Goal: Task Accomplishment & Management: Use online tool/utility

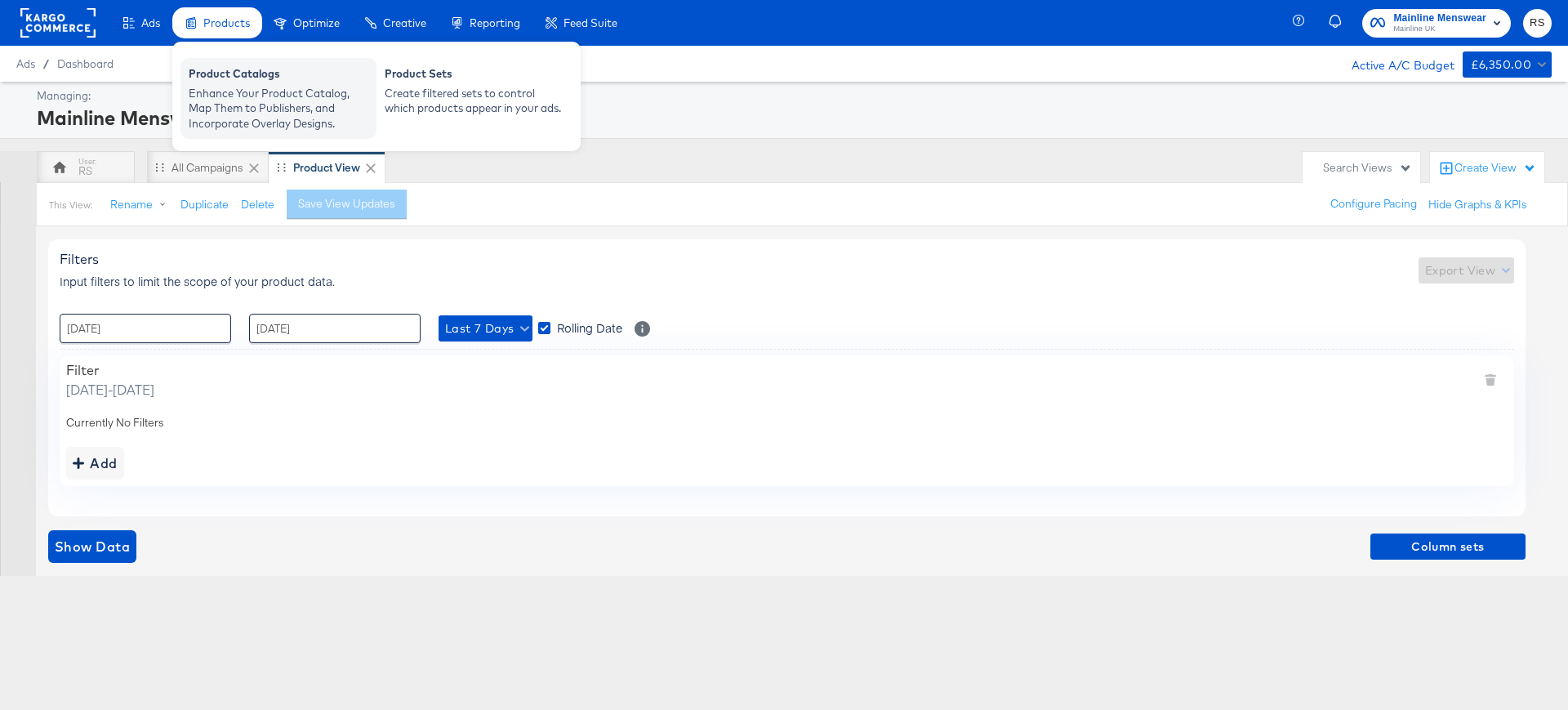
click at [261, 98] on div "Enhance Your Product Catalog, Map Them to Publishers, and Incorporate Overlay D…" at bounding box center [279, 109] width 179 height 46
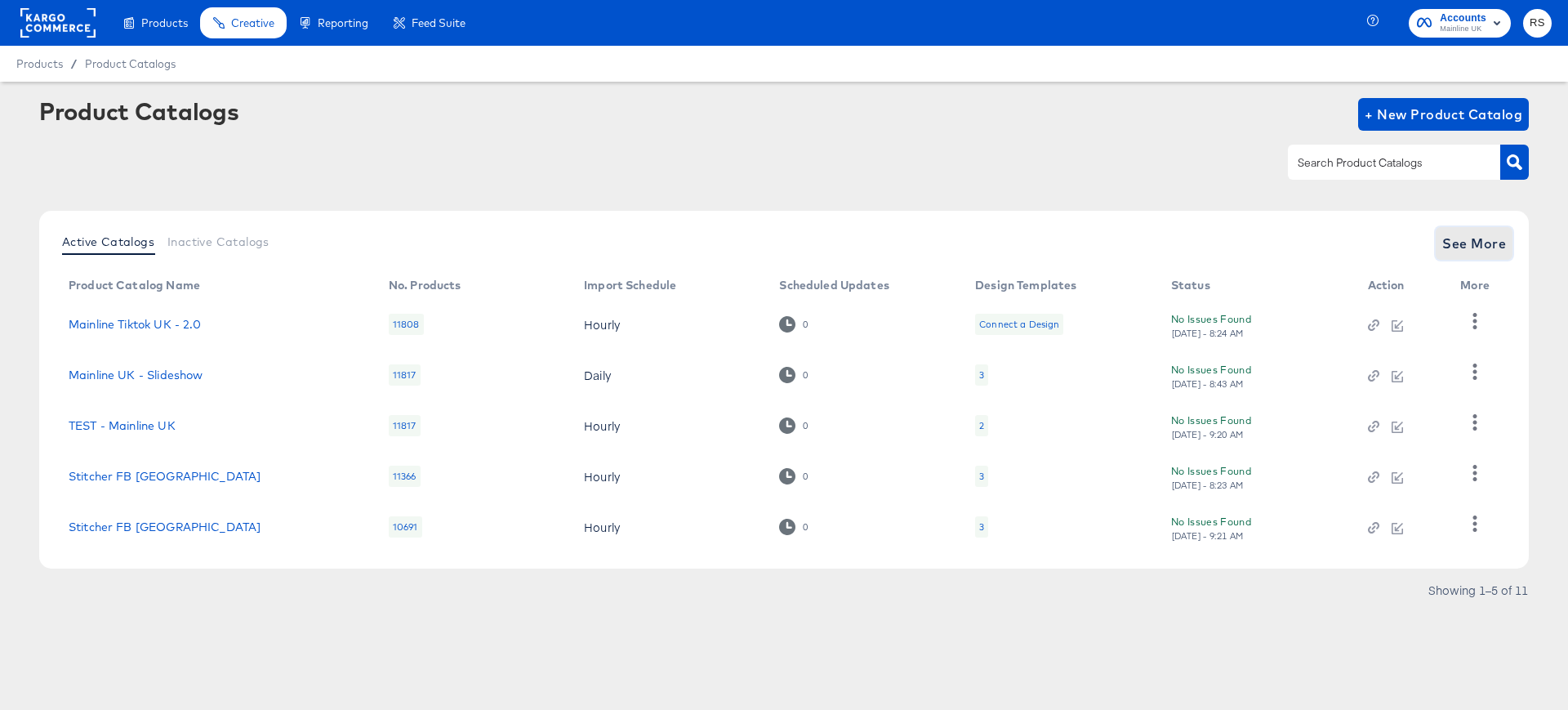
click at [1467, 238] on span "See More" at bounding box center [1474, 243] width 64 height 23
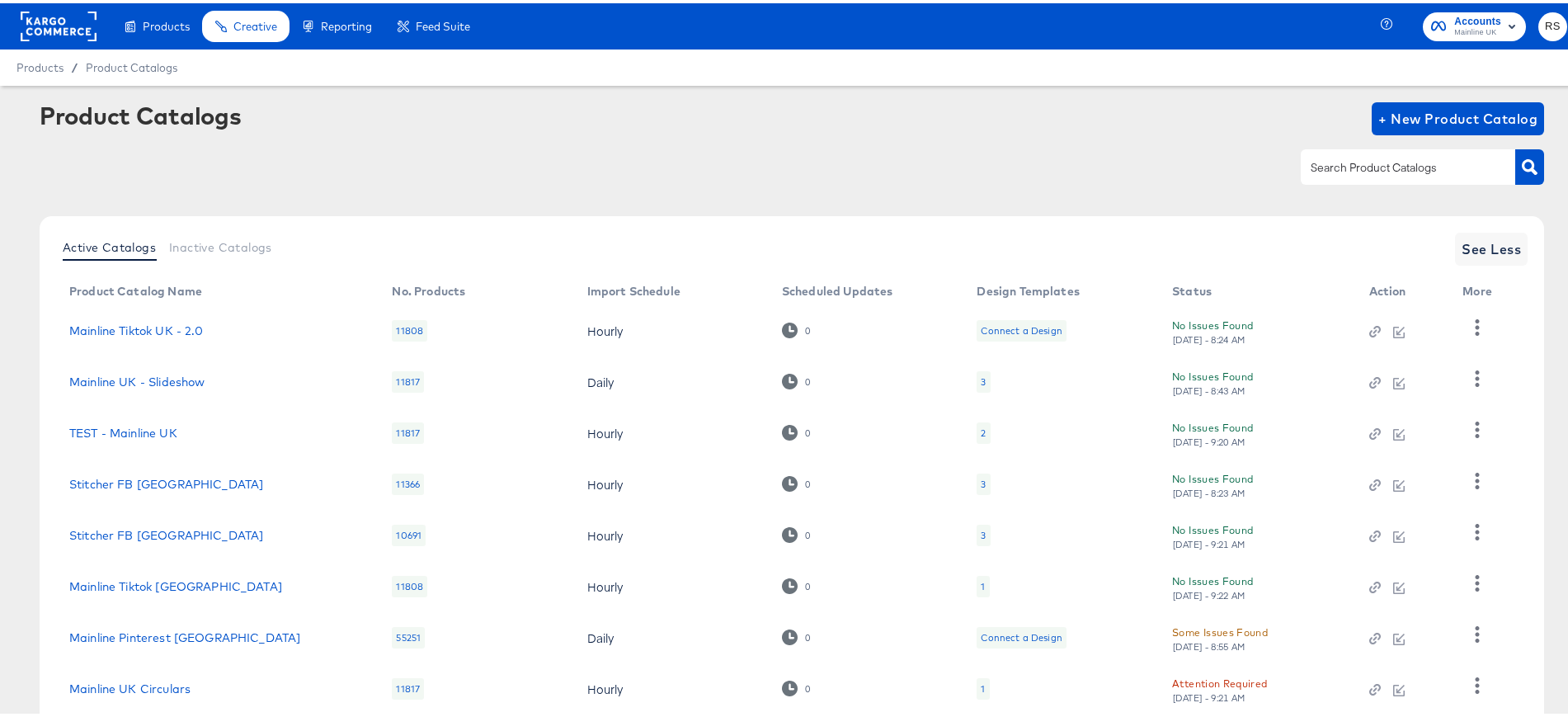
scroll to position [205, 0]
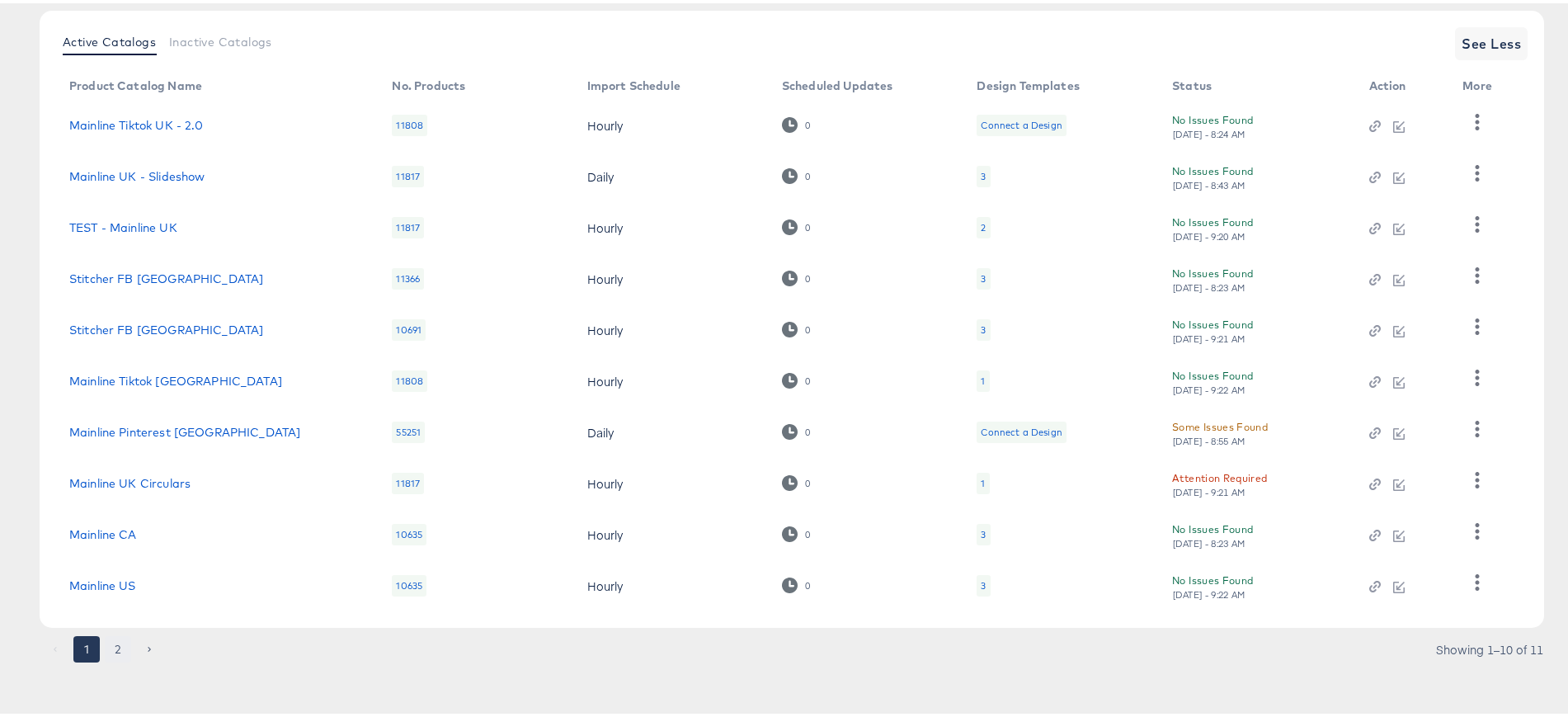
click at [112, 645] on button "2" at bounding box center [118, 646] width 26 height 26
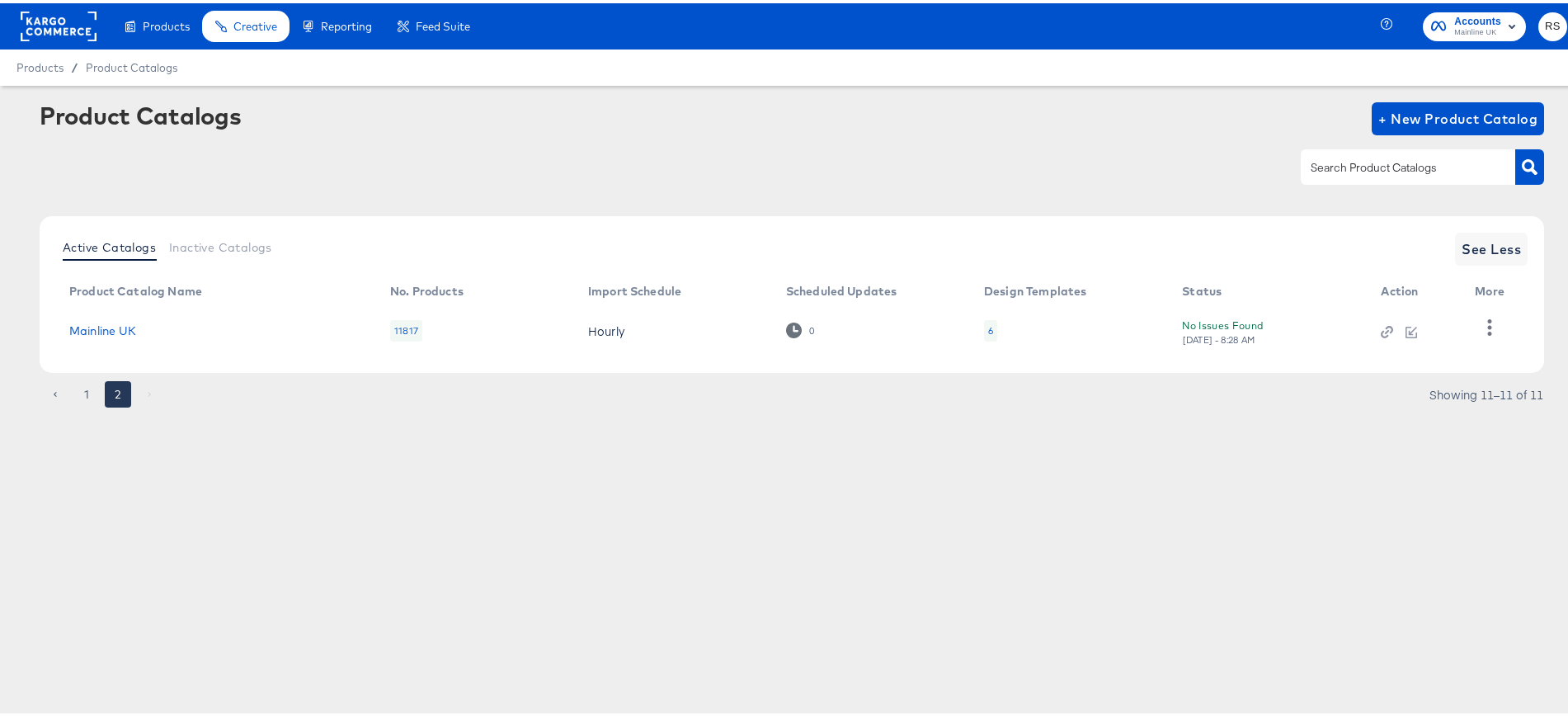
scroll to position [0, 0]
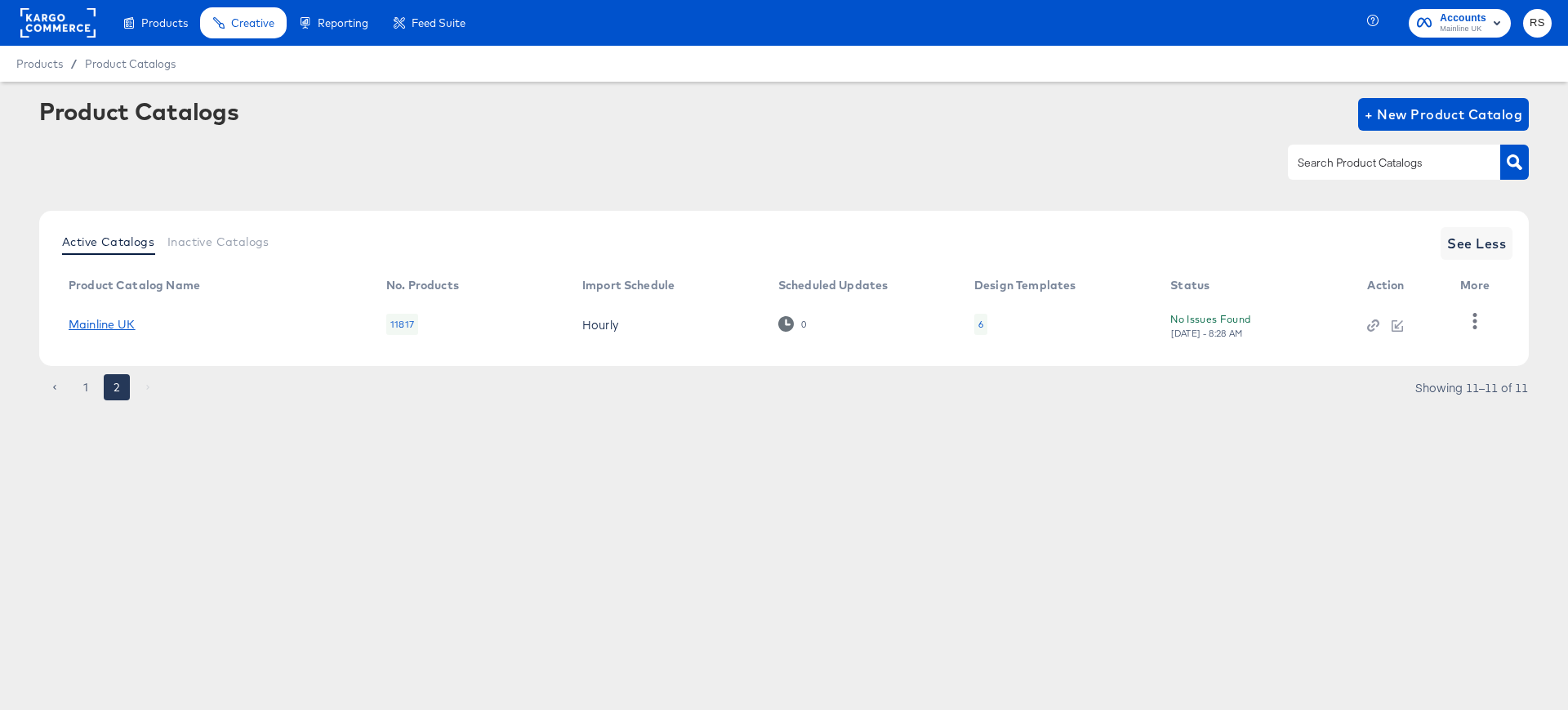
click at [112, 319] on link "Mainline UK" at bounding box center [102, 324] width 67 height 13
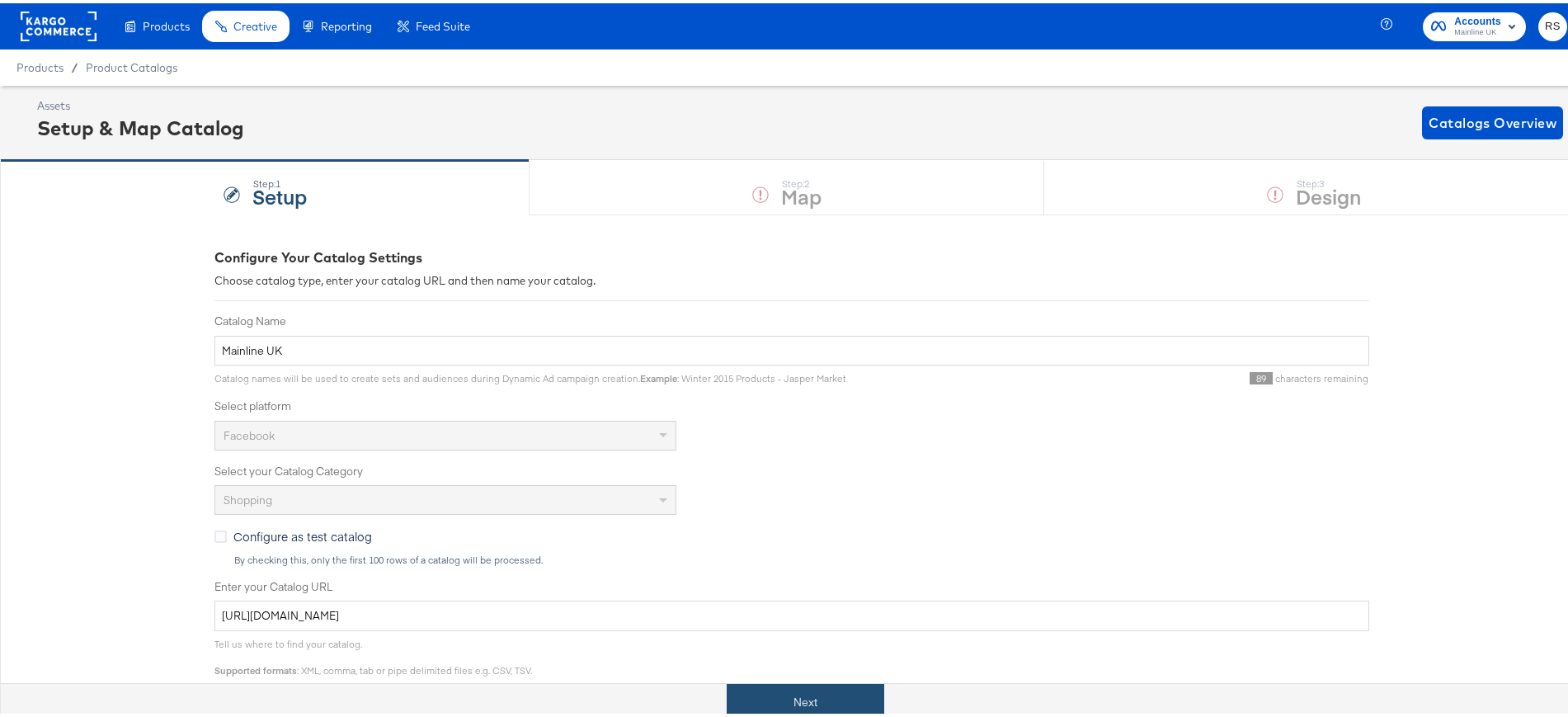
click at [785, 708] on button "Next" at bounding box center [805, 699] width 157 height 38
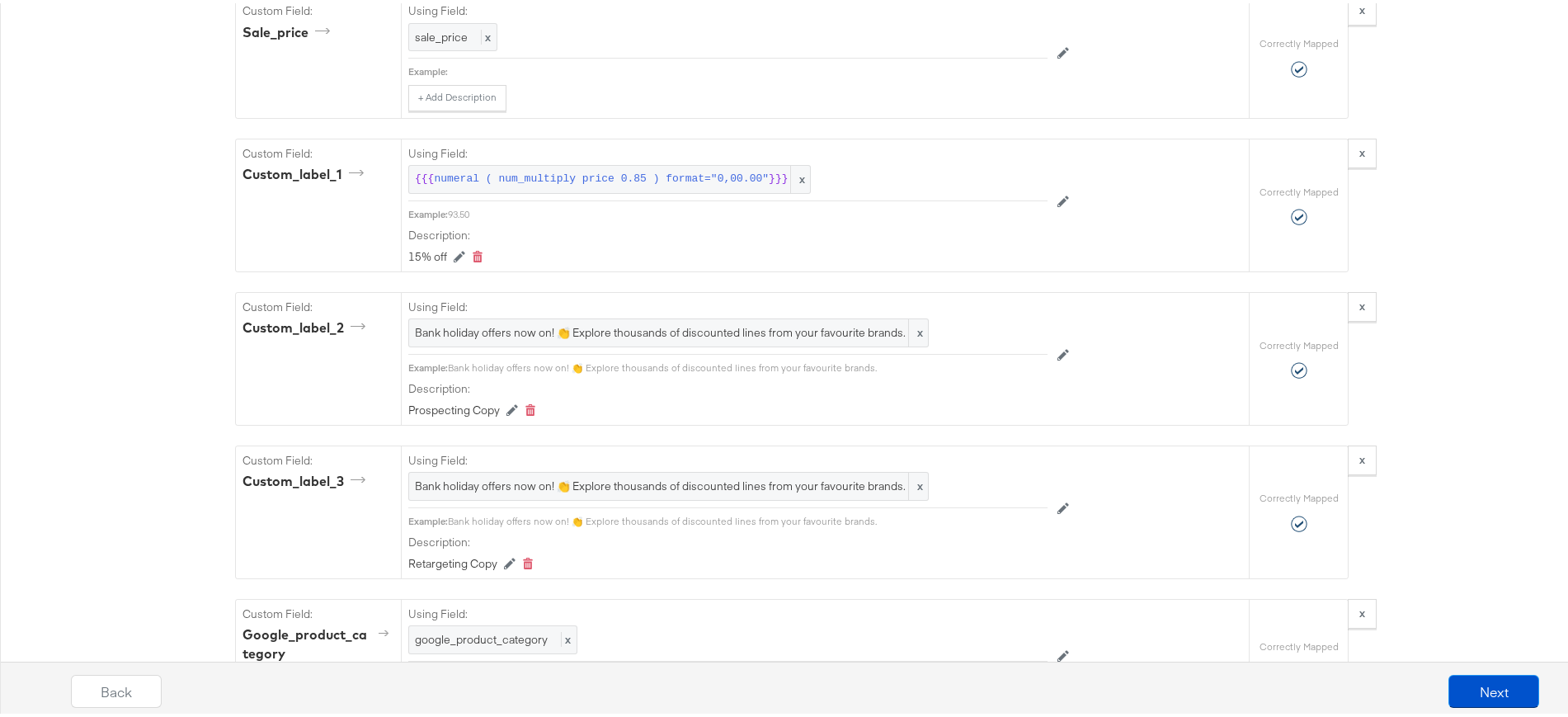
scroll to position [1847, 0]
click at [678, 323] on span "Bank holiday offers now on! 👏 Explore thousands of discounted lines from your f…" at bounding box center [669, 329] width 507 height 15
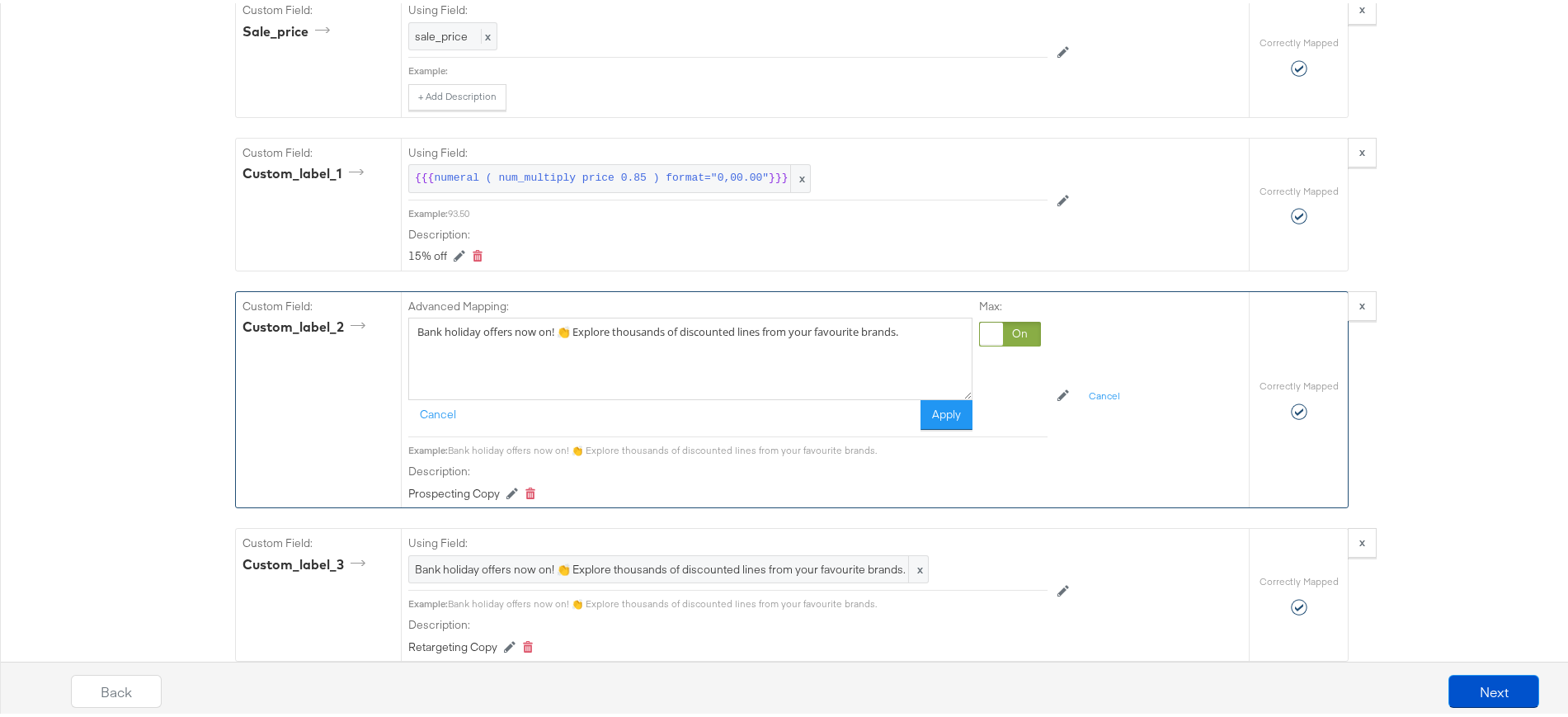
click at [678, 323] on textarea "Bank holiday offers now on! 👏 Explore thousands of discounted lines from your f…" at bounding box center [690, 356] width 564 height 83
paste textarea "Thousands of payday offers now live! Save BIG on your favourite brands 🙌🏻"
type textarea "Thousands of payday offers now live! Save BIG on your favourite brands 🙌🏻"
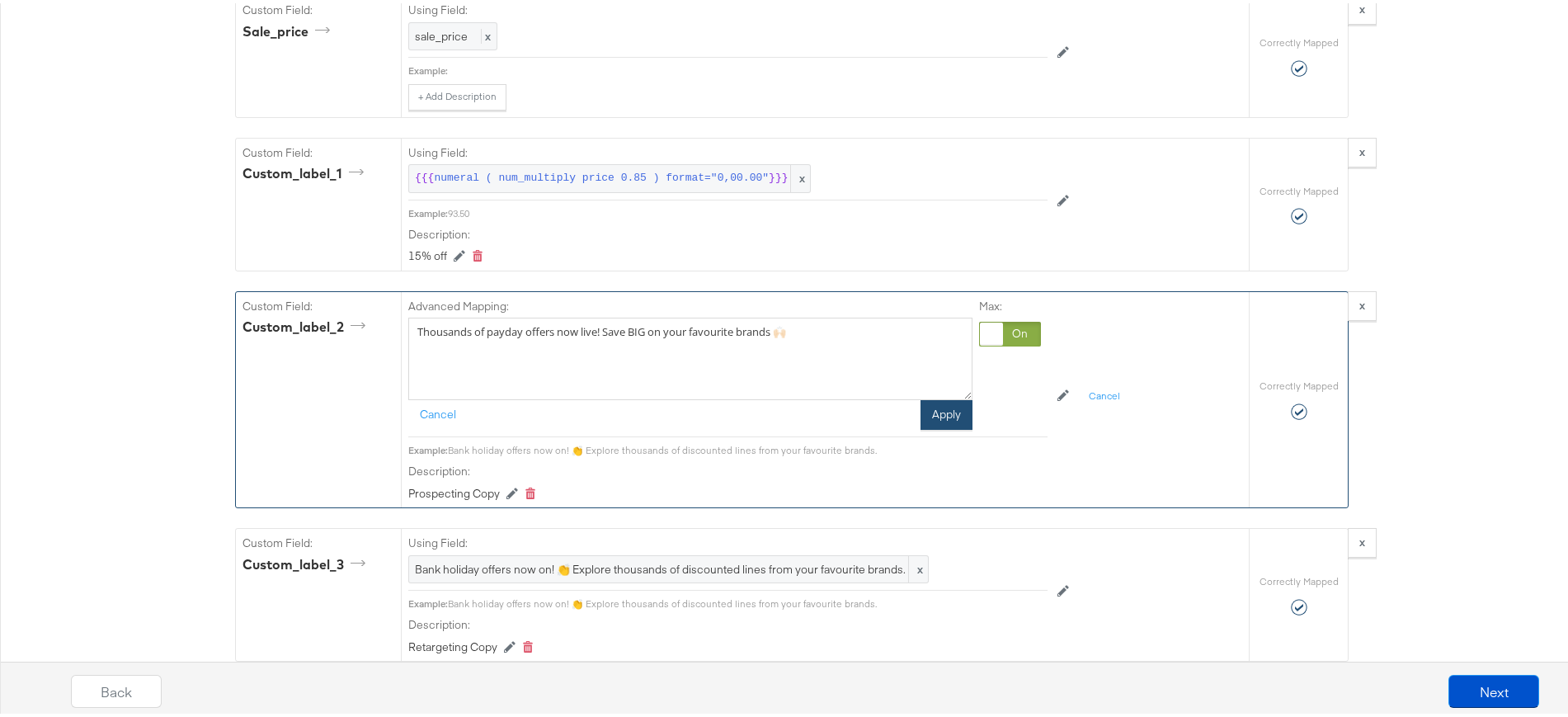
click at [937, 416] on button "Apply" at bounding box center [946, 412] width 52 height 30
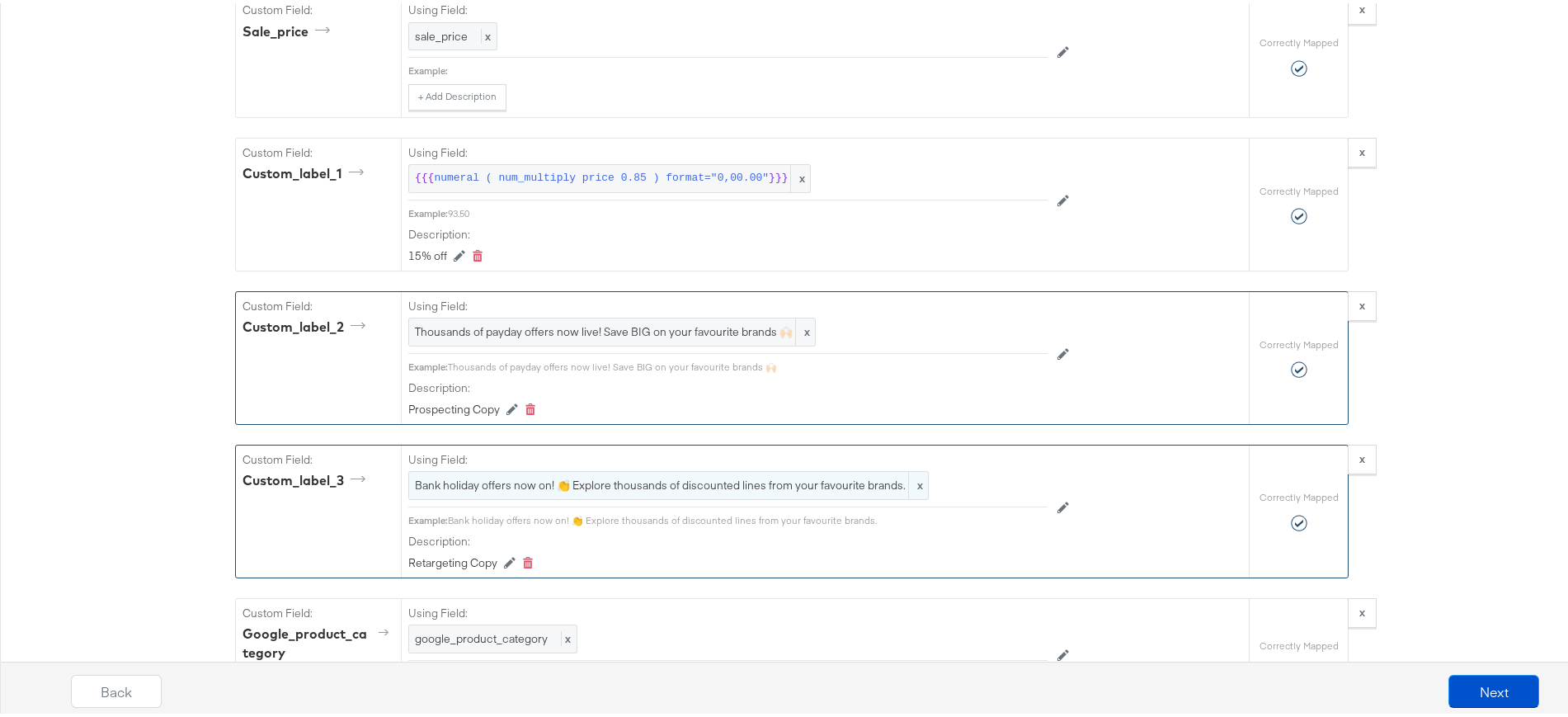
click at [500, 477] on span "Bank holiday offers now on! 👏 Explore thousands of discounted lines from your f…" at bounding box center [669, 482] width 507 height 15
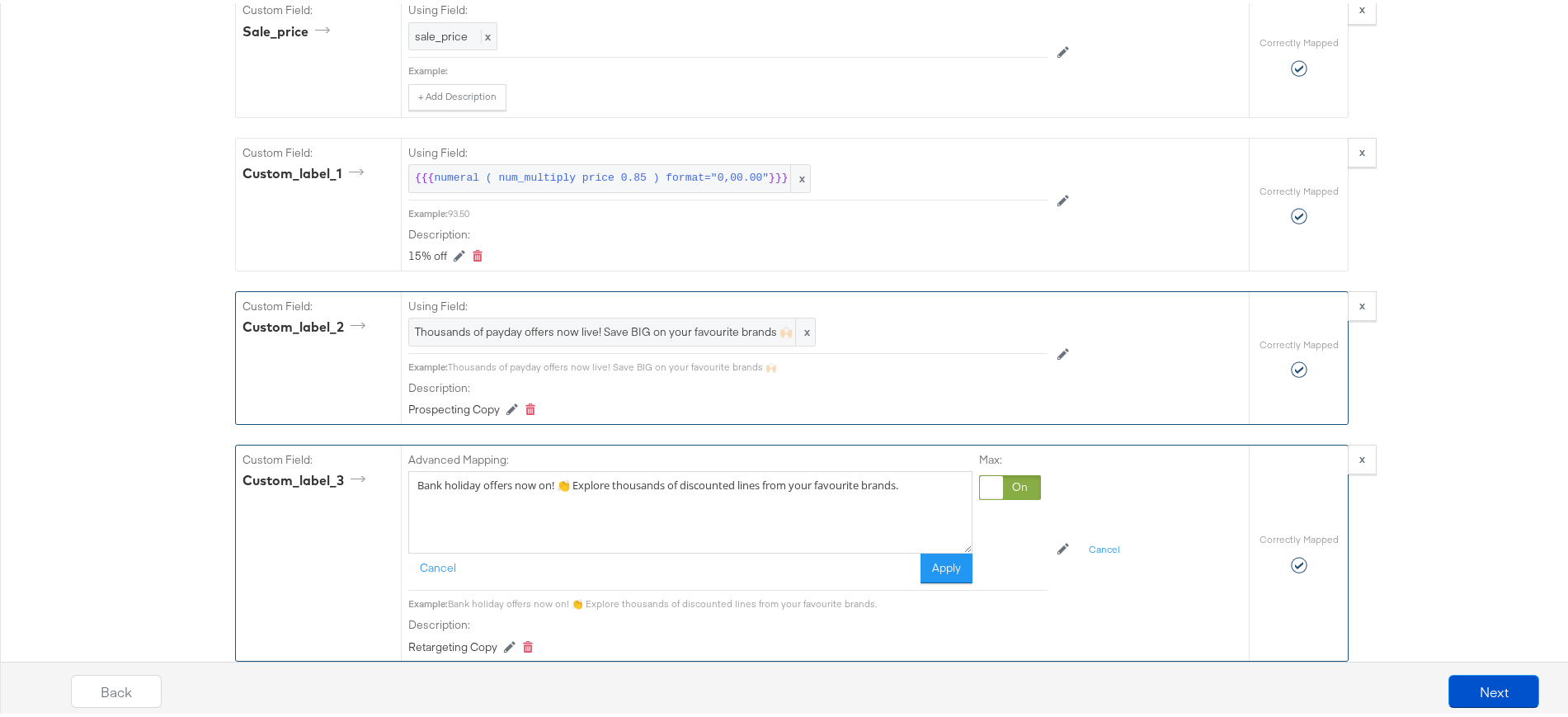
click at [500, 477] on textarea "Bank holiday offers now on! 👏 Explore thousands of discounted lines from your f…" at bounding box center [690, 509] width 564 height 83
paste textarea "Thousands of payday offers now live! Save BIG on your favourite brands 🙌🏻"
type textarea "Thousands of payday offers now live! Save BIG on your favourite brands 🙌🏻"
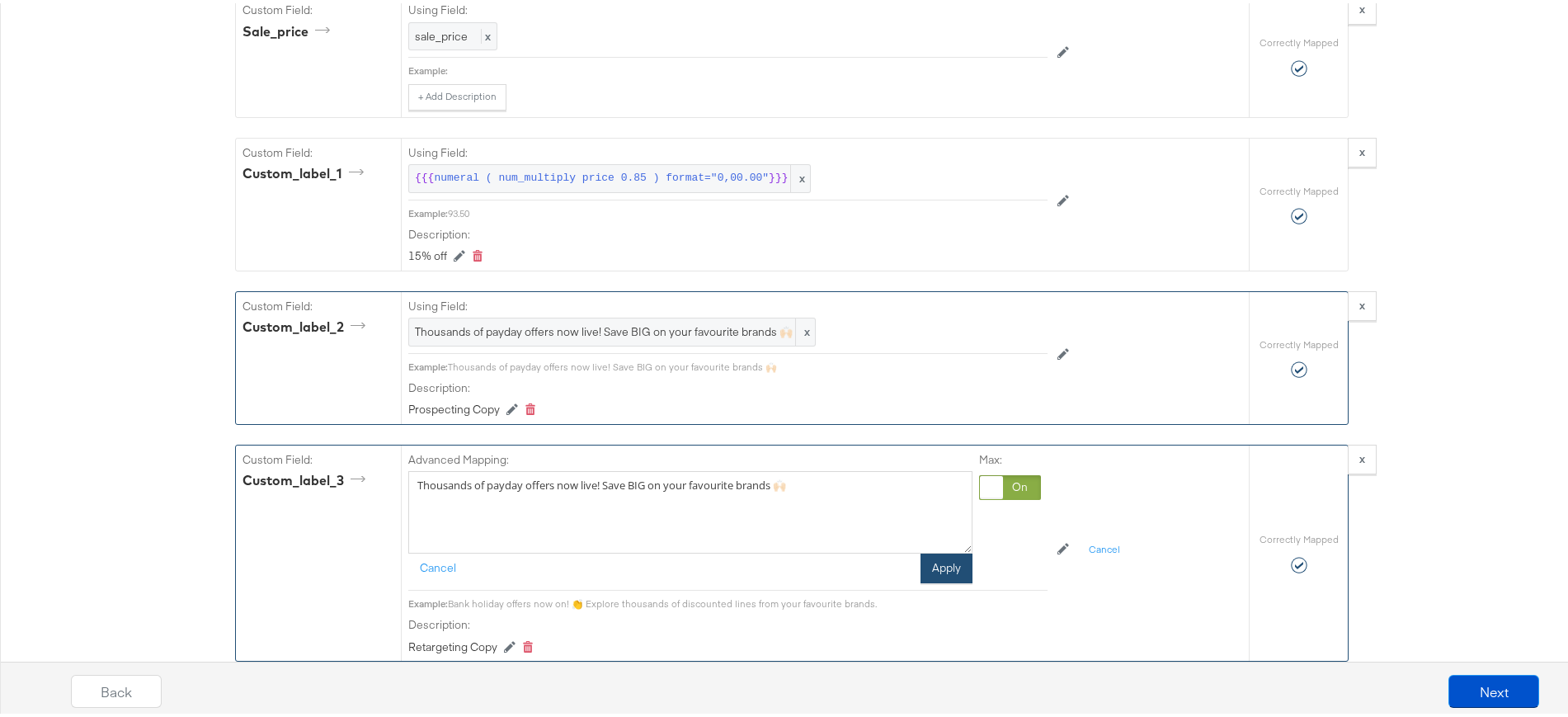
click at [946, 565] on button "Apply" at bounding box center [946, 565] width 52 height 30
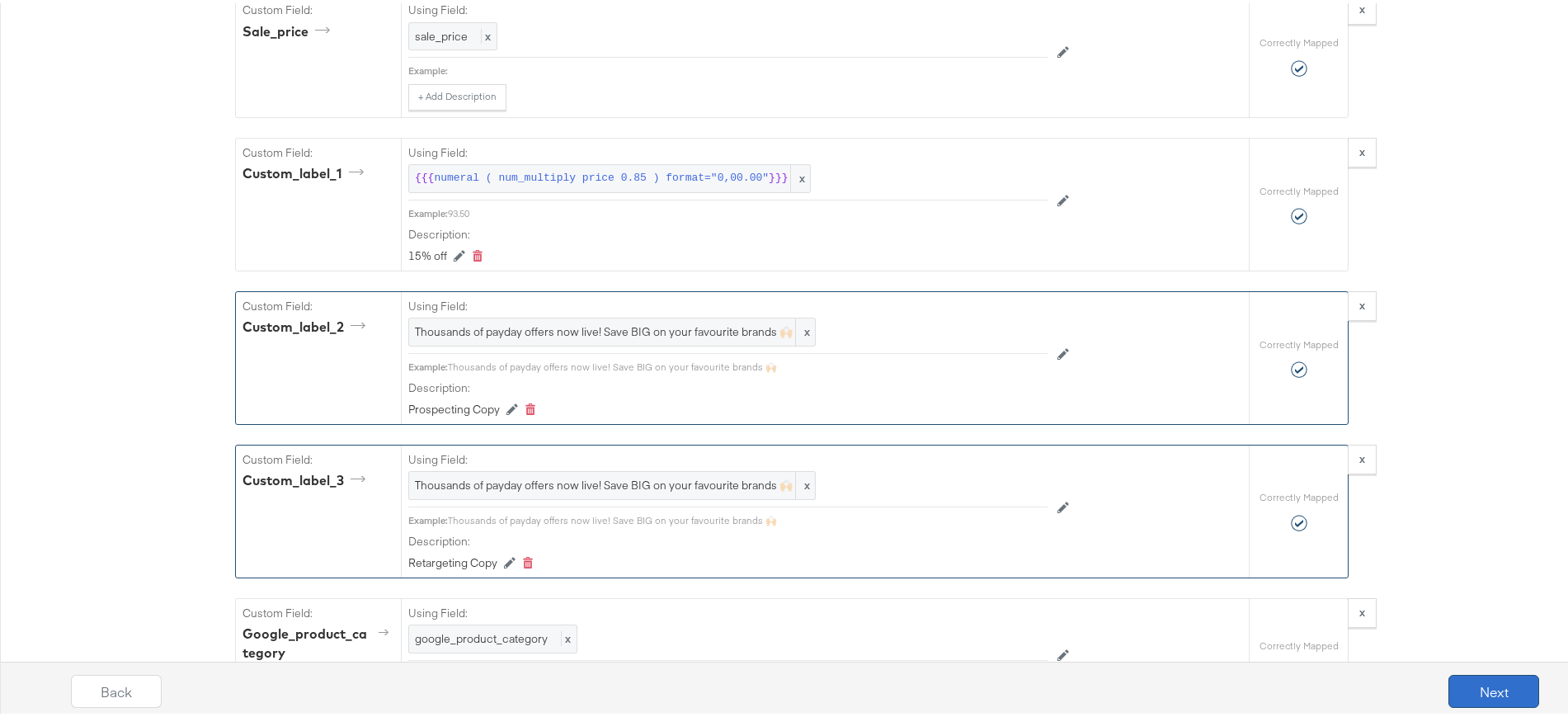
click at [1483, 690] on button "Next" at bounding box center [1494, 688] width 91 height 33
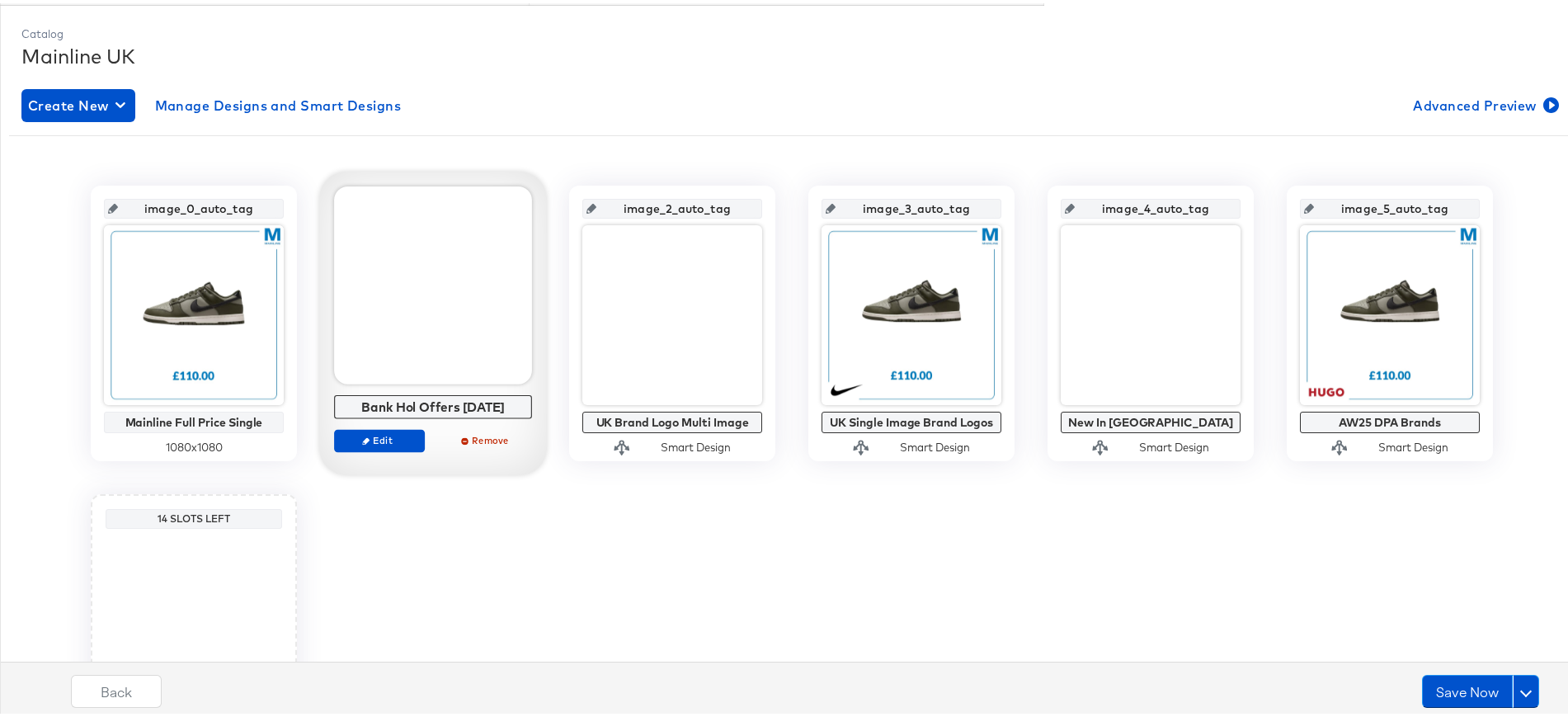
scroll to position [209, 0]
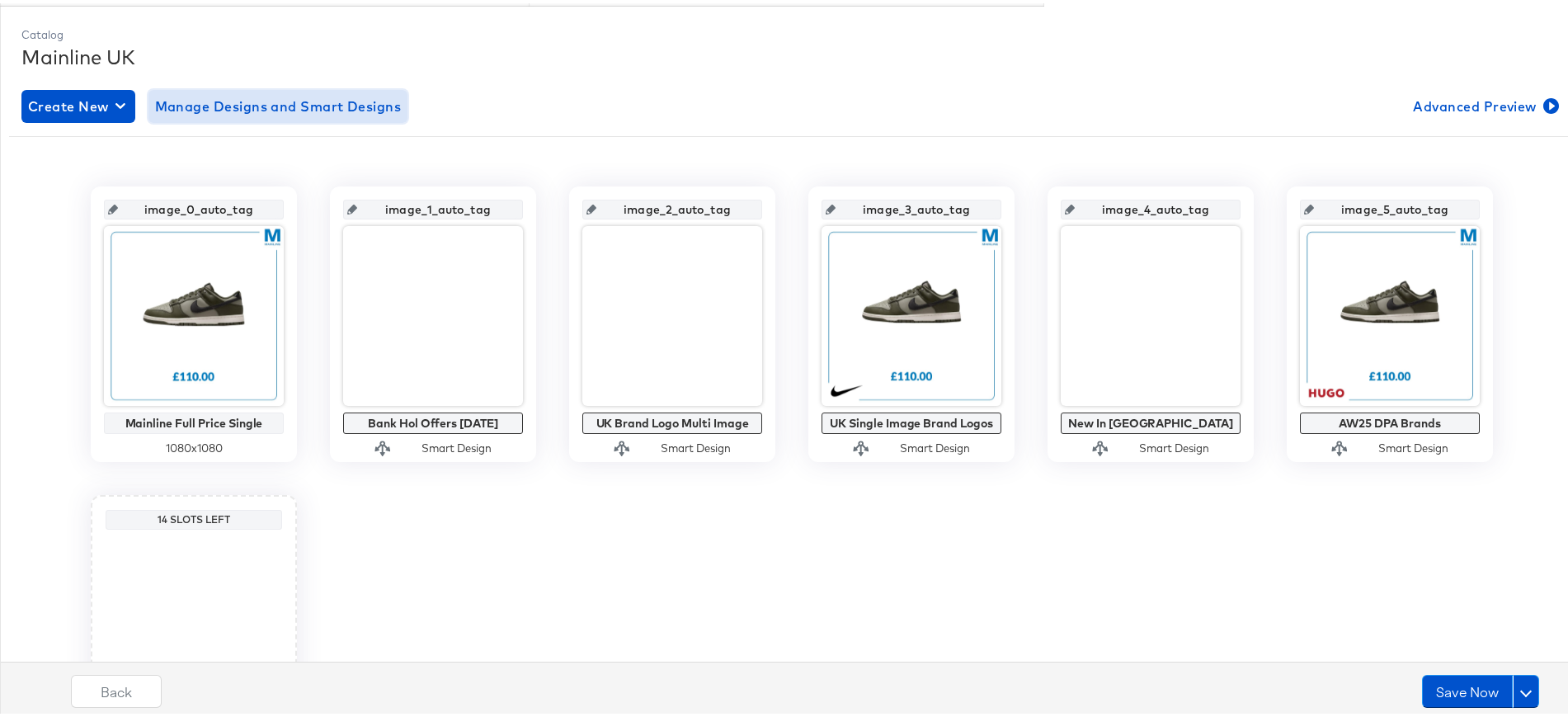
click at [321, 99] on span "Manage Designs and Smart Designs" at bounding box center [279, 103] width 247 height 23
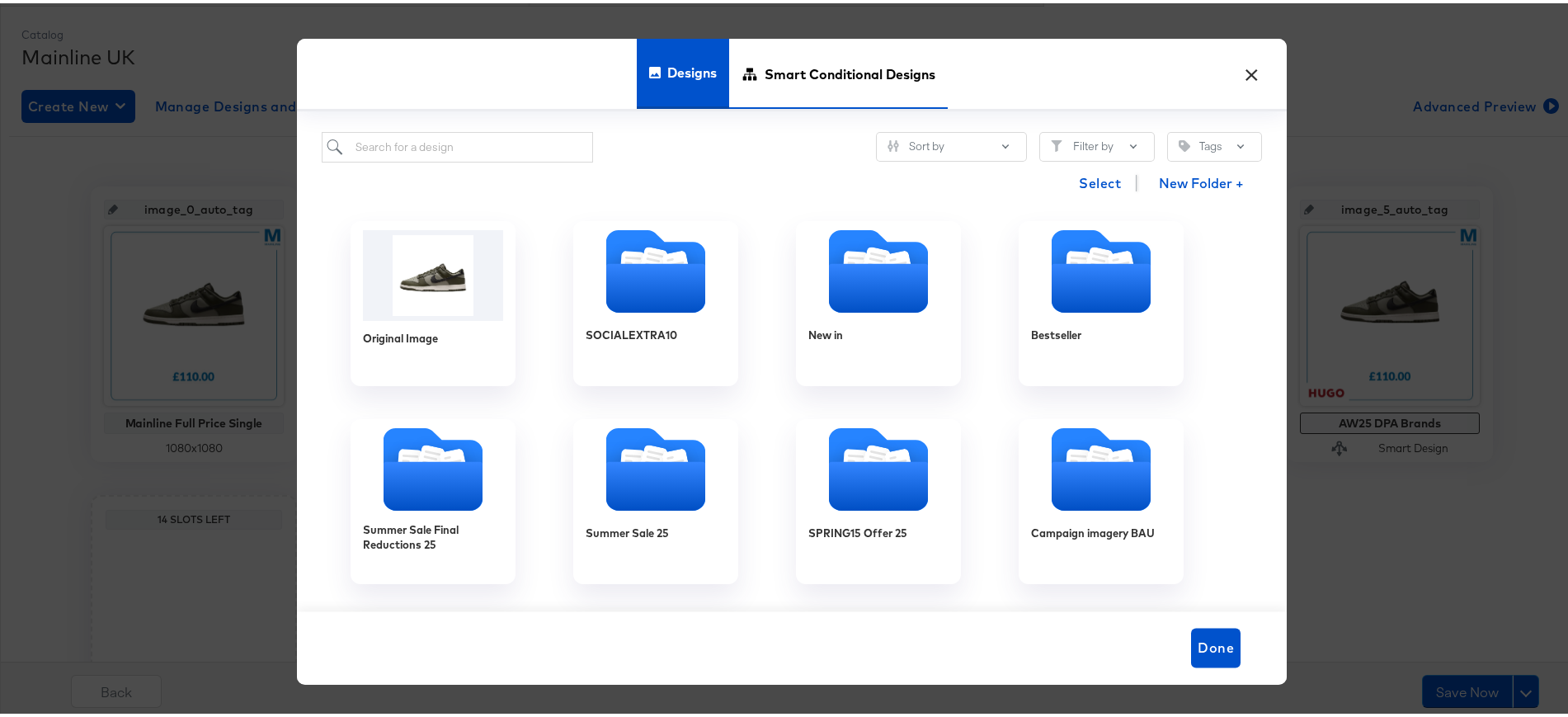
click at [814, 71] on span "Smart Conditional Designs" at bounding box center [849, 70] width 171 height 72
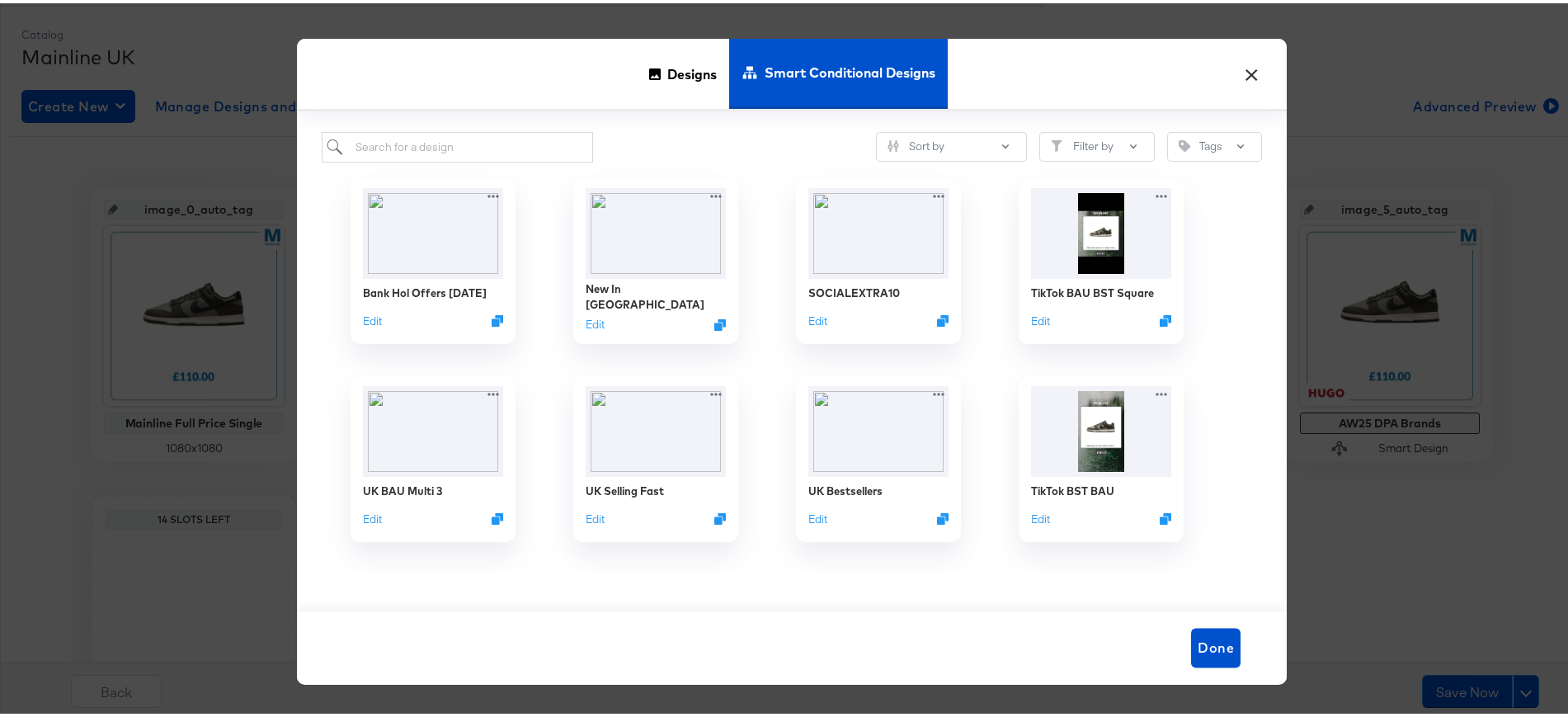
click at [1241, 74] on button "×" at bounding box center [1251, 66] width 30 height 30
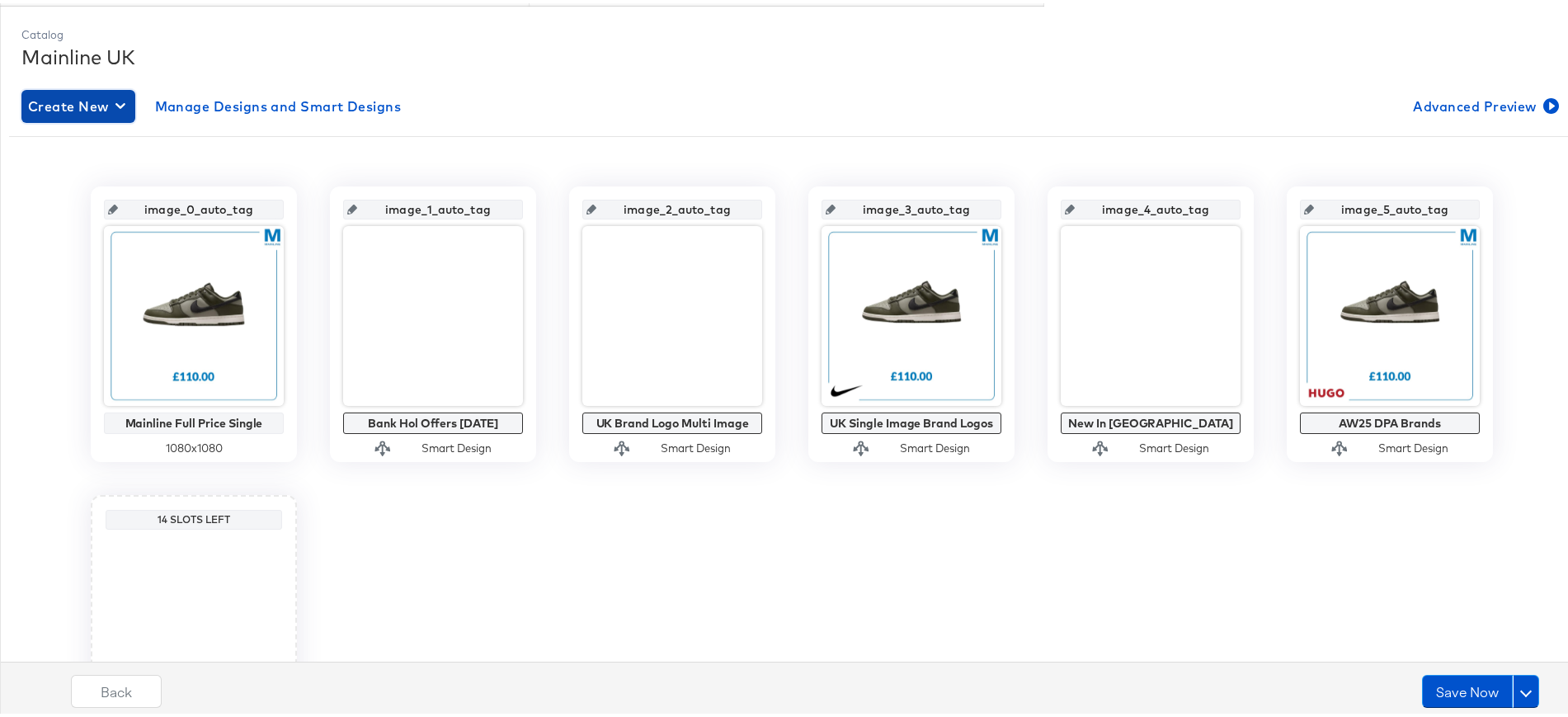
click at [81, 93] on span "Create New" at bounding box center [78, 103] width 100 height 23
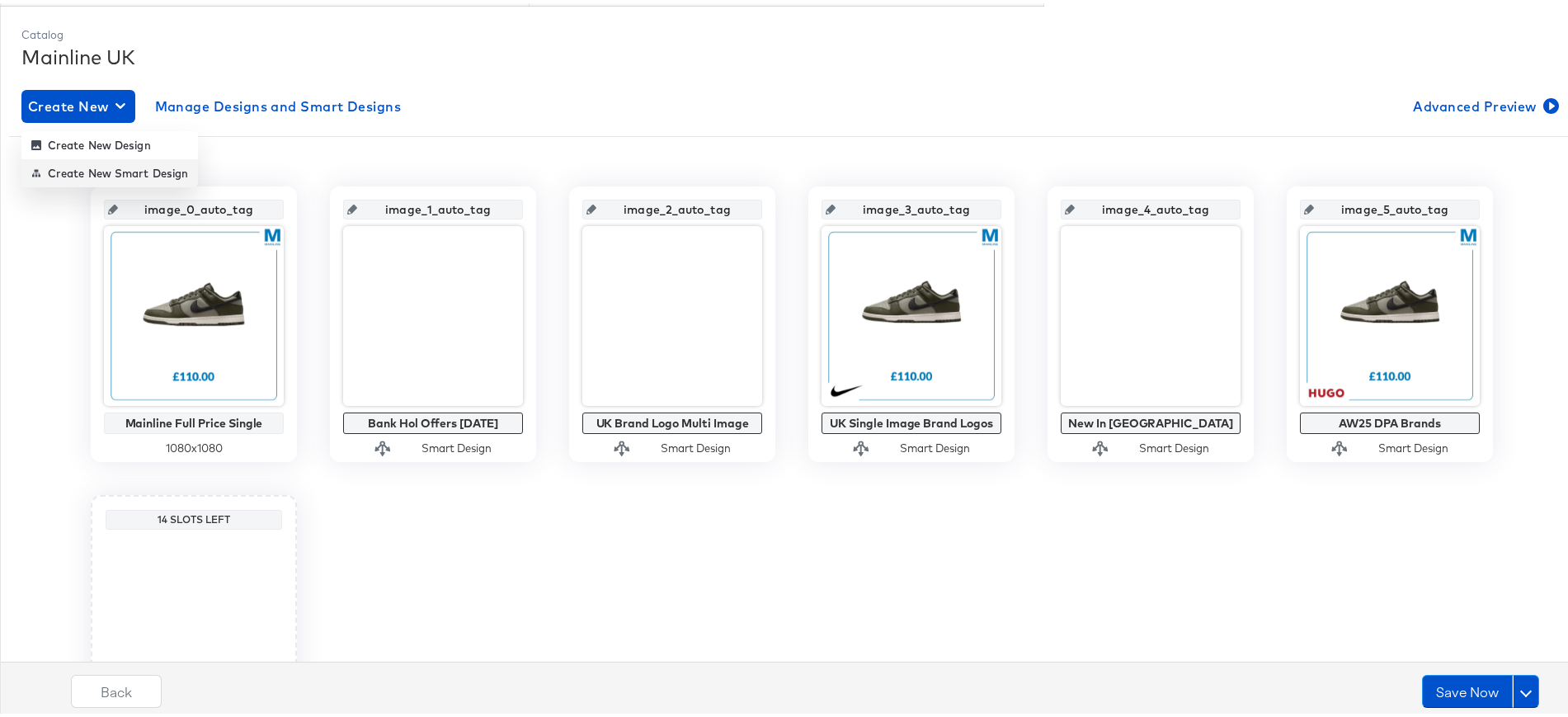
click at [79, 164] on div "Create New Smart Design" at bounding box center [110, 170] width 157 height 13
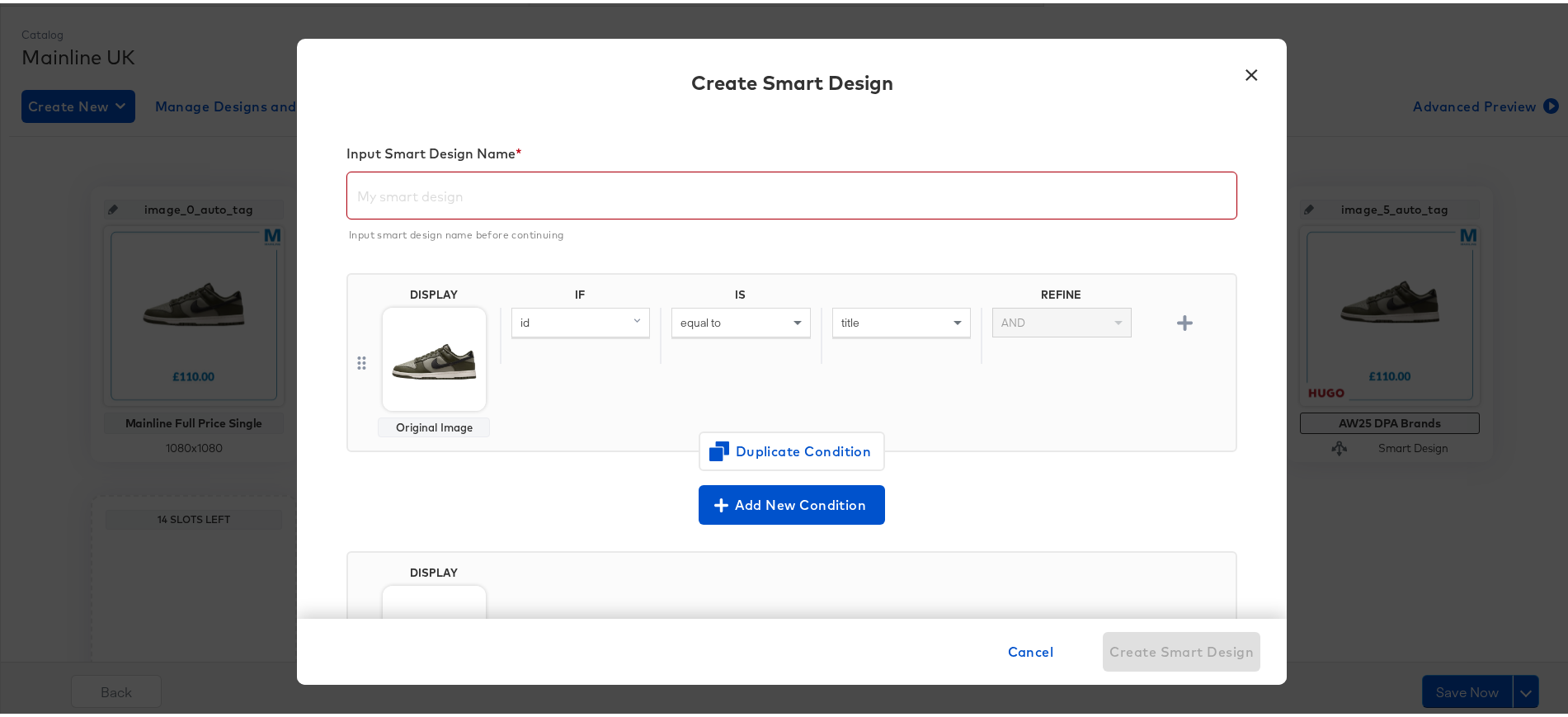
click at [415, 190] on input "text" at bounding box center [791, 186] width 890 height 46
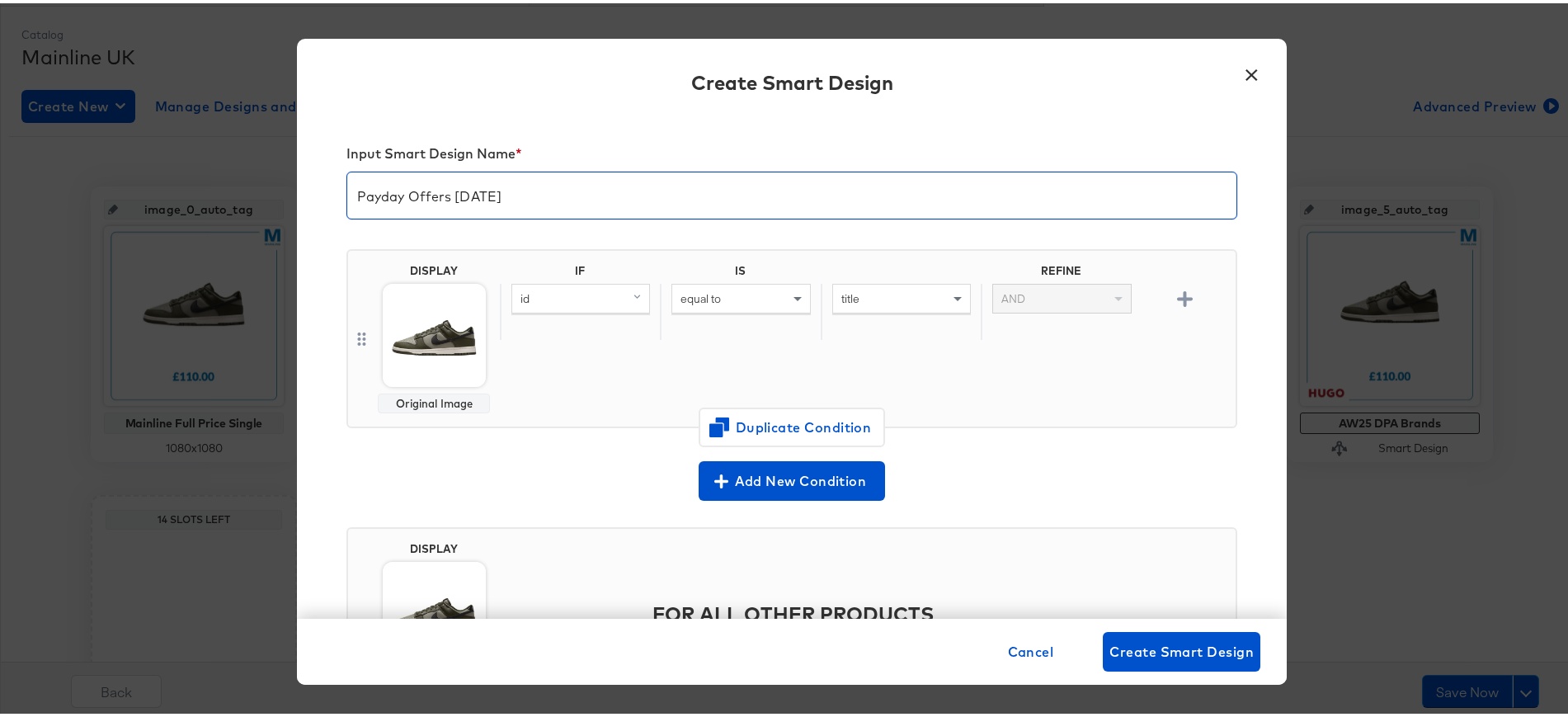
type input "Payday Offers [DATE]"
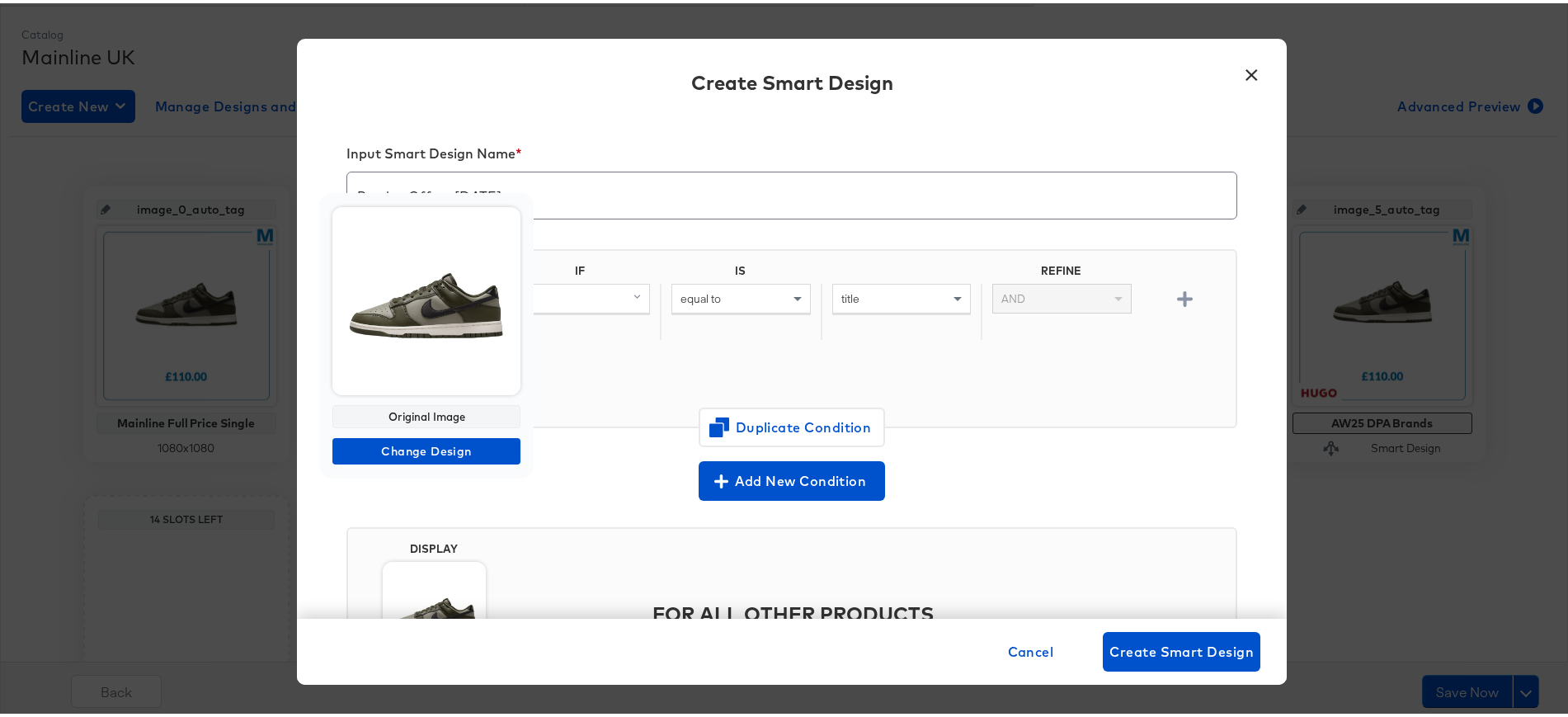
click at [443, 345] on img at bounding box center [426, 297] width 188 height 188
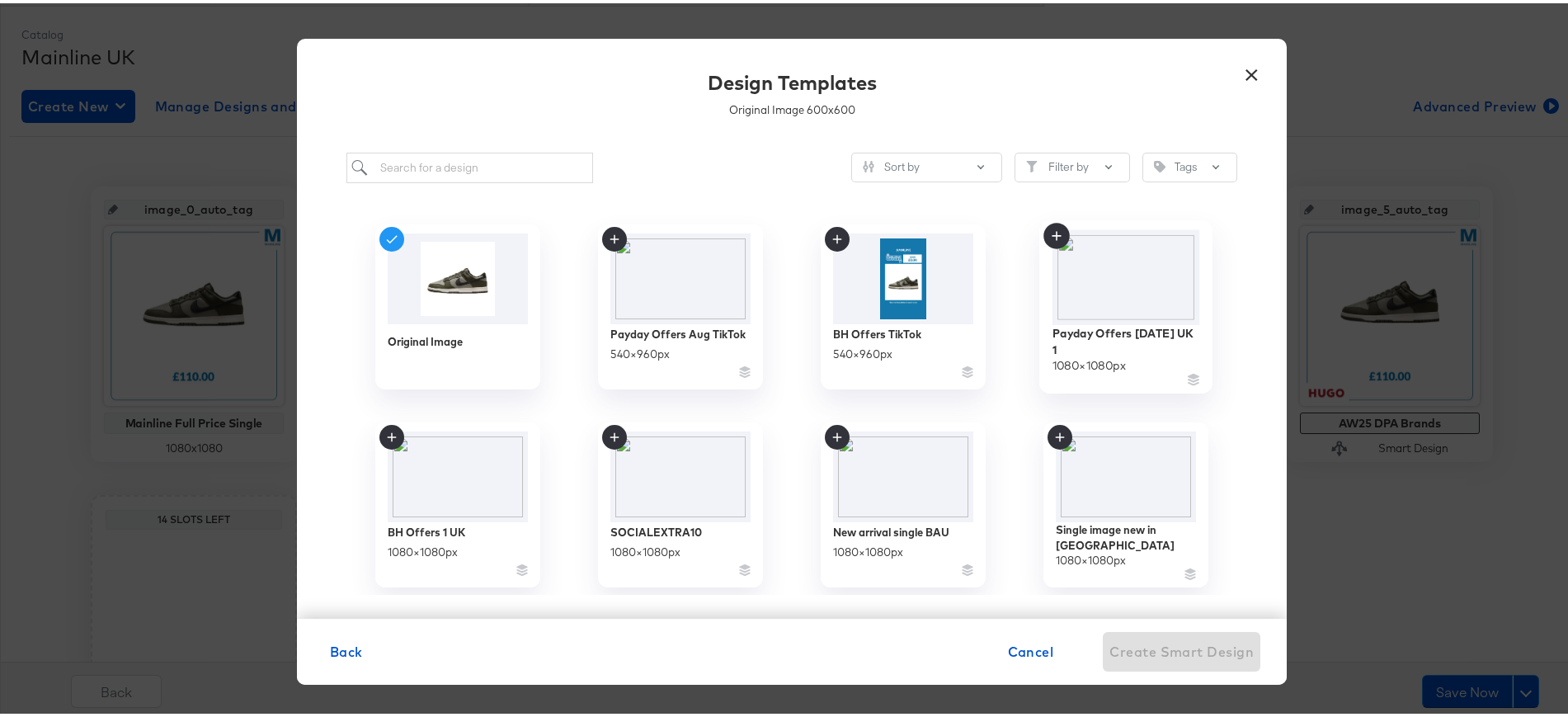
click at [1048, 241] on icon at bounding box center [1056, 232] width 26 height 26
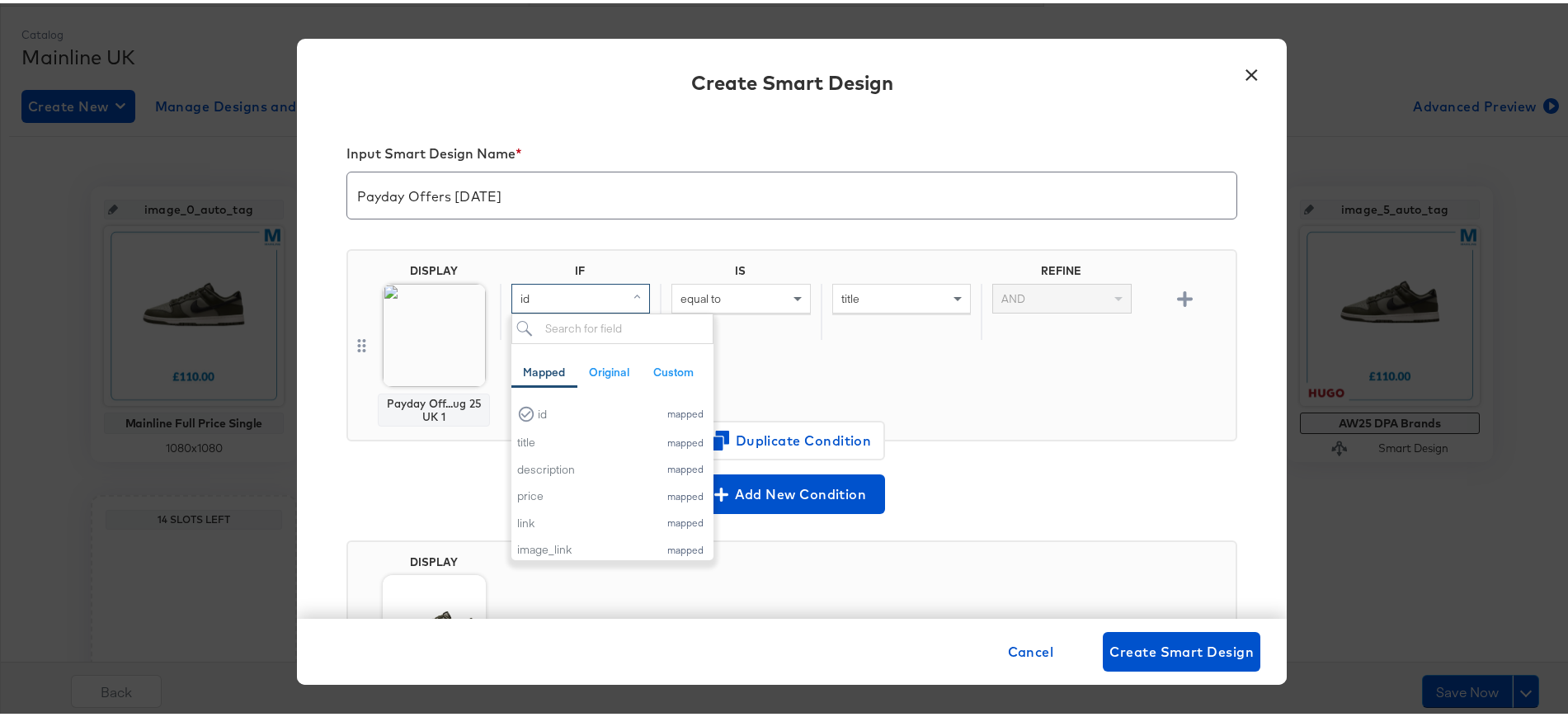
click at [558, 295] on div "id" at bounding box center [581, 295] width 137 height 28
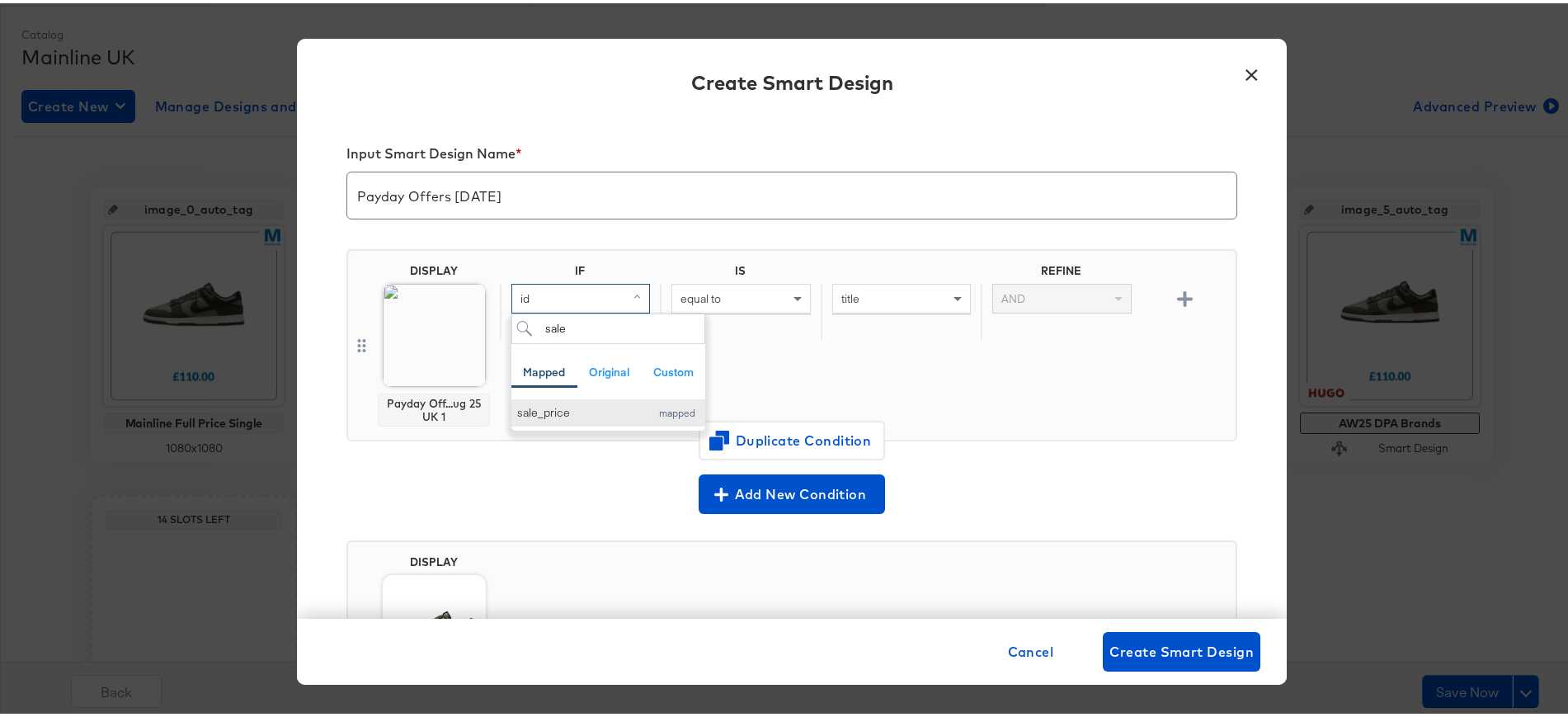
type input "sale"
click at [577, 407] on div "sale_price" at bounding box center [579, 410] width 124 height 15
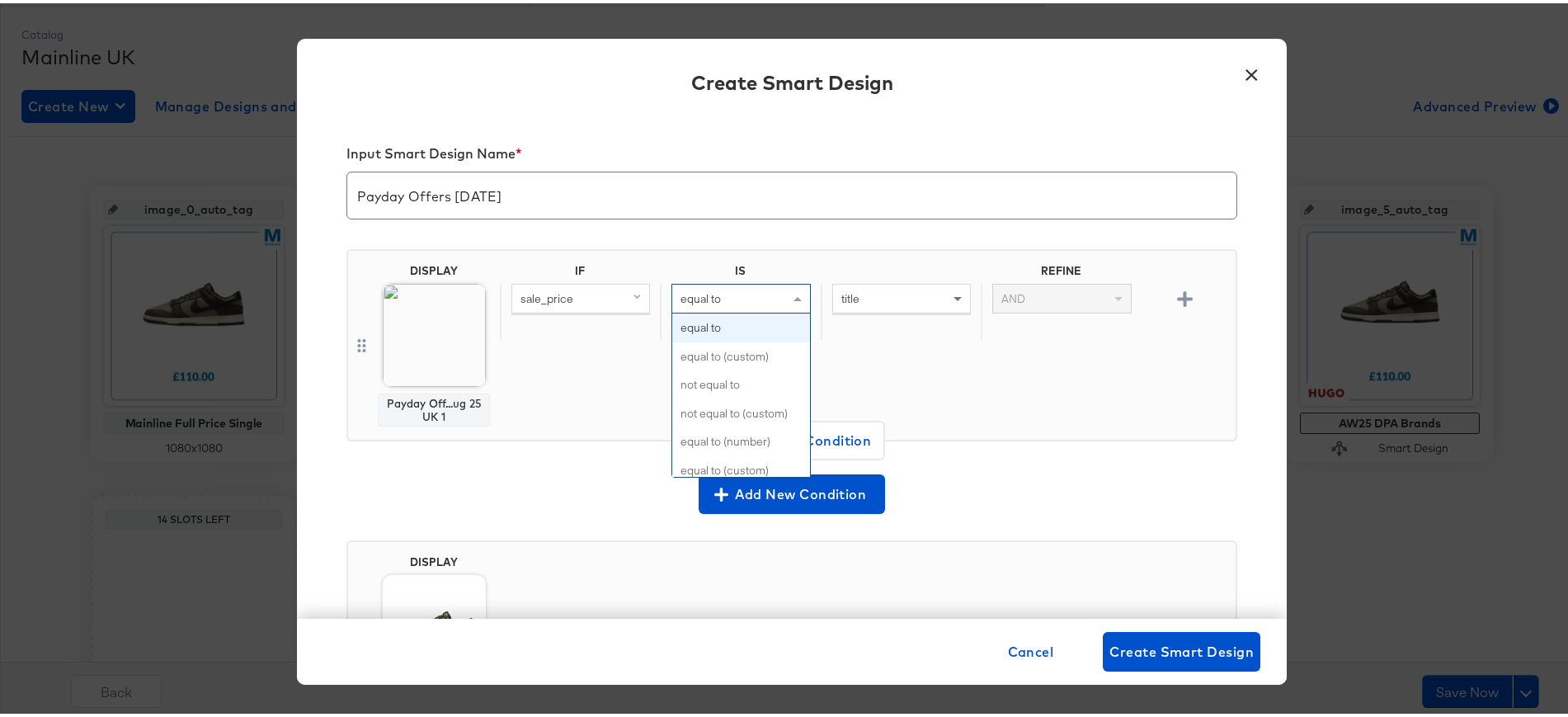
click at [690, 295] on span "equal to" at bounding box center [701, 295] width 40 height 14
type input "co"
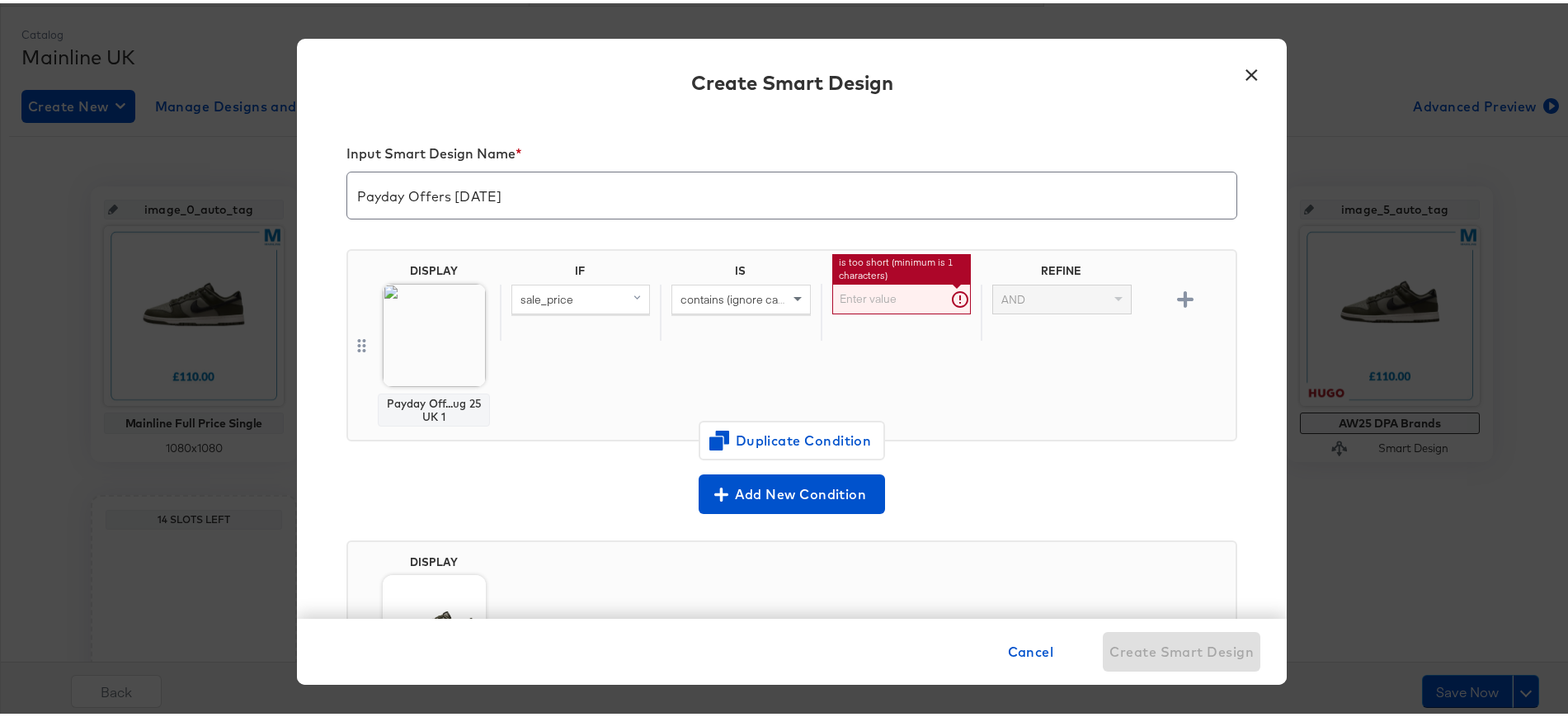
click at [867, 290] on input "text" at bounding box center [902, 296] width 139 height 31
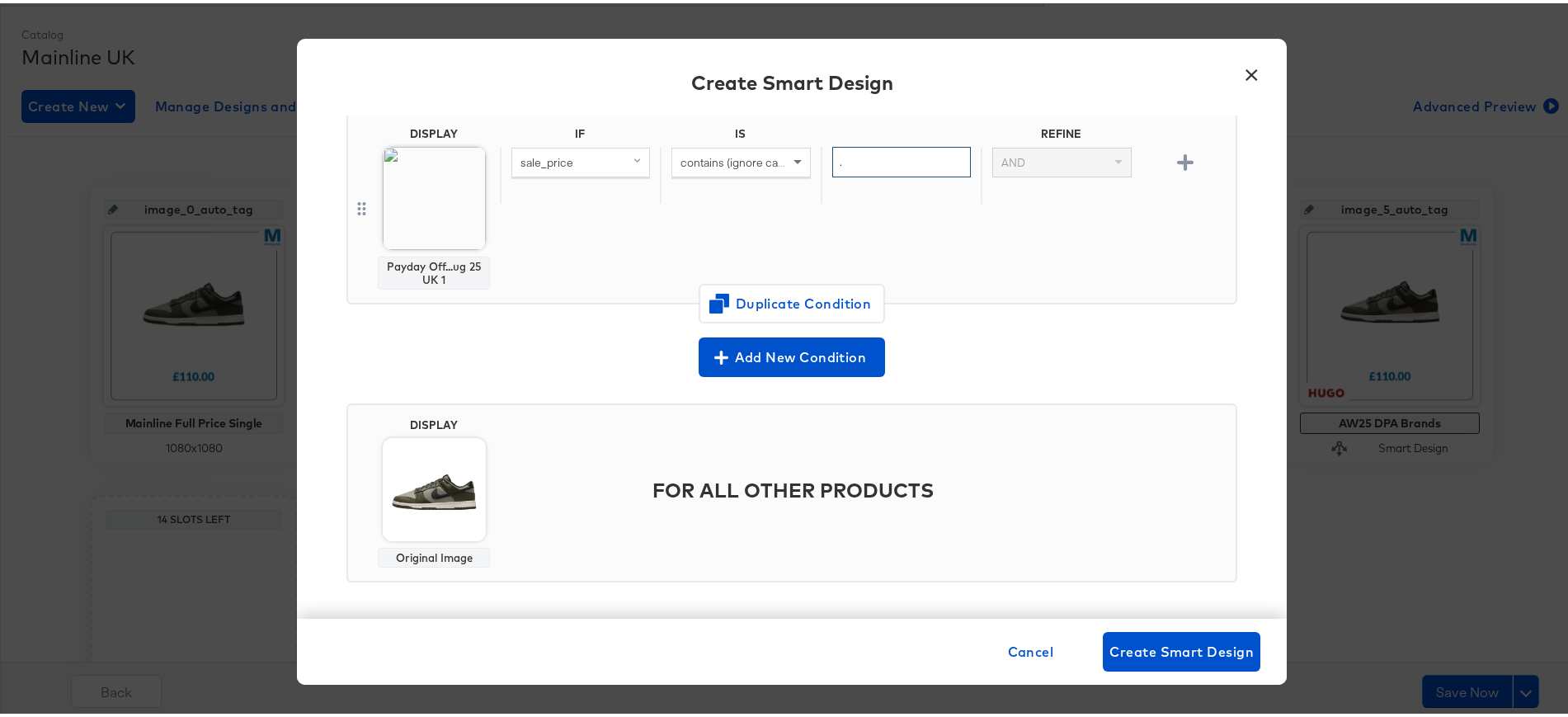
scroll to position [144, 0]
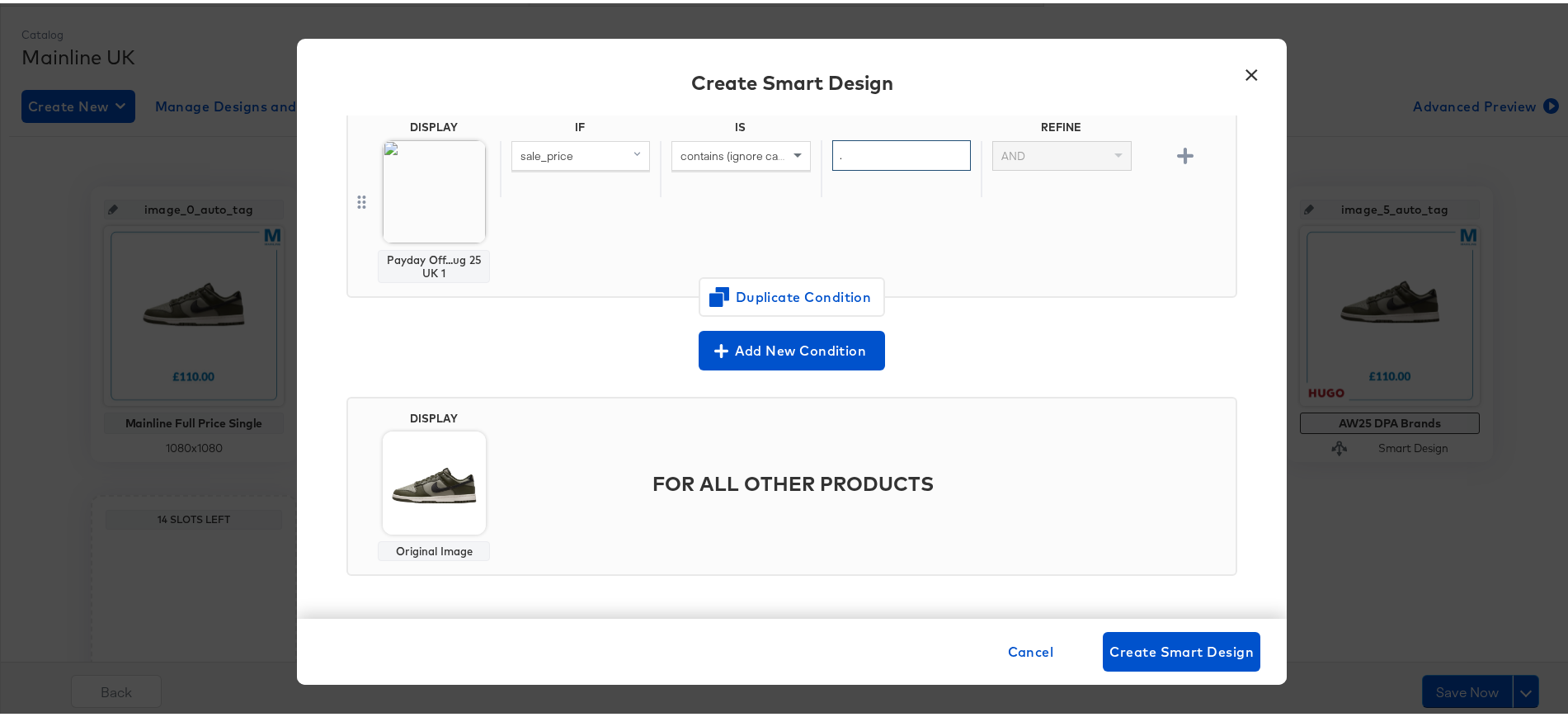
type input "."
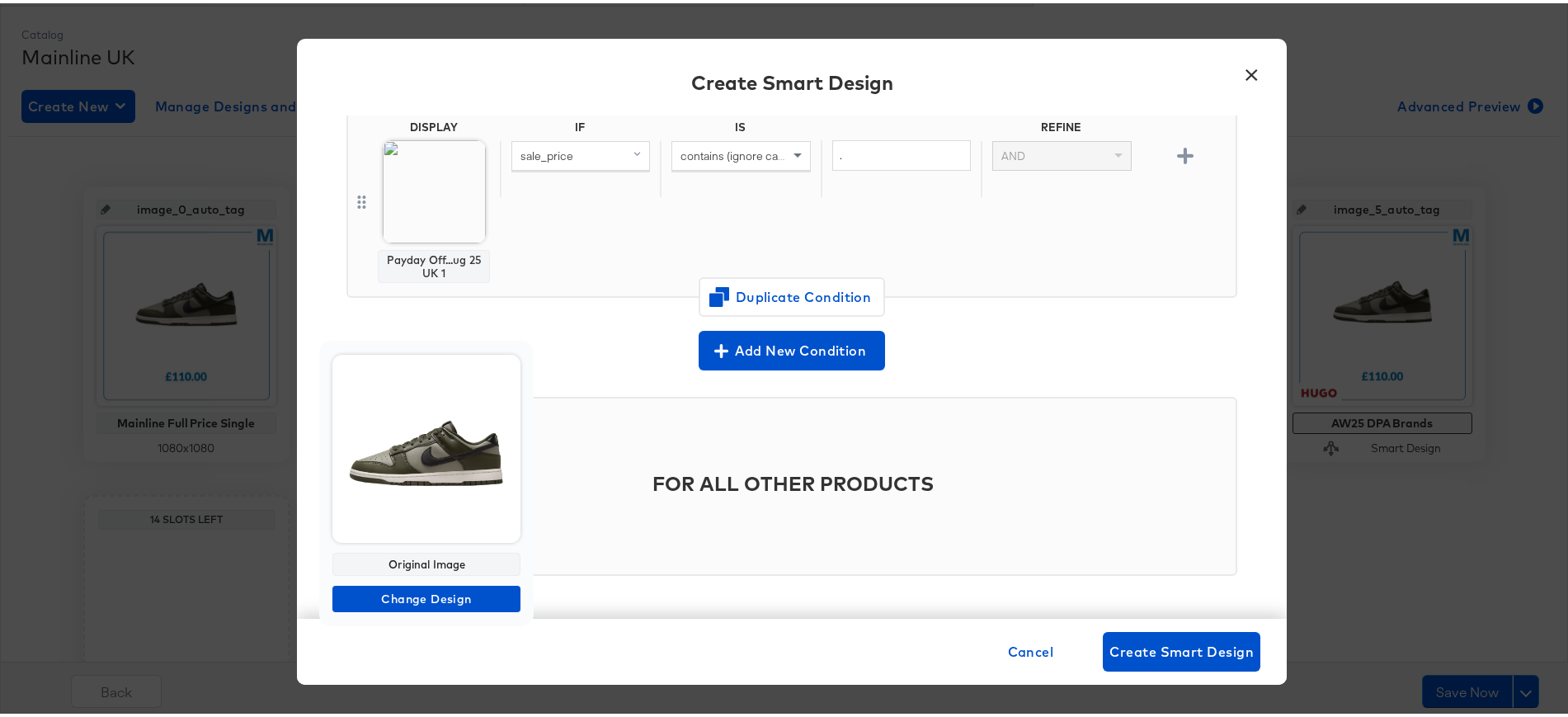
click at [465, 477] on body "Products Creative Reporting Feed Suite Accounts Mainline UK RS Products / Produ…" at bounding box center [791, 338] width 1583 height 1096
click at [439, 598] on span "Change Design" at bounding box center [426, 596] width 174 height 20
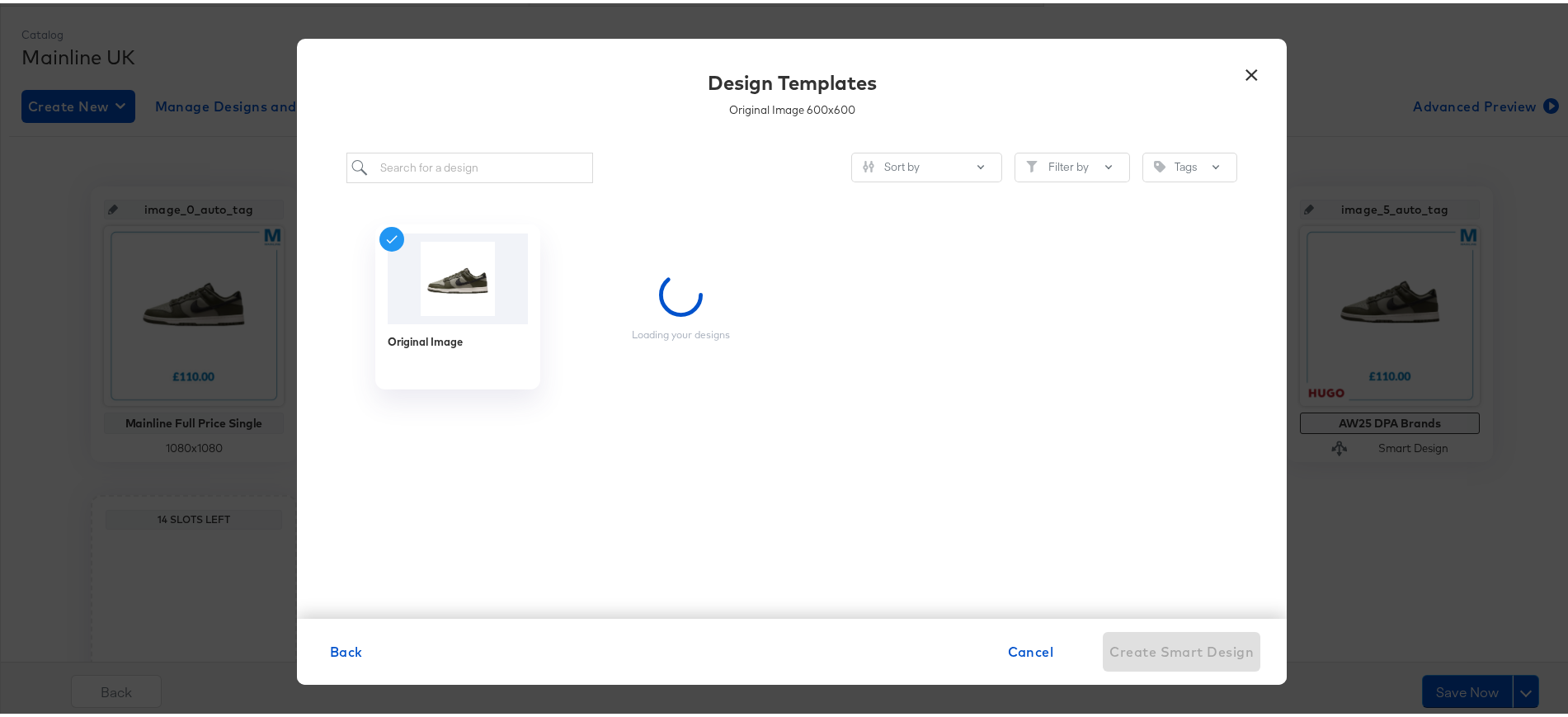
scroll to position [0, 0]
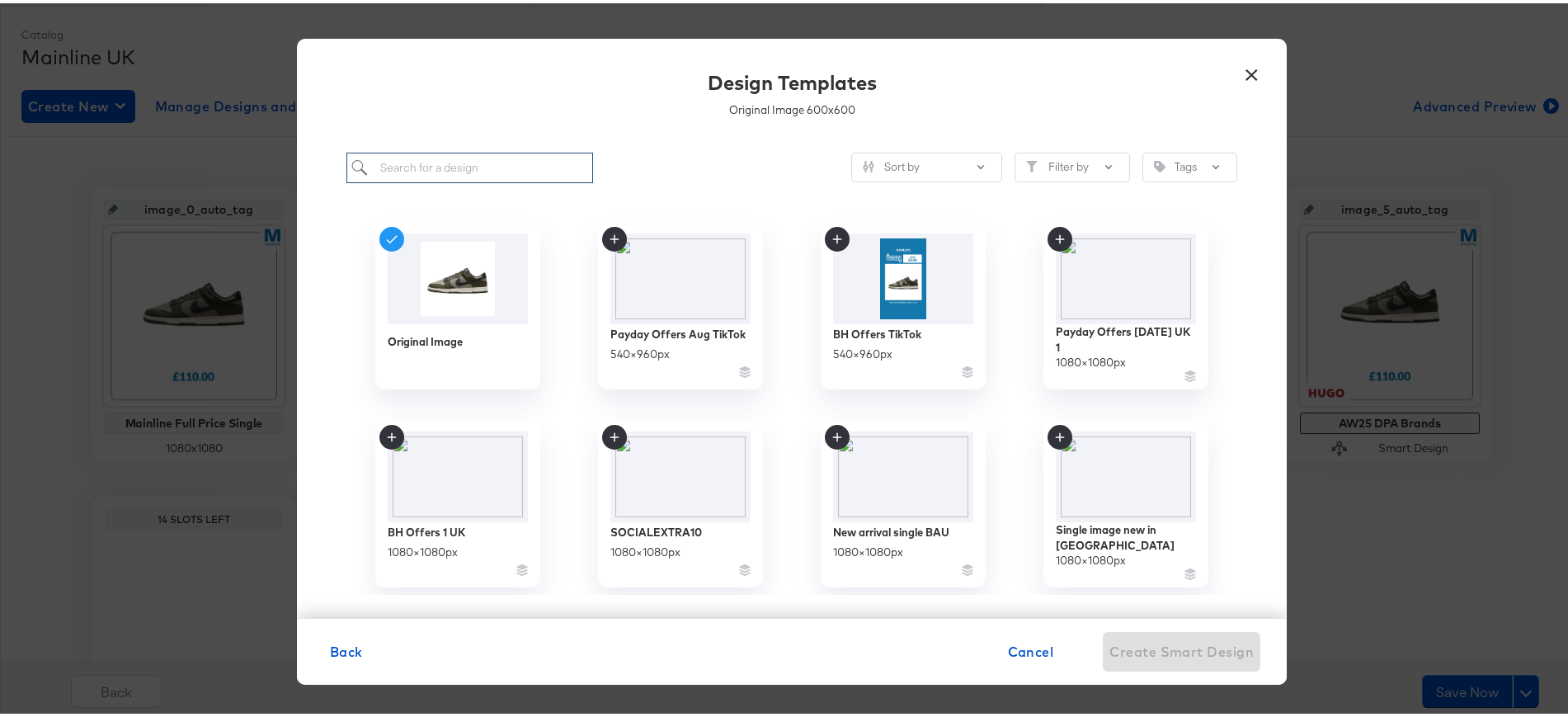
click at [478, 159] on input "search" at bounding box center [470, 165] width 247 height 31
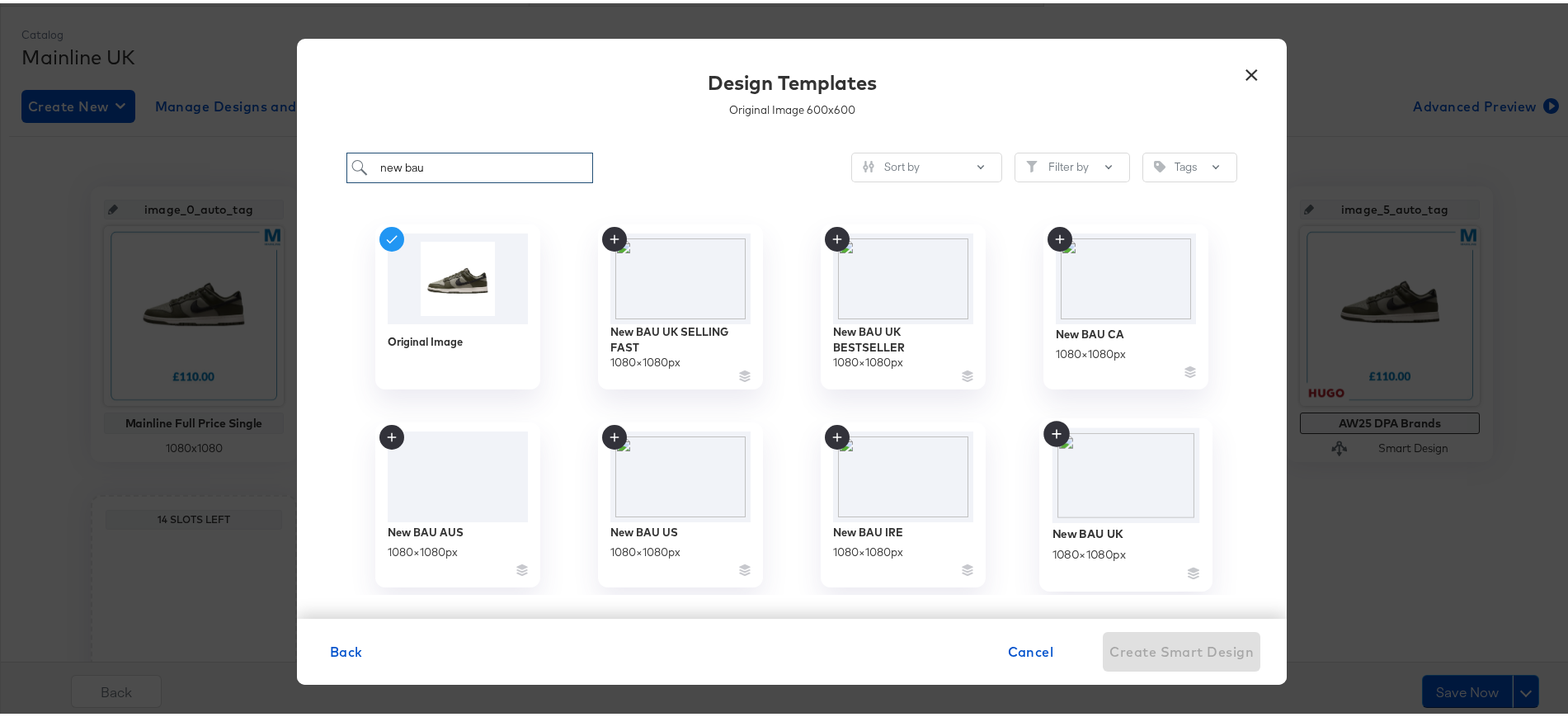
type input "new bau"
click at [1051, 430] on icon at bounding box center [1055, 430] width 9 height 9
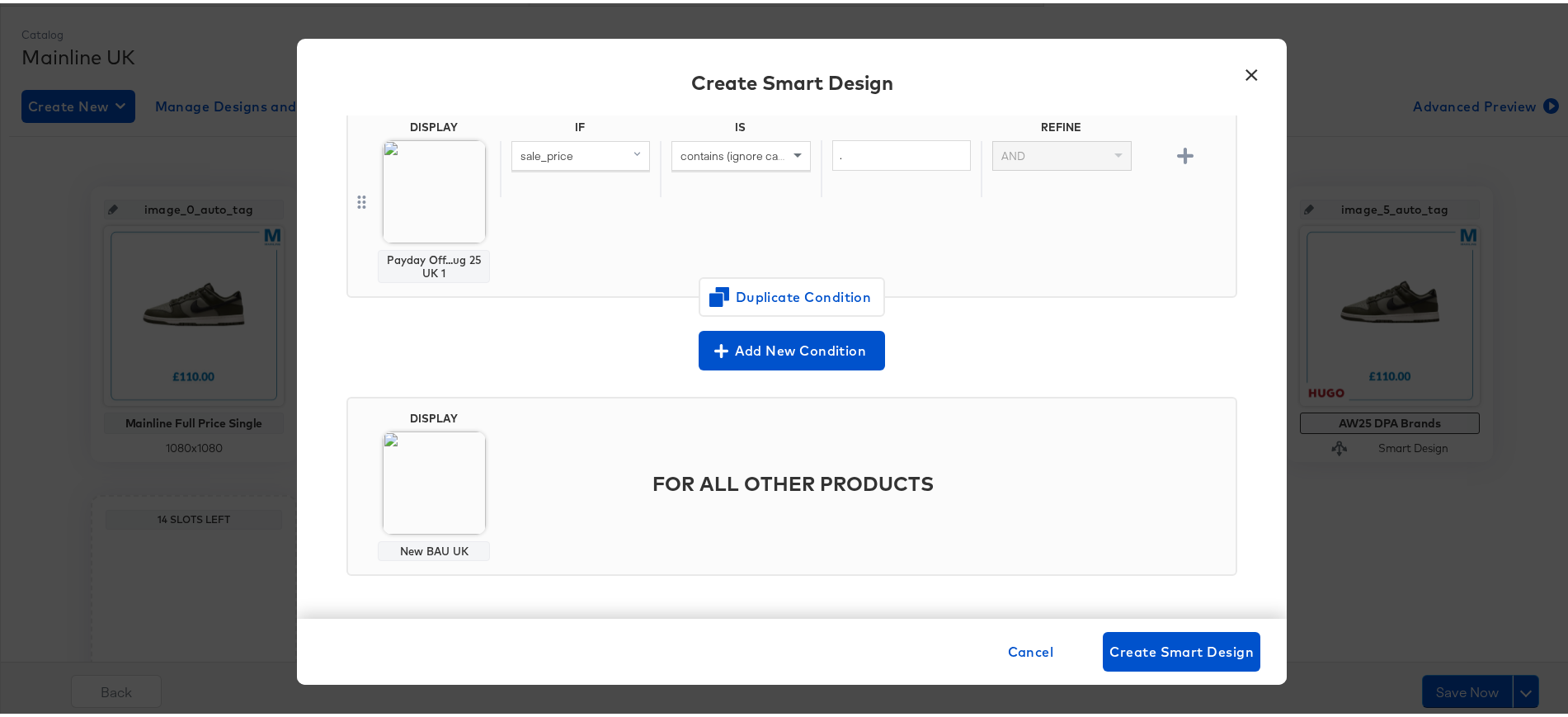
scroll to position [379, 0]
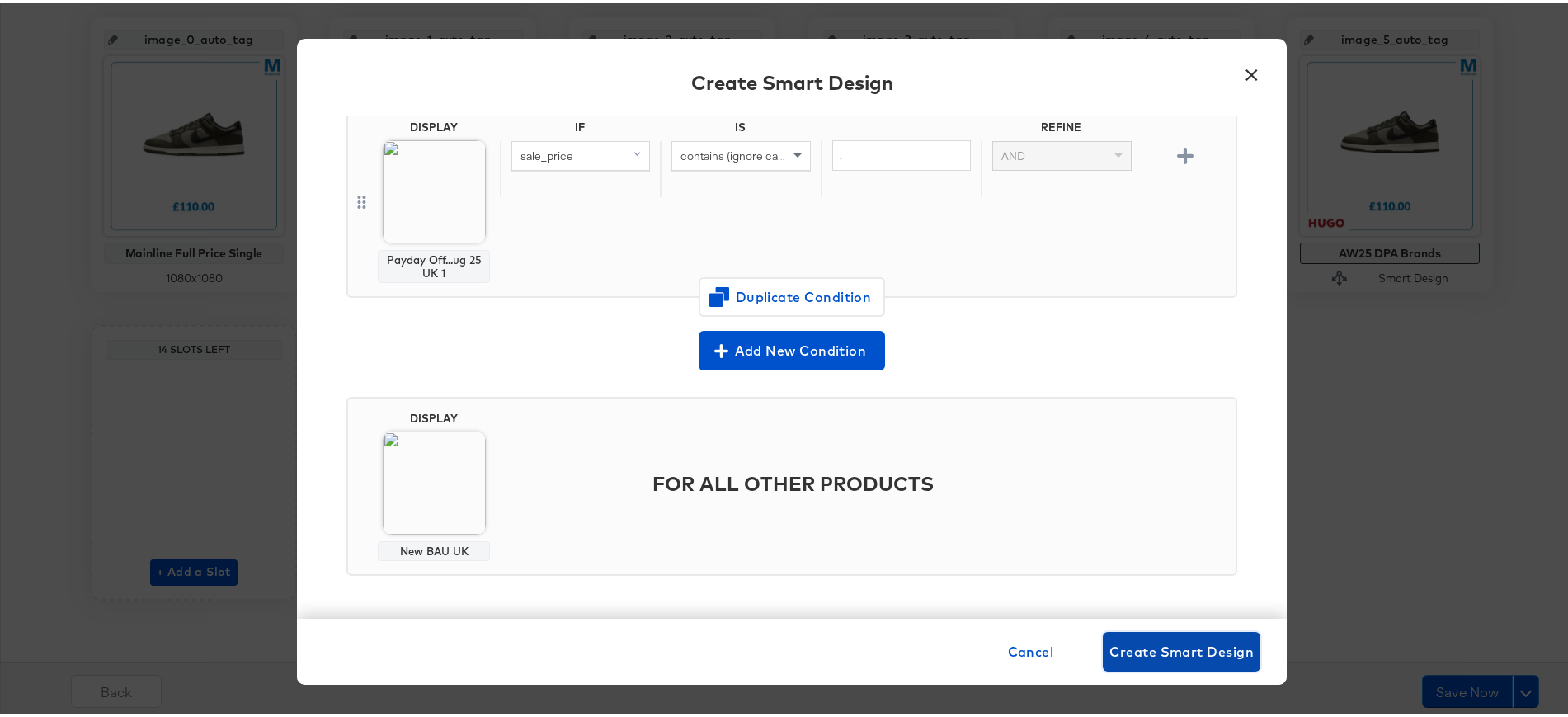
click at [1178, 651] on span "Create Smart Design" at bounding box center [1182, 649] width 145 height 23
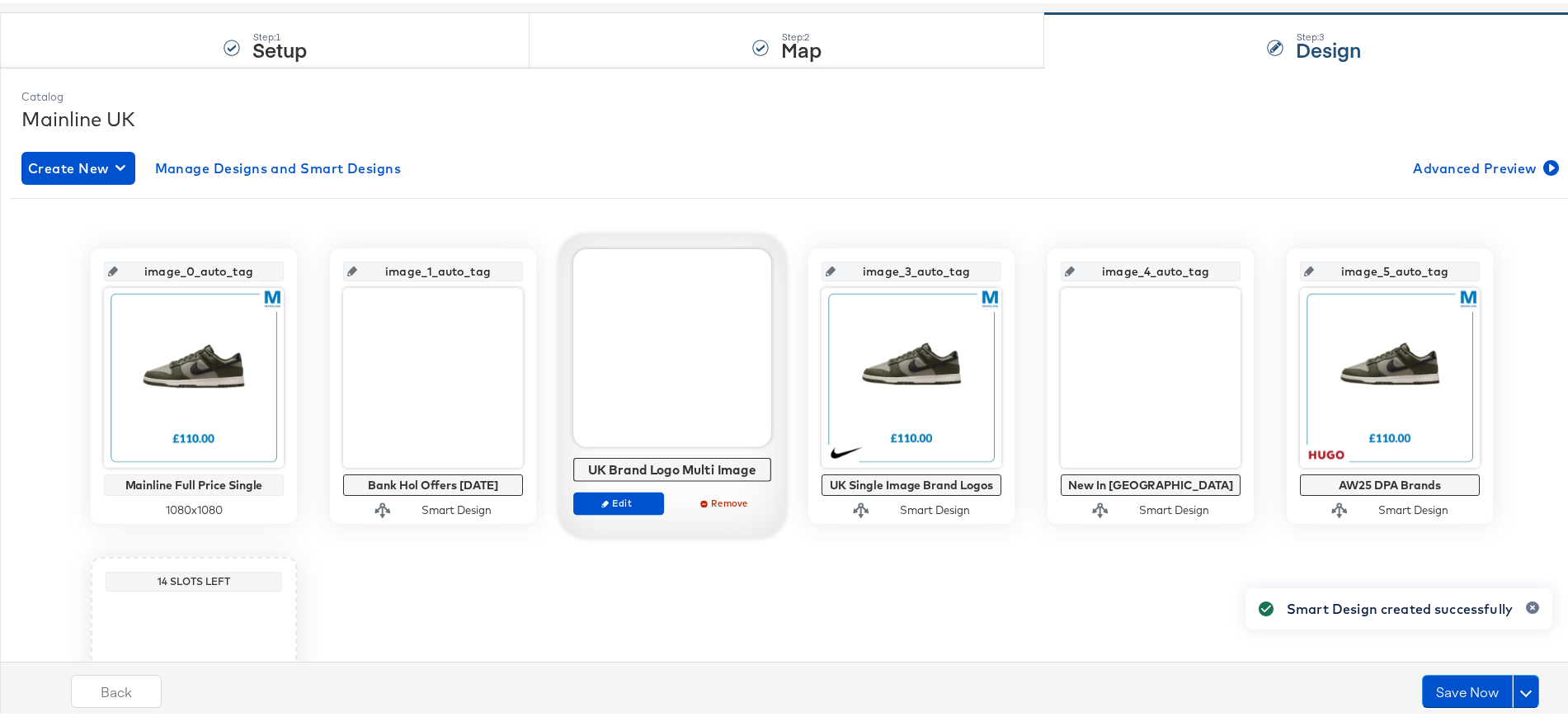
scroll to position [146, 0]
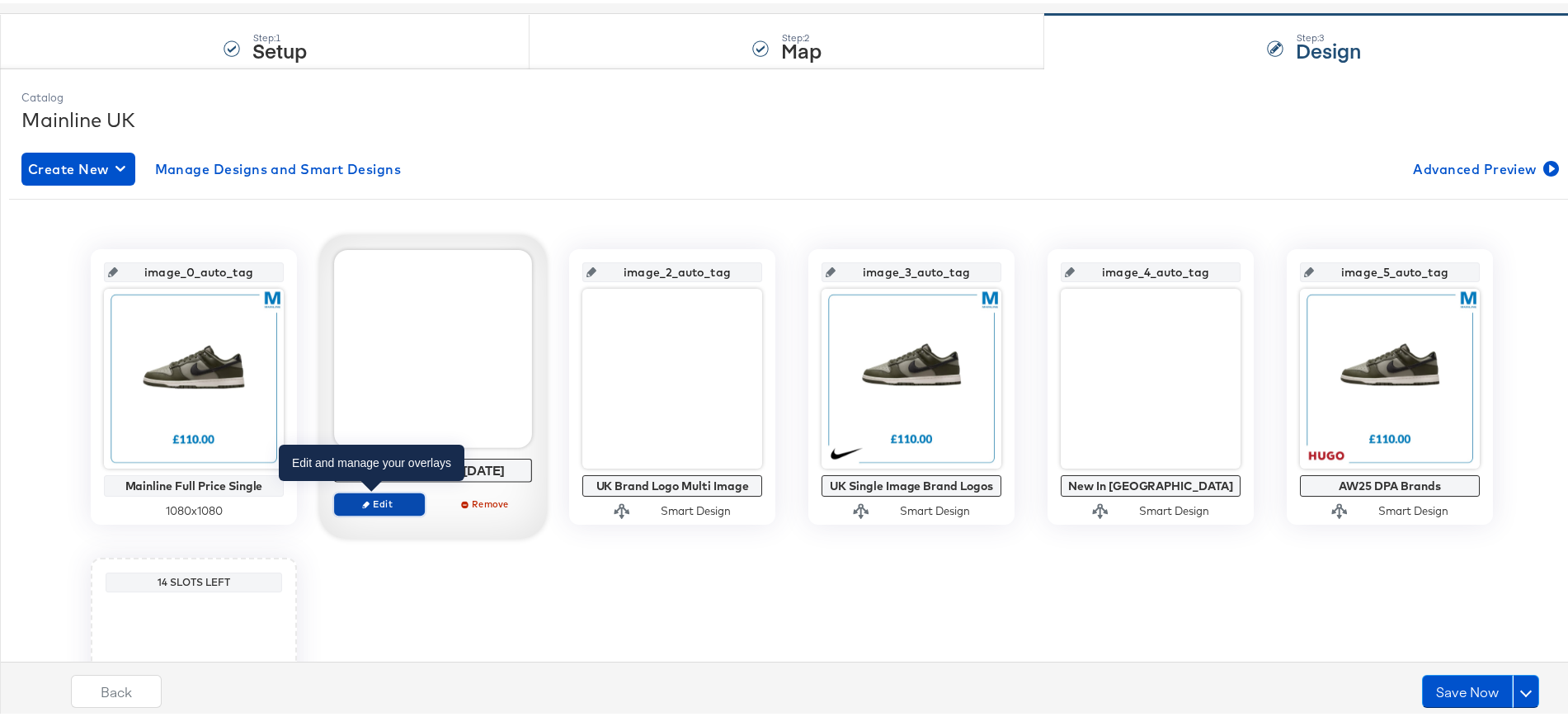
click at [396, 502] on span "Edit" at bounding box center [379, 500] width 76 height 13
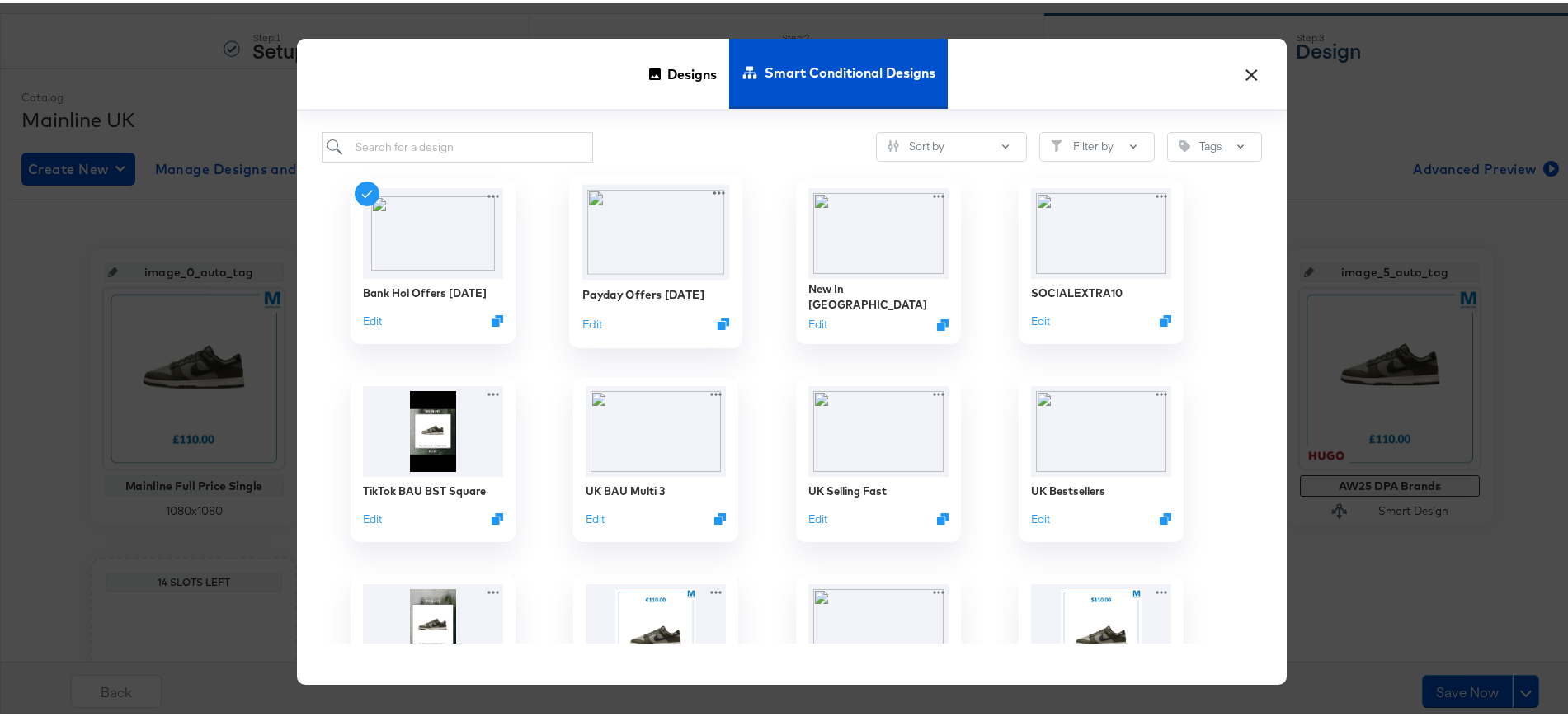
click at [617, 215] on img at bounding box center [655, 228] width 147 height 94
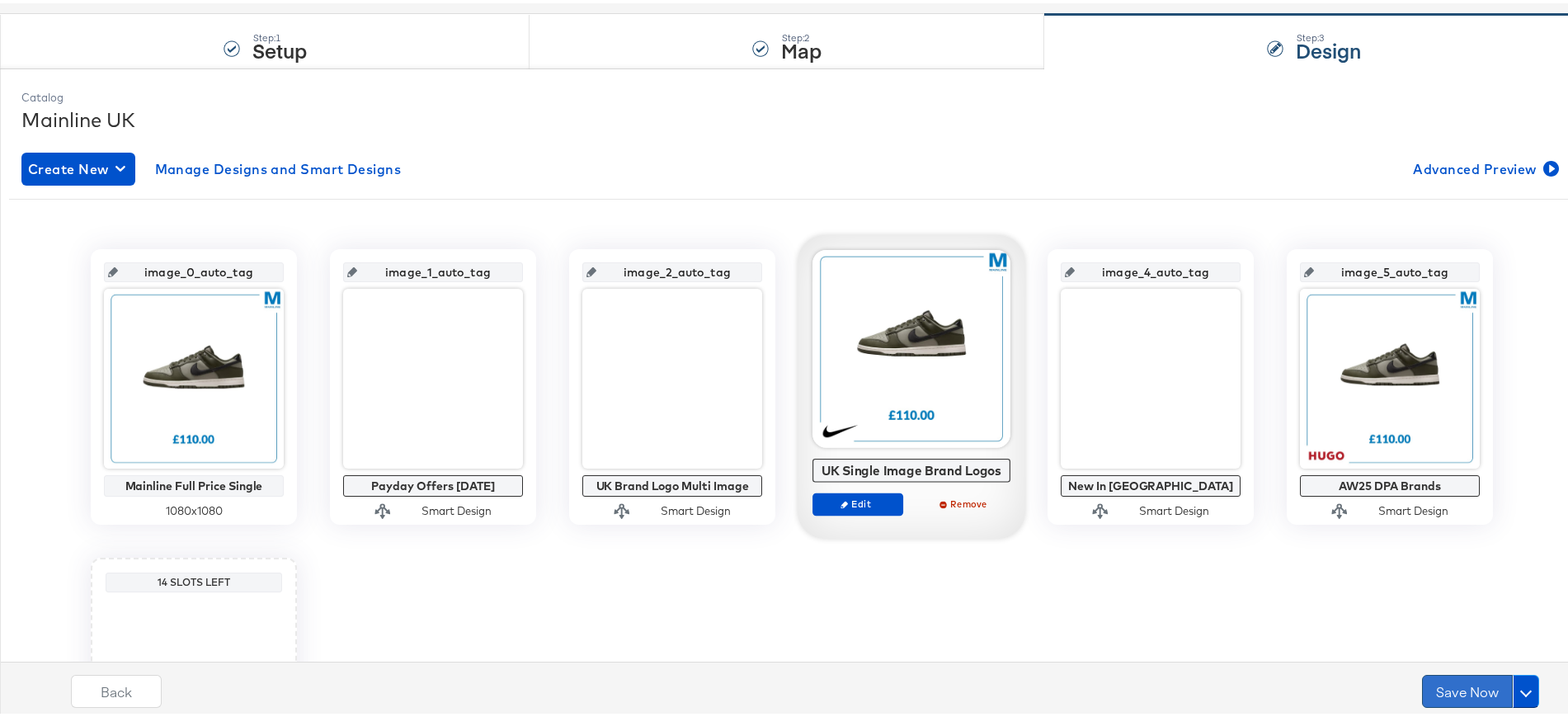
click at [1429, 684] on button "Save Now" at bounding box center [1468, 688] width 91 height 33
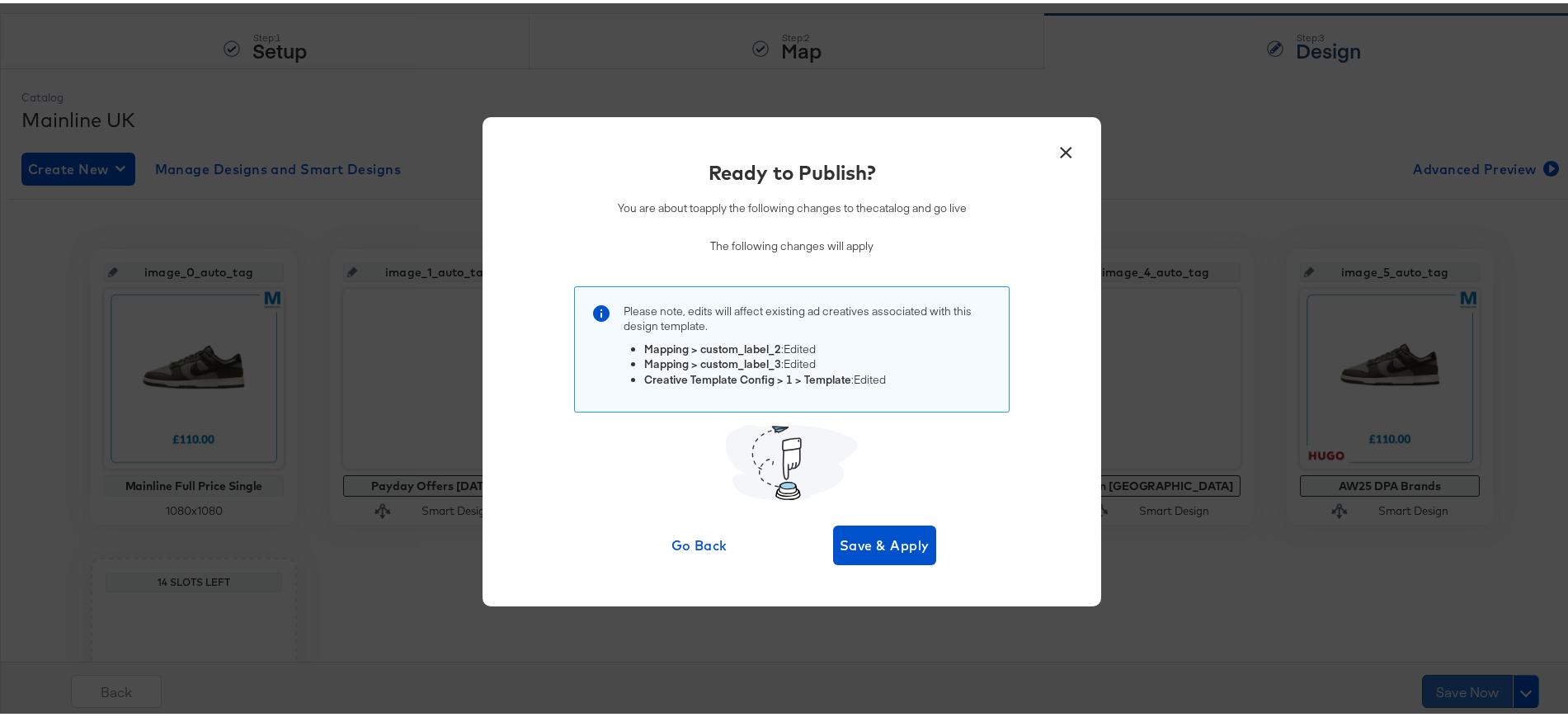
scroll to position [0, 0]
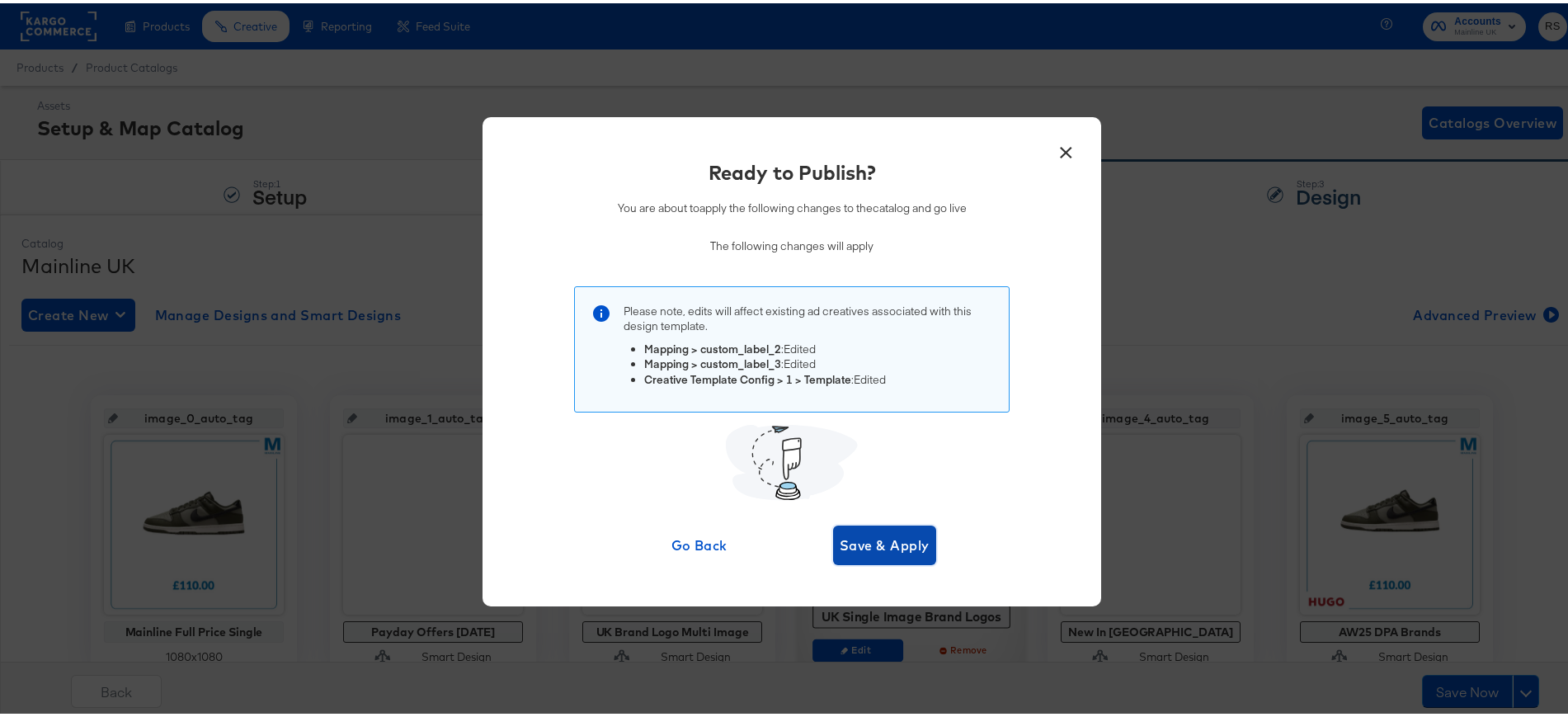
click at [901, 543] on span "Save & Apply" at bounding box center [884, 542] width 90 height 23
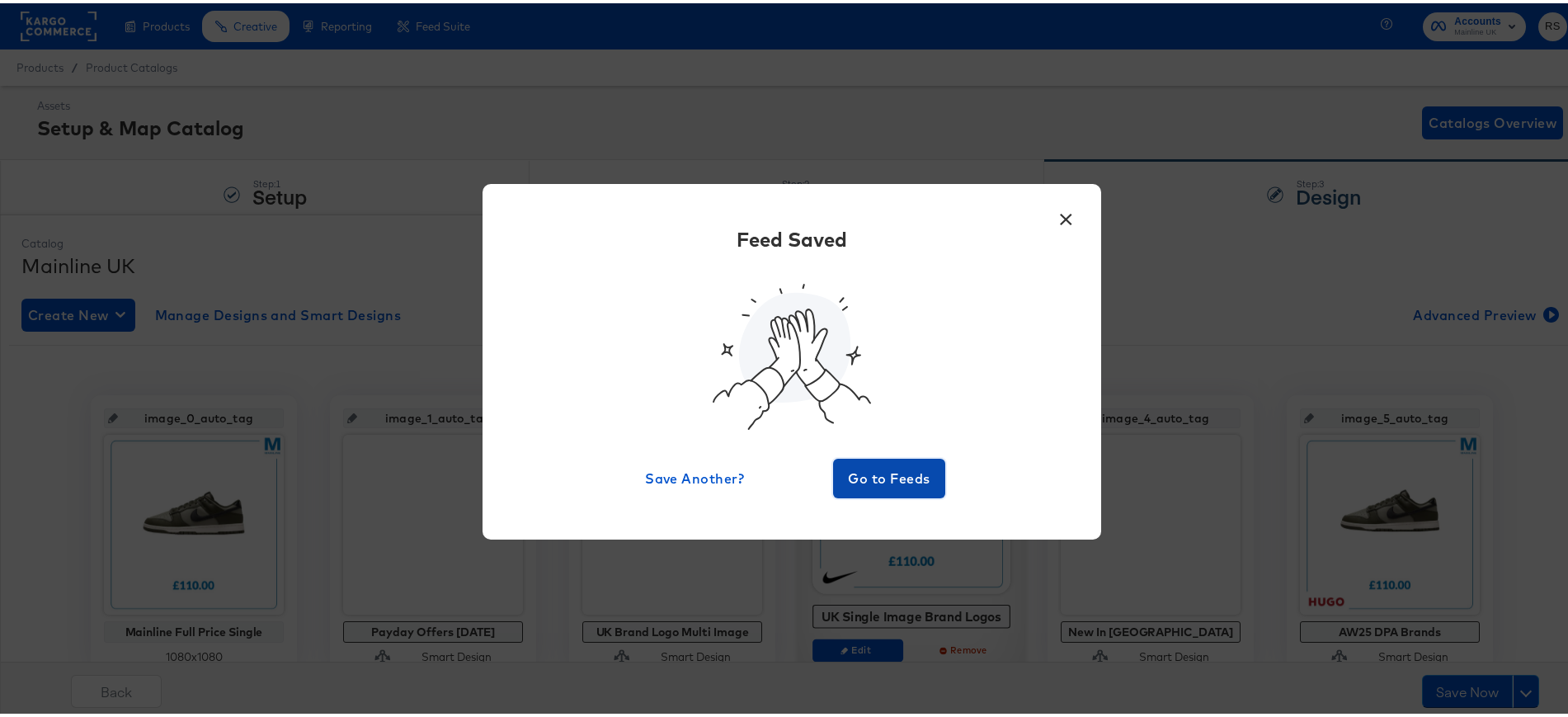
click at [902, 474] on span "Go to Feeds" at bounding box center [889, 475] width 99 height 23
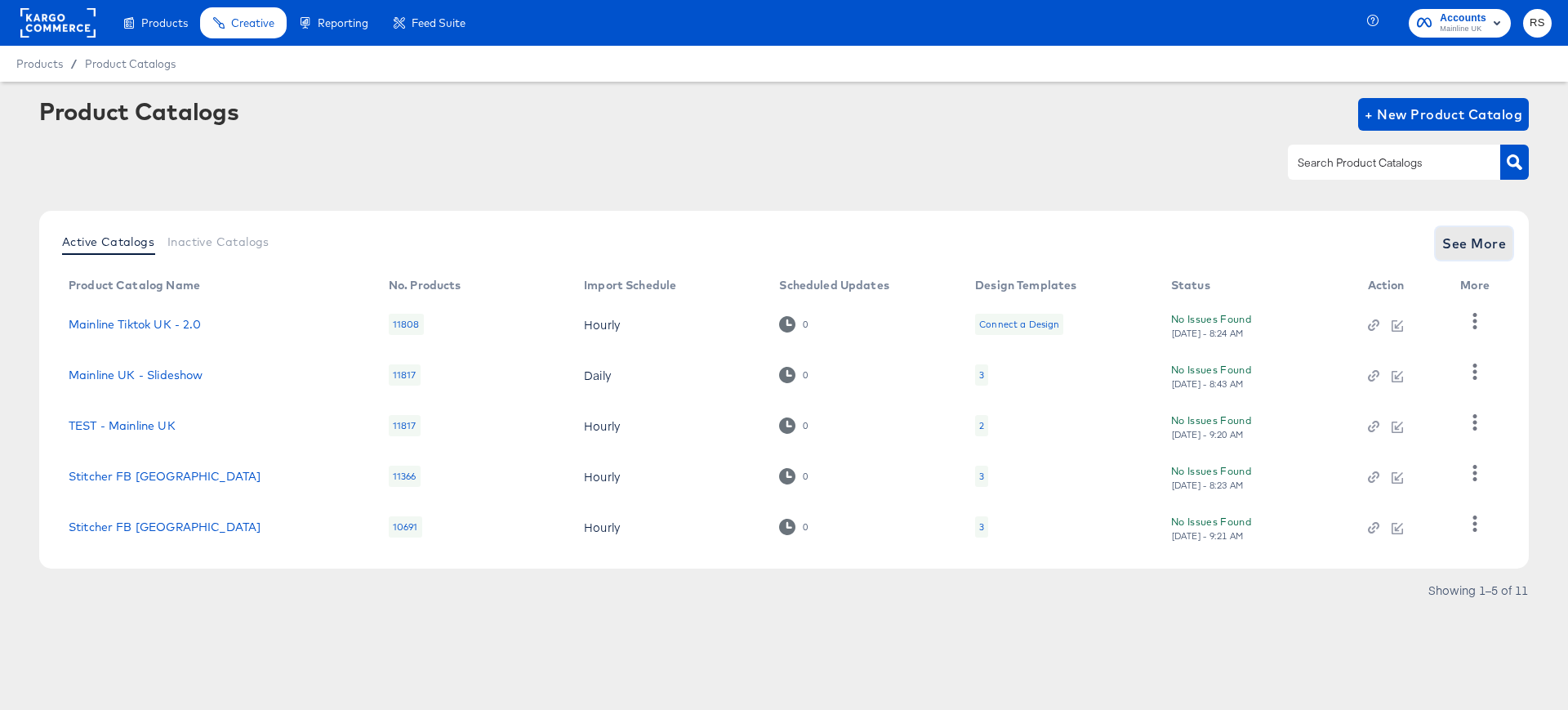
click at [1452, 241] on span "See More" at bounding box center [1474, 243] width 64 height 23
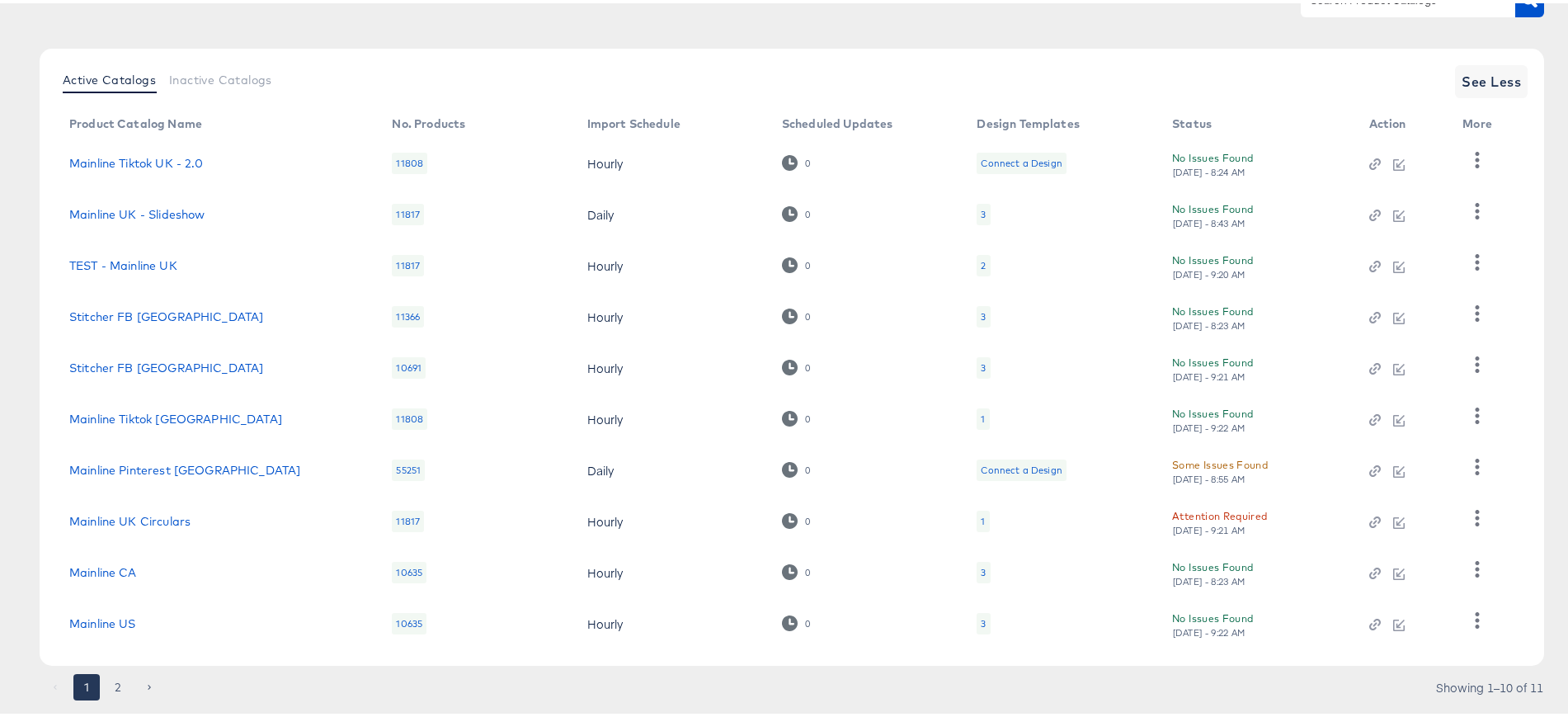
scroll to position [169, 0]
click at [150, 410] on link "Mainline Tiktok [GEOGRAPHIC_DATA]" at bounding box center [175, 414] width 213 height 13
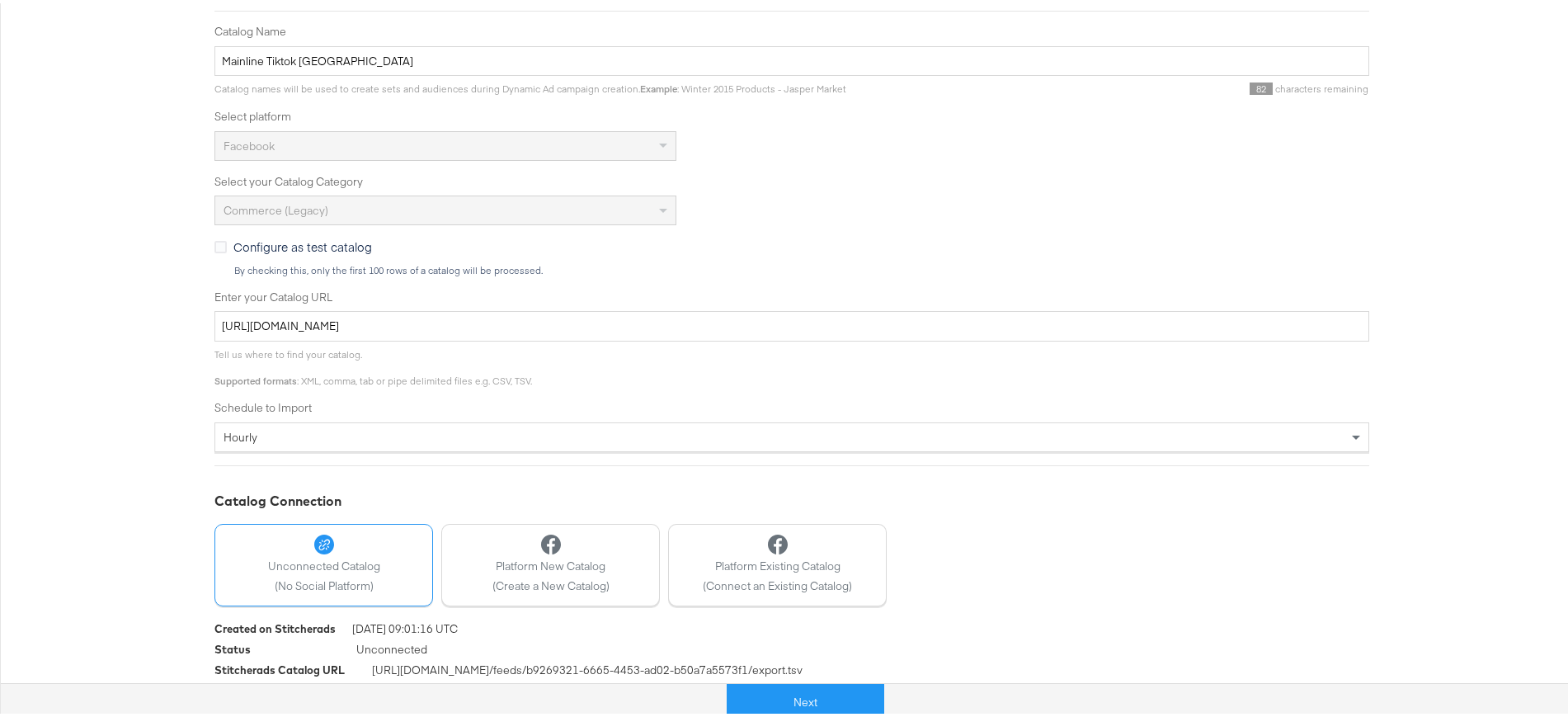
scroll to position [313, 0]
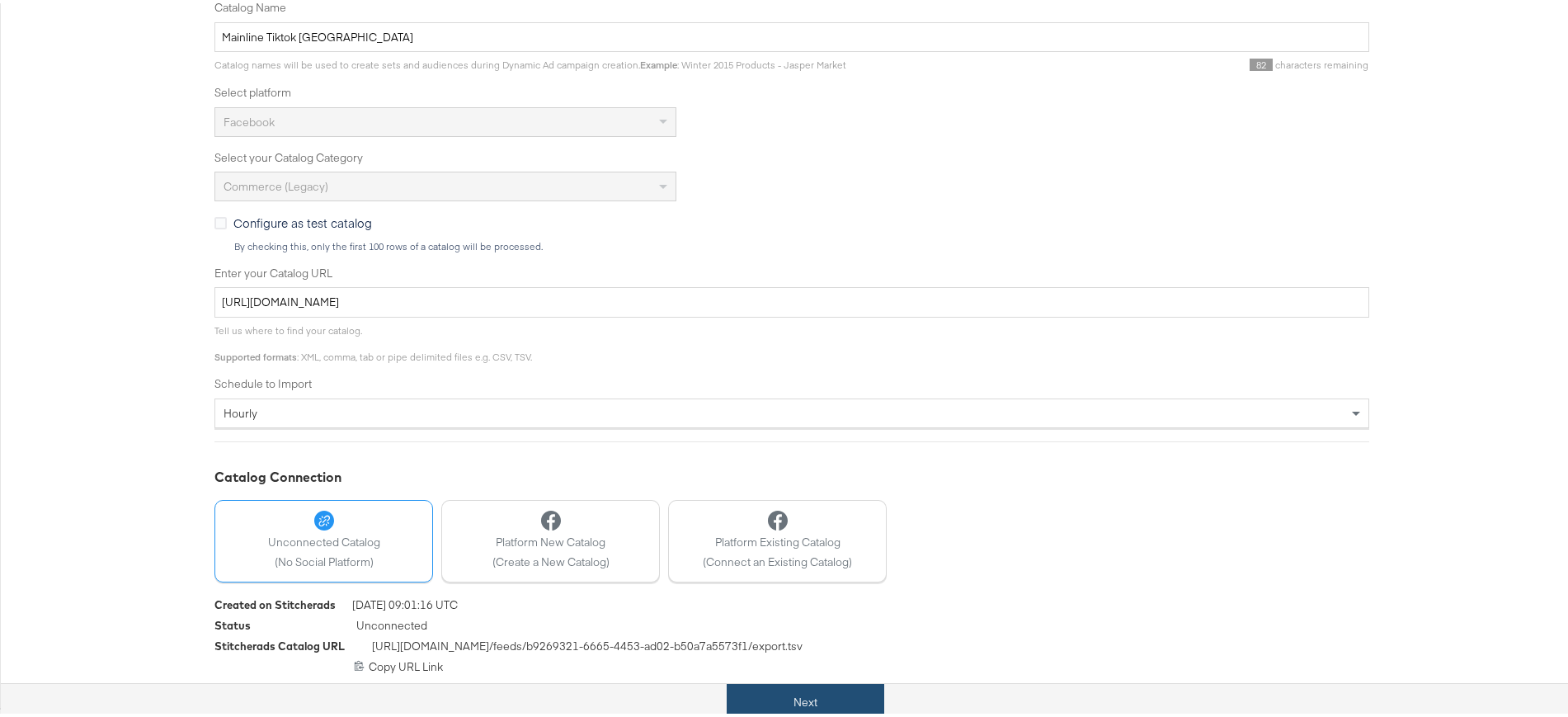
click at [789, 691] on button "Next" at bounding box center [805, 699] width 157 height 38
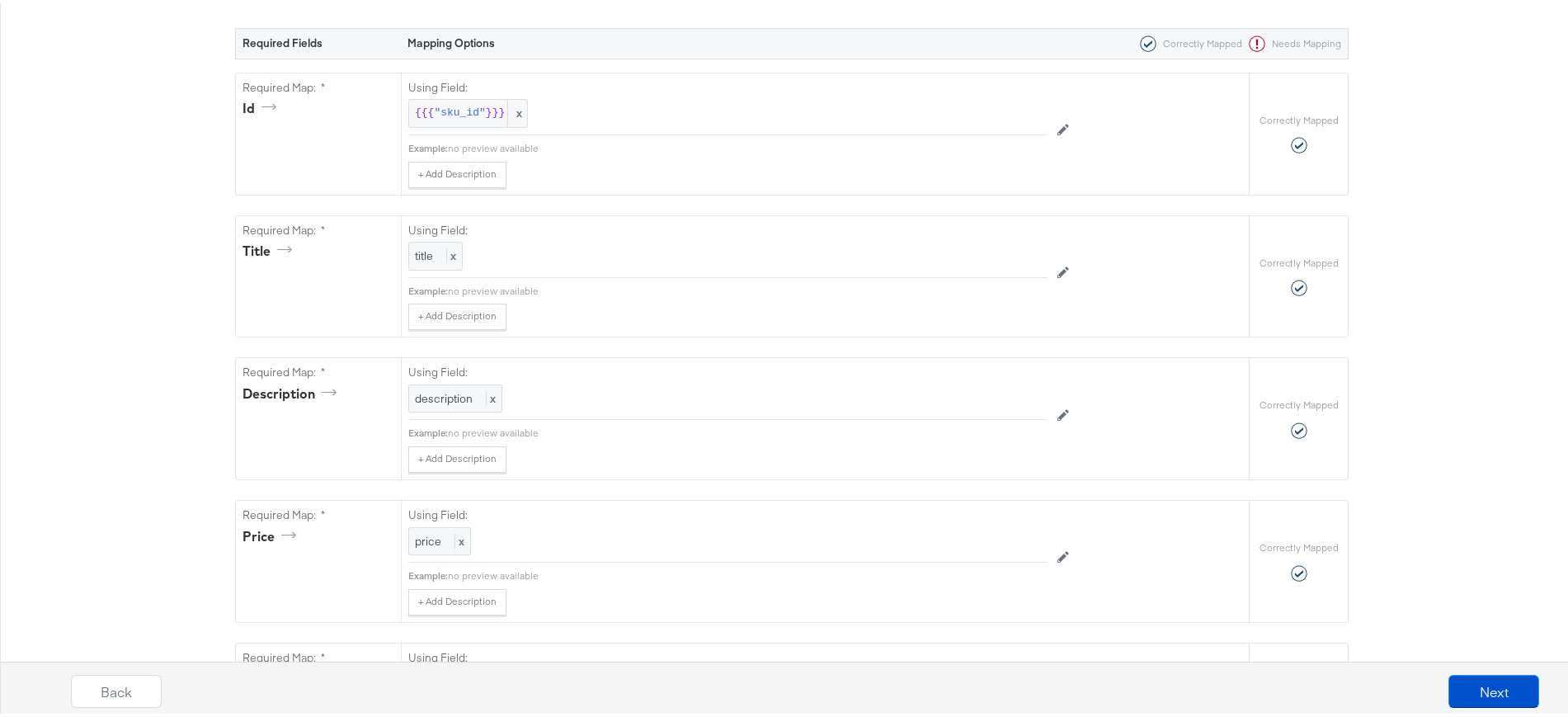
scroll to position [0, 0]
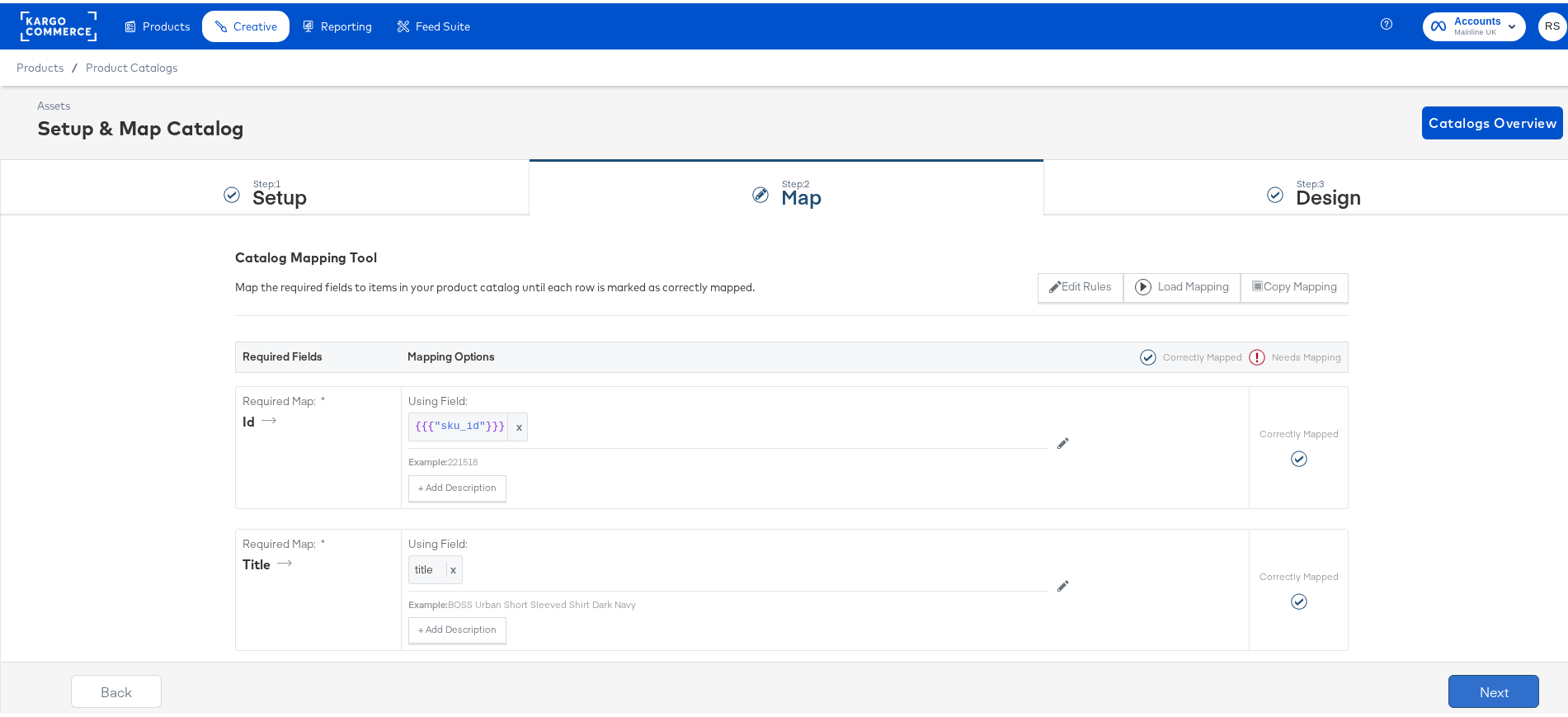
click at [1451, 690] on button "Next" at bounding box center [1494, 688] width 91 height 33
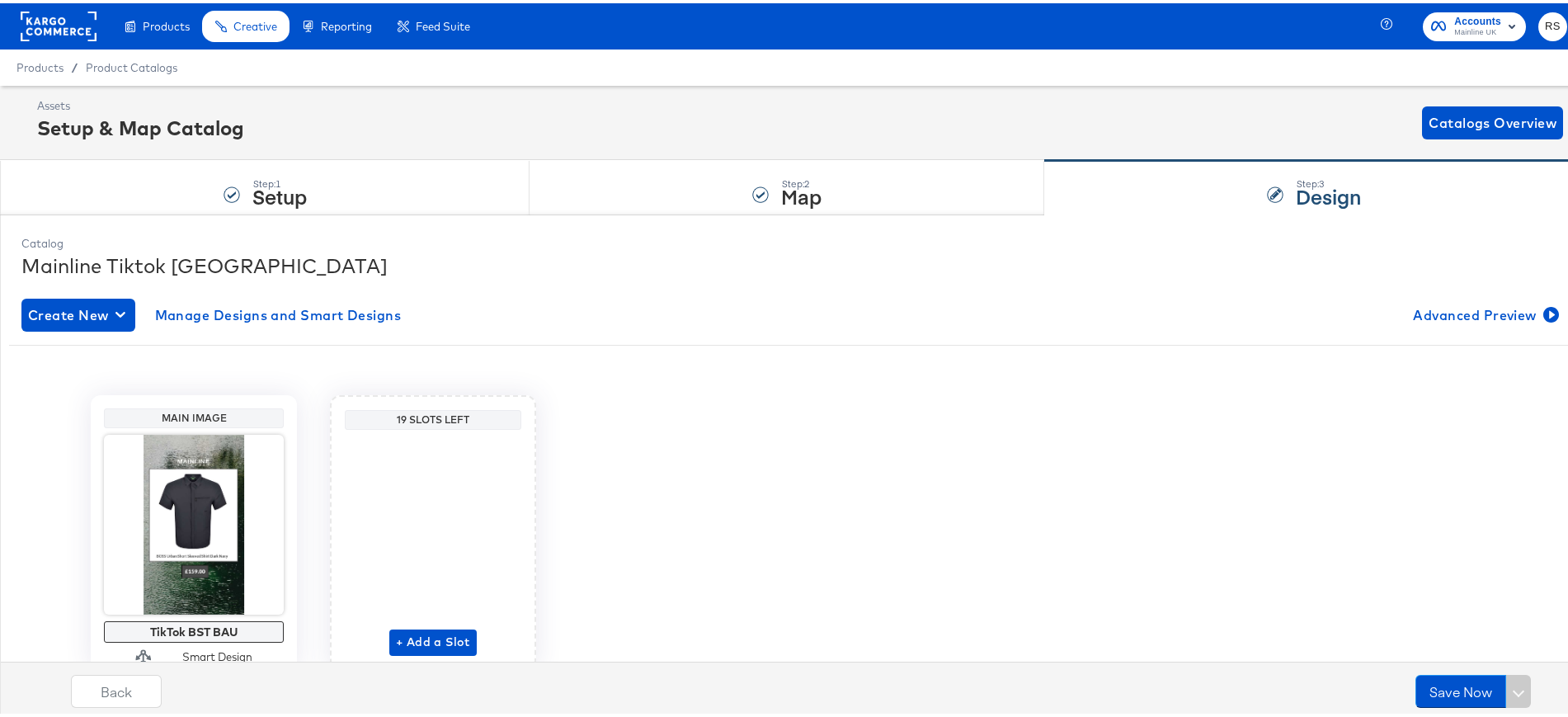
scroll to position [70, 0]
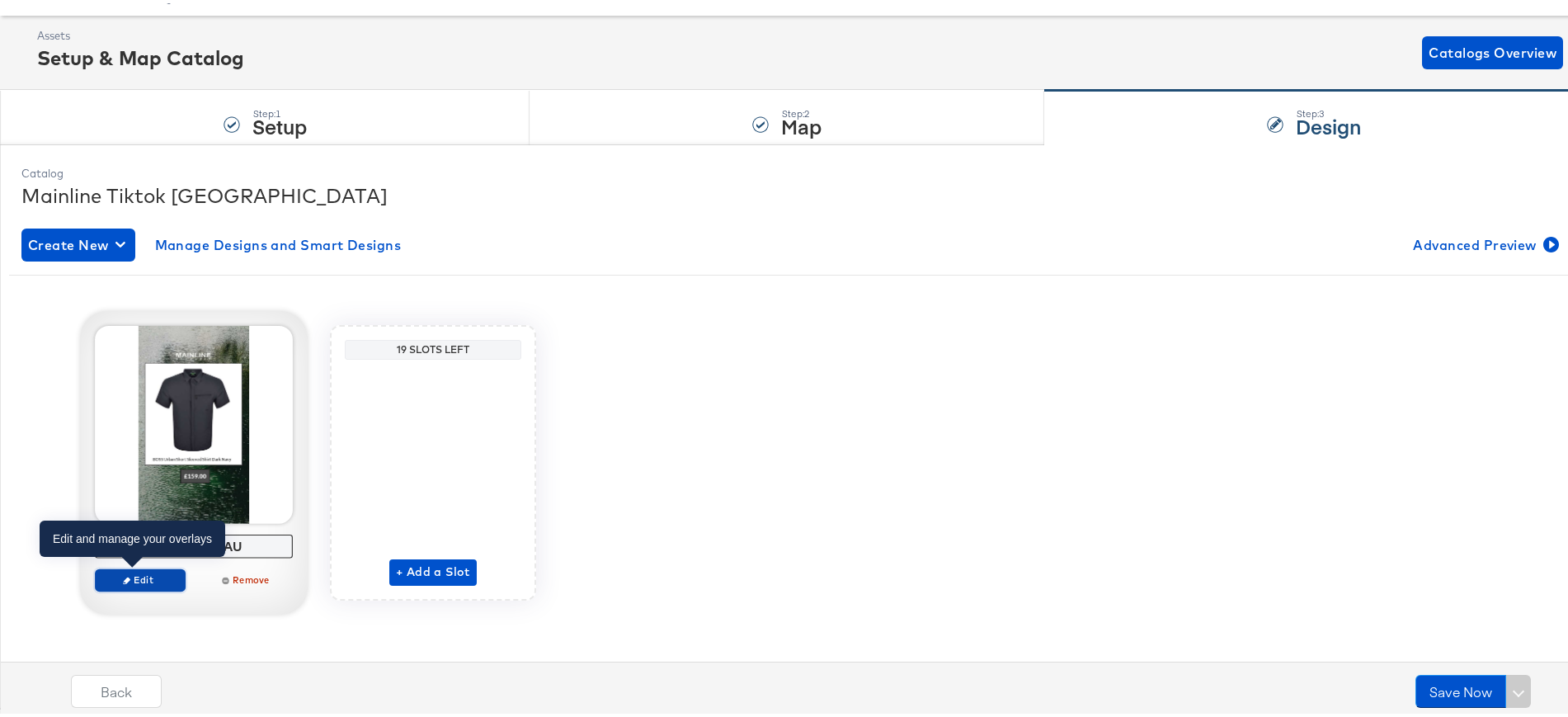
click at [136, 570] on button "Edit" at bounding box center [140, 576] width 91 height 23
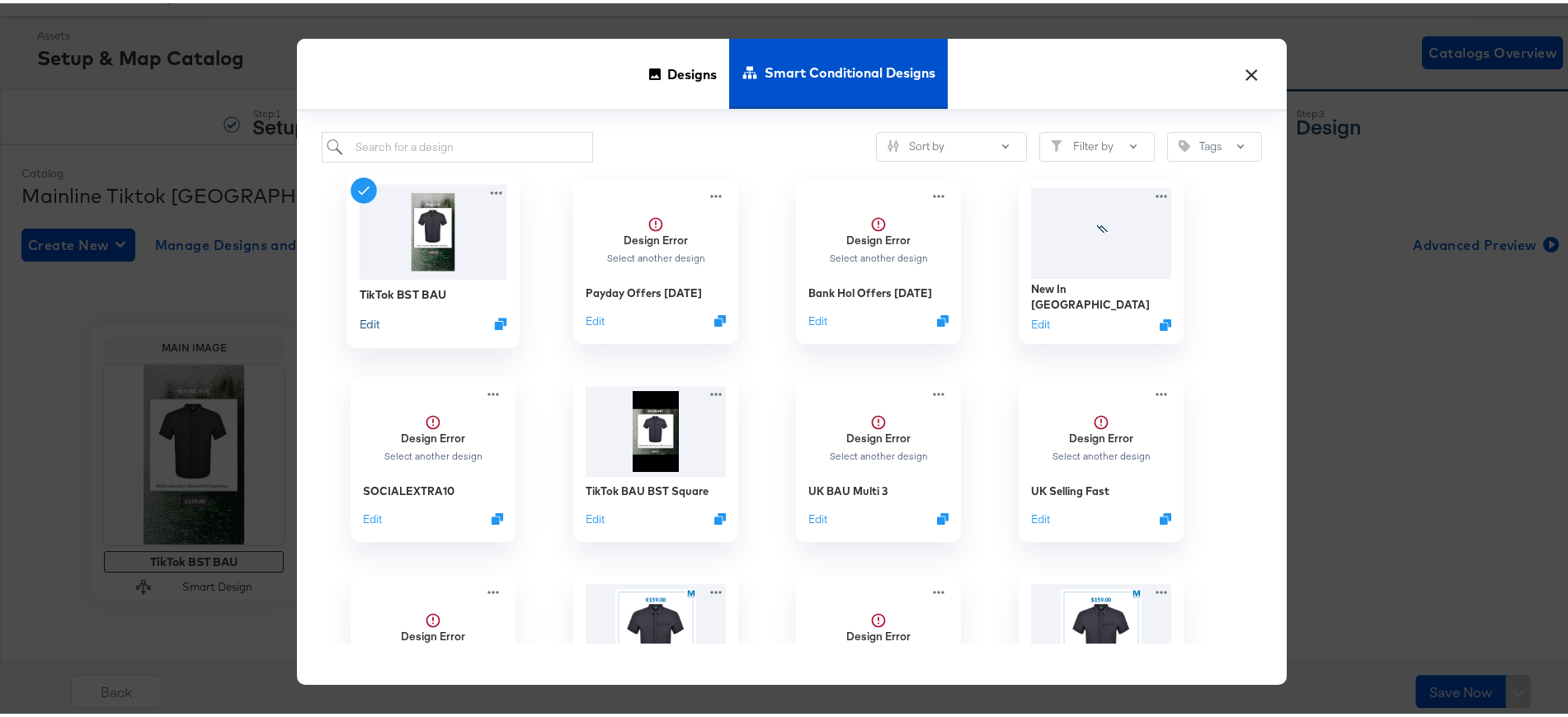
click at [370, 318] on button "Edit" at bounding box center [369, 320] width 20 height 15
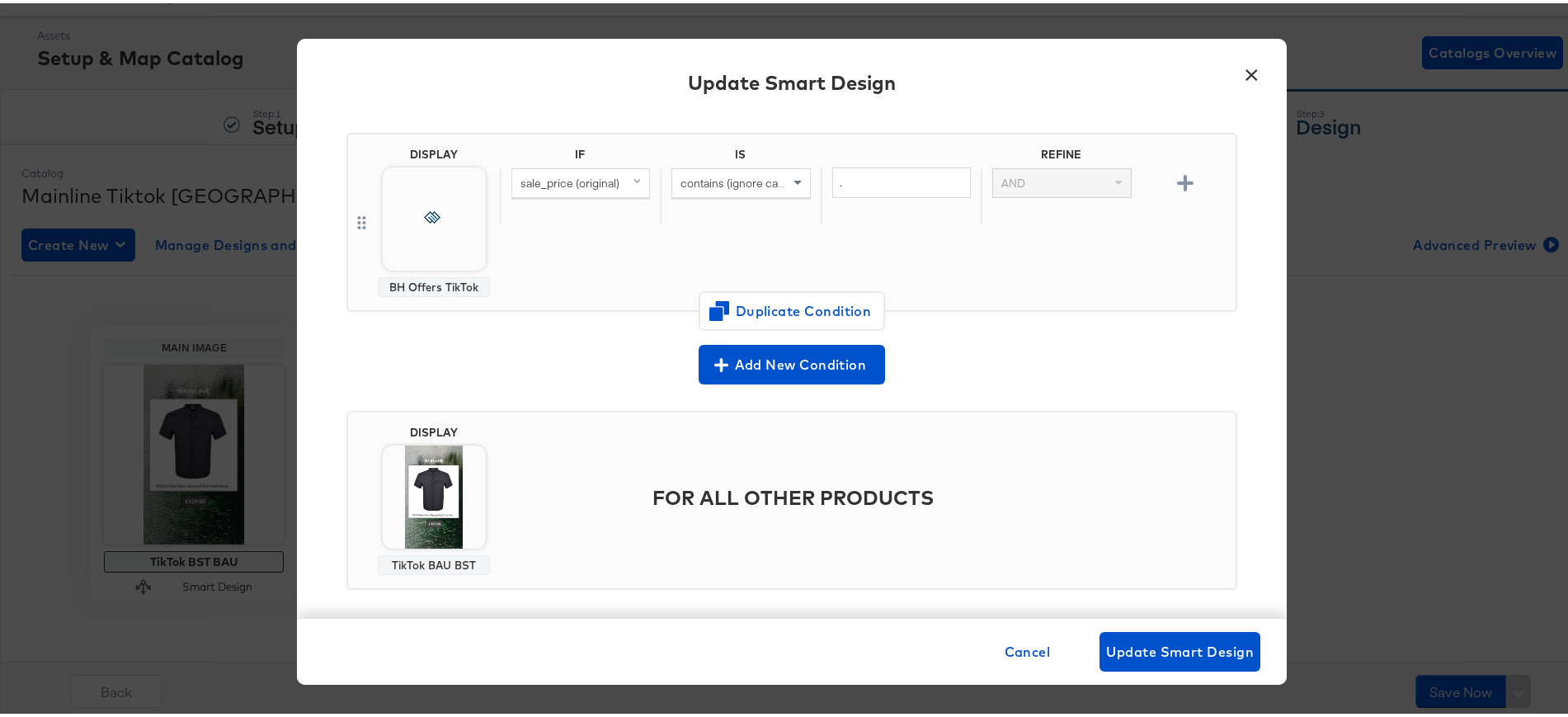
scroll to position [130, 0]
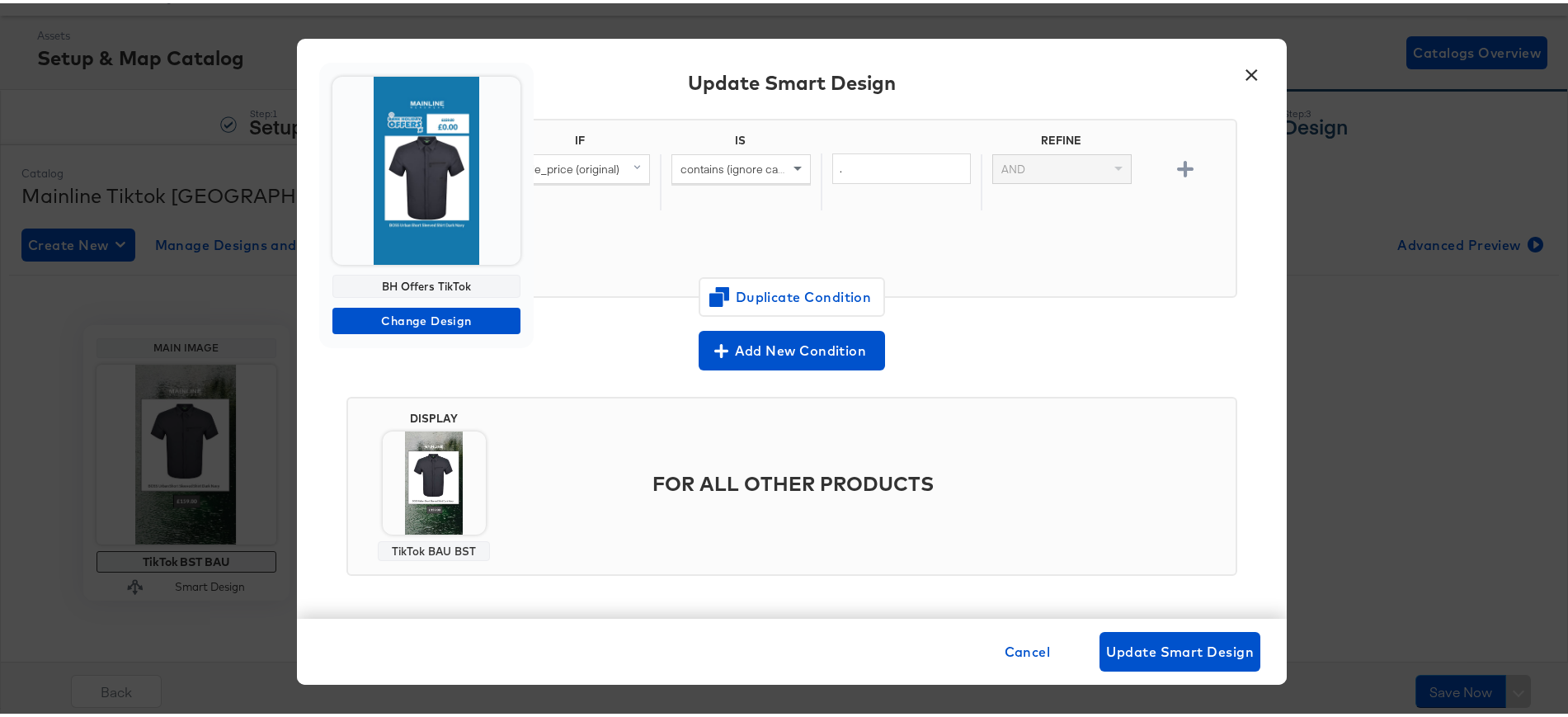
click at [421, 194] on body "Products Creative Reporting Feed Suite Accounts Mainline UK RS Products / Produ…" at bounding box center [791, 323] width 1583 height 787
click at [426, 318] on span "Change Design" at bounding box center [426, 317] width 174 height 20
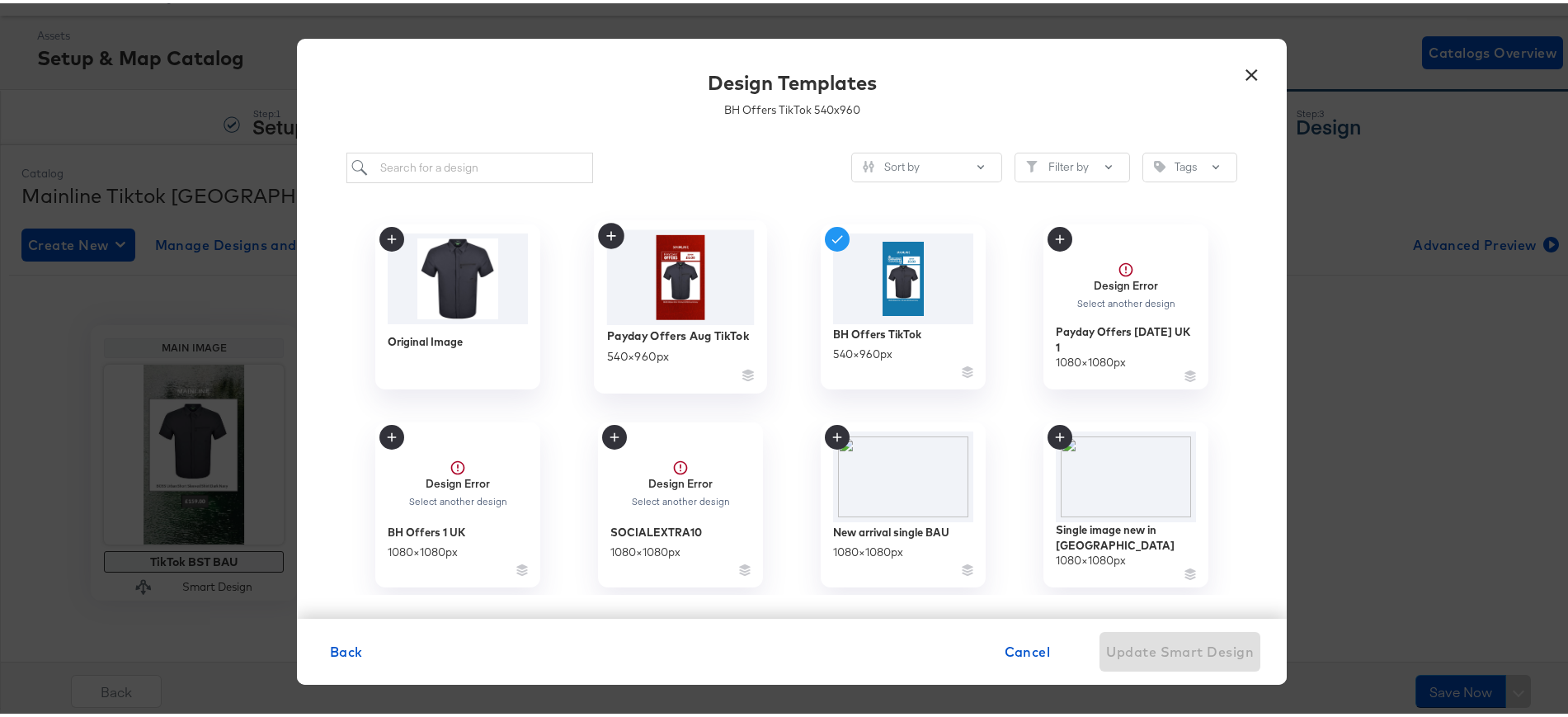
click at [606, 232] on icon at bounding box center [611, 232] width 26 height 26
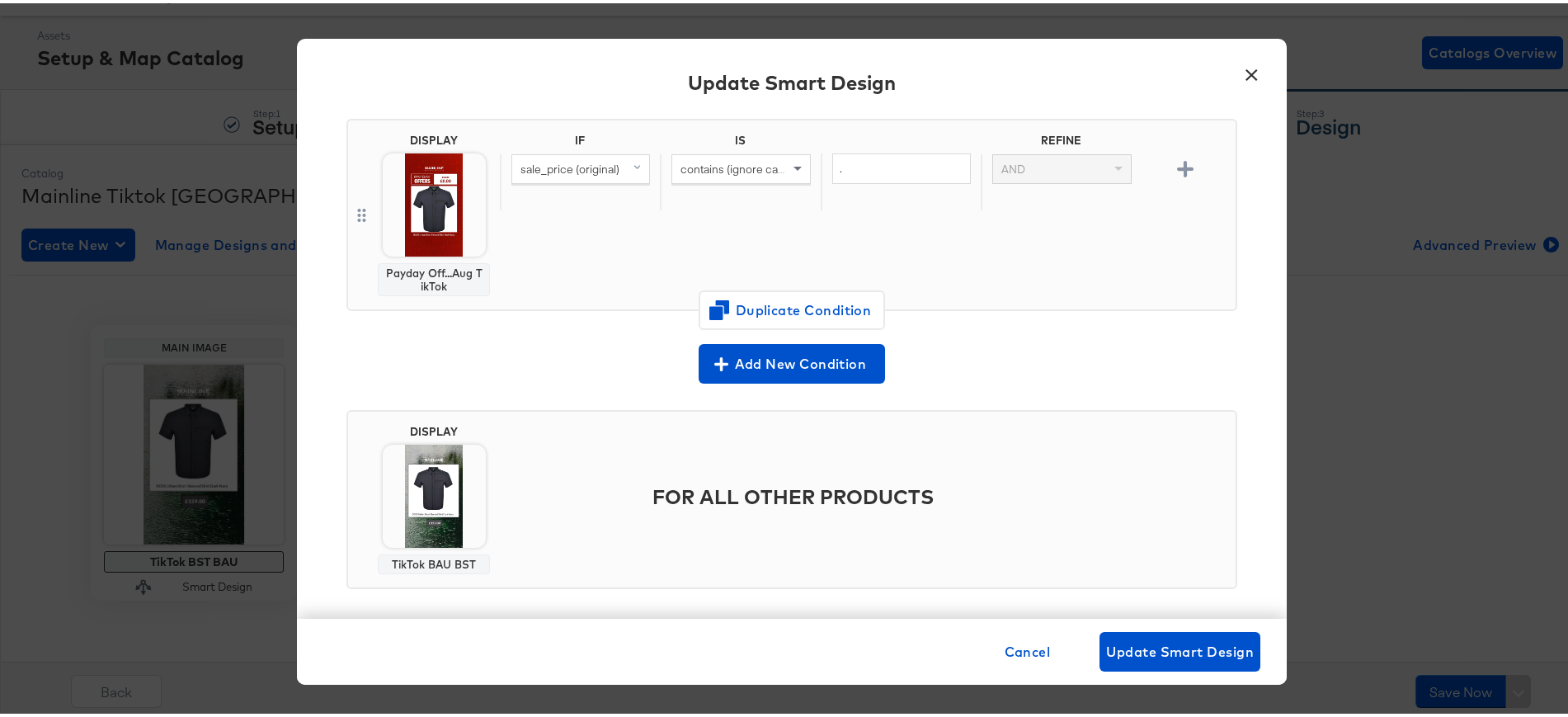
scroll to position [144, 0]
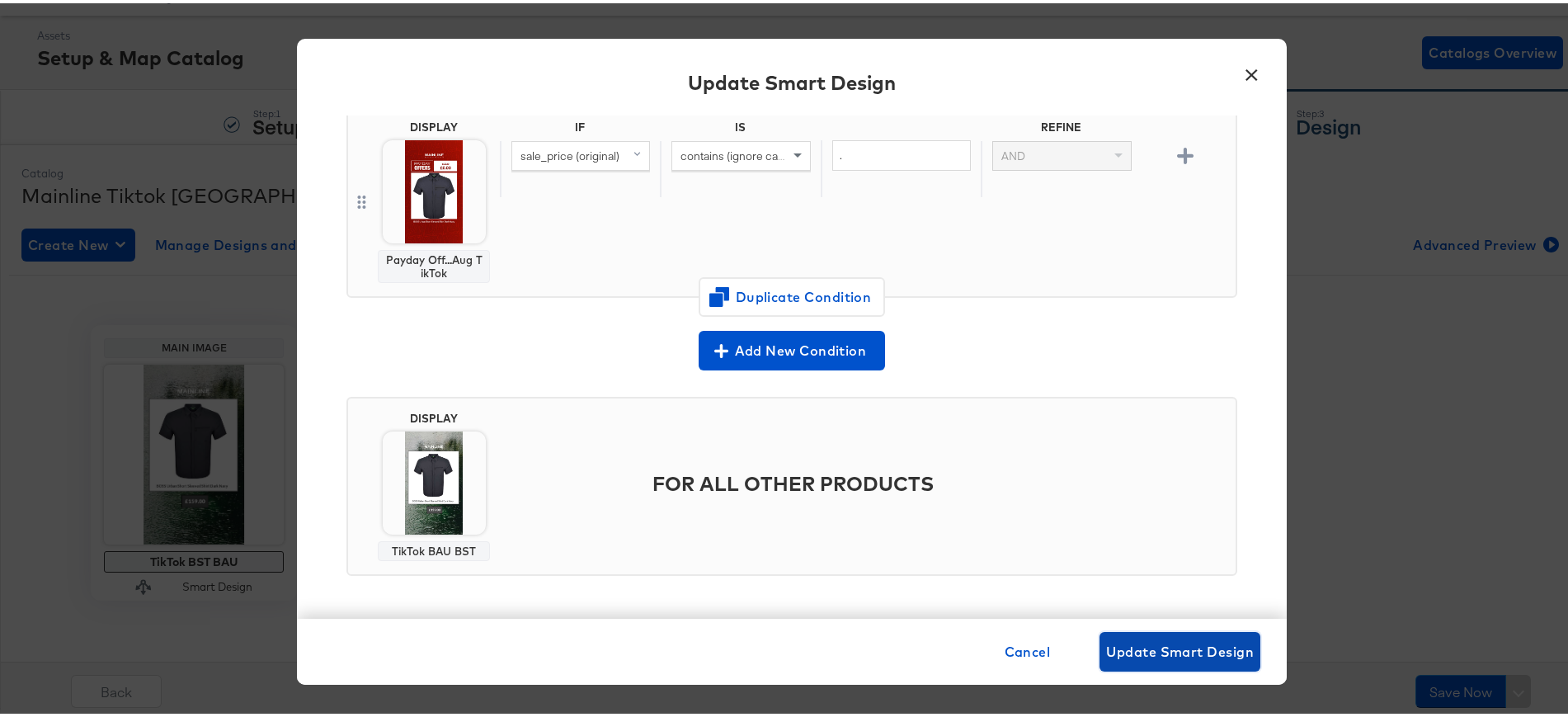
click at [1152, 656] on span "Update Smart Design" at bounding box center [1180, 649] width 147 height 23
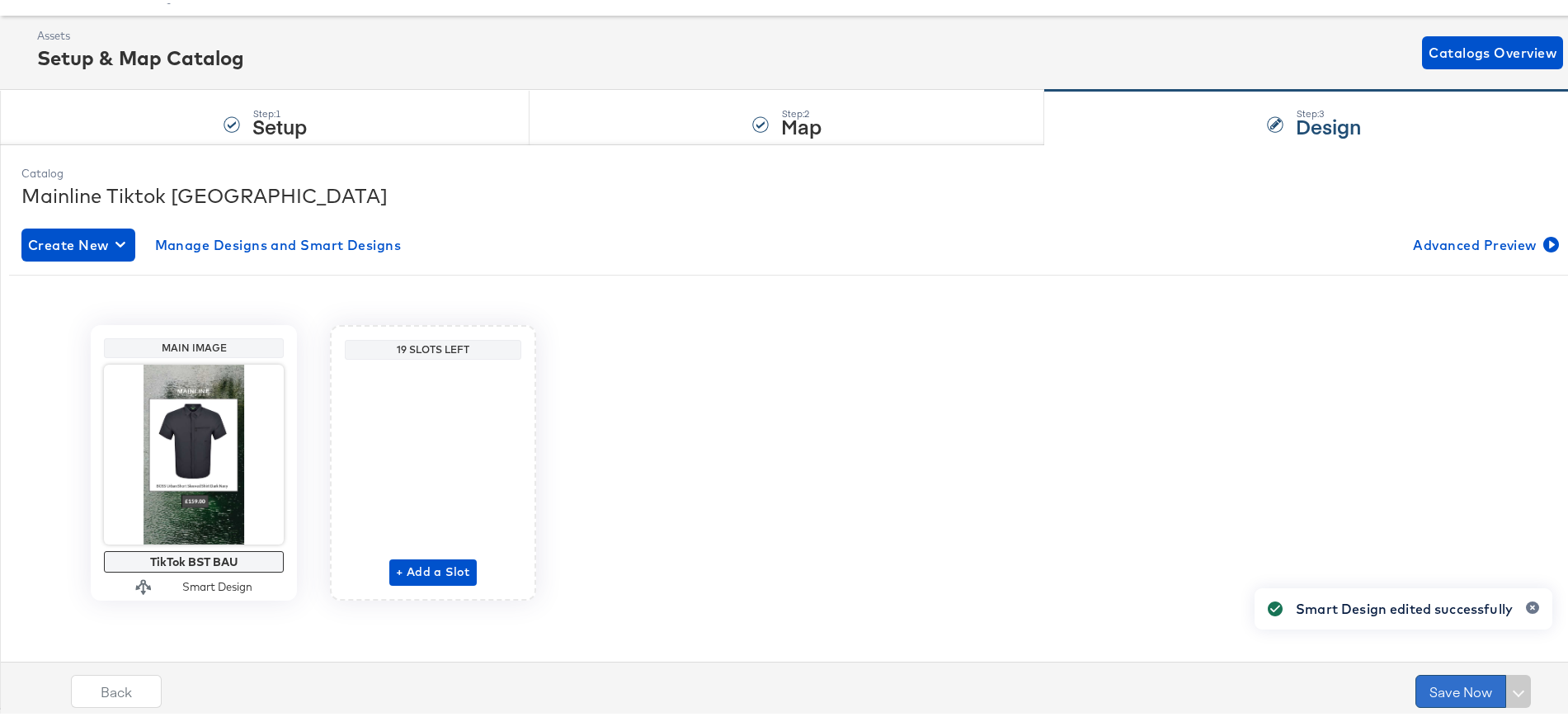
click at [1428, 684] on button "Save Now" at bounding box center [1461, 688] width 91 height 33
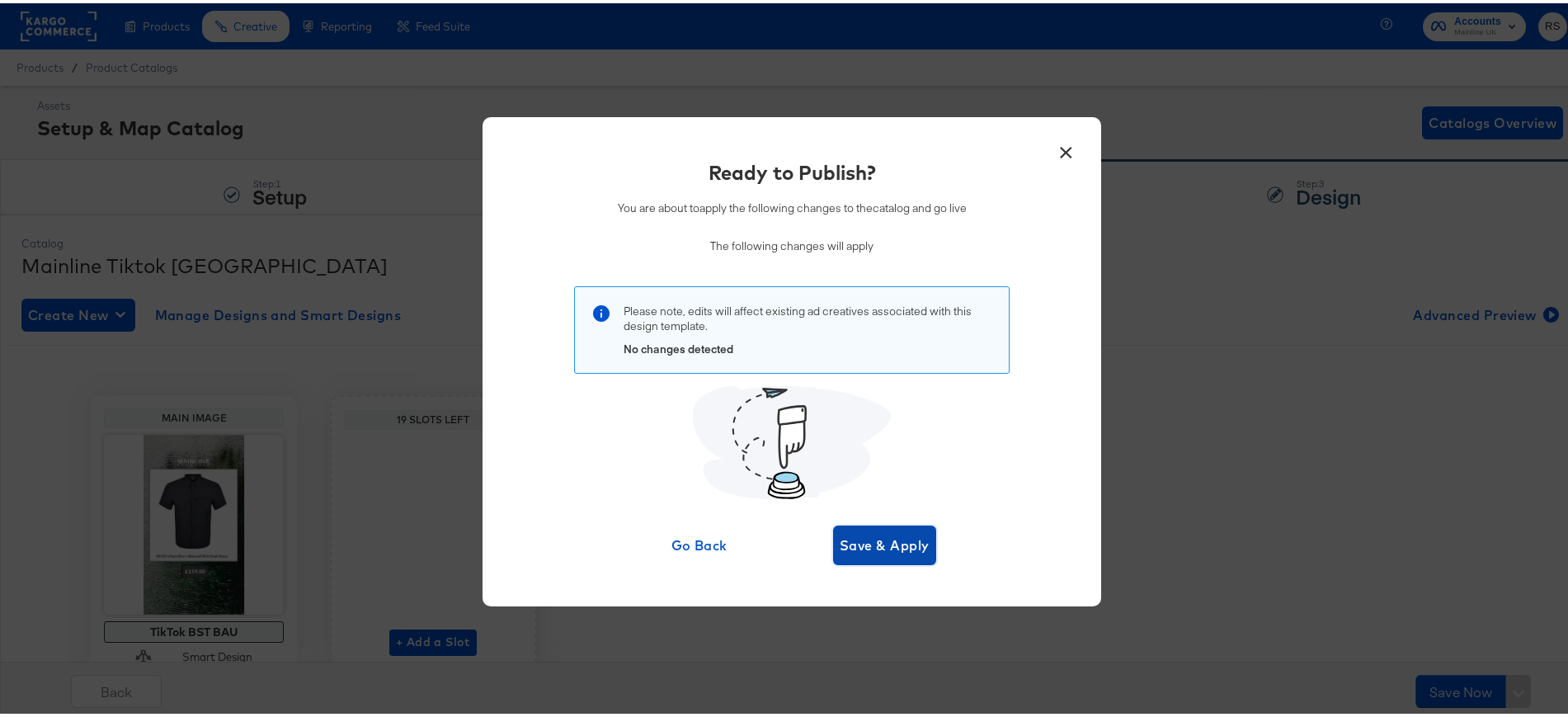
click at [885, 544] on span "Save & Apply" at bounding box center [884, 542] width 90 height 23
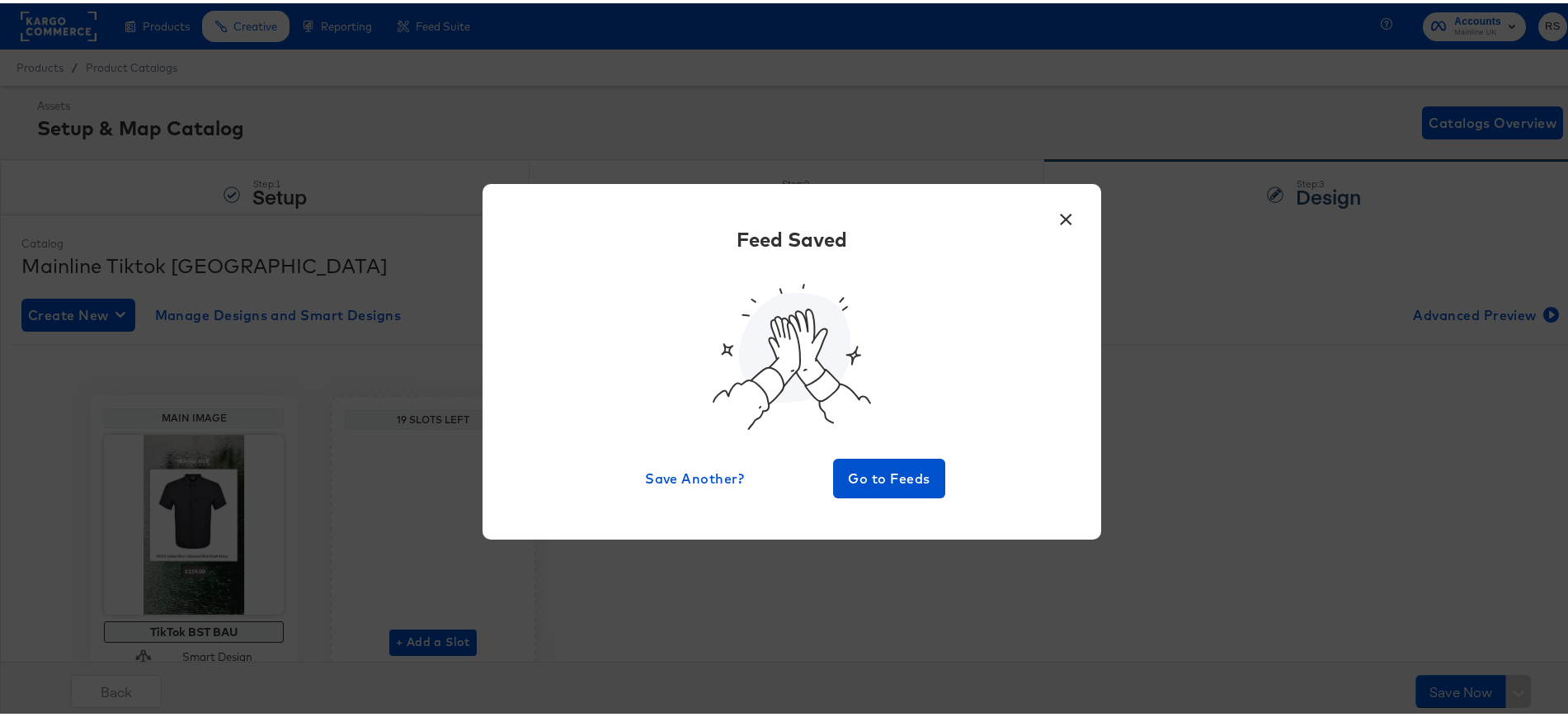
click at [1503, 201] on div "× Feed Saved Save Another? Go to Feeds" at bounding box center [791, 358] width 1583 height 717
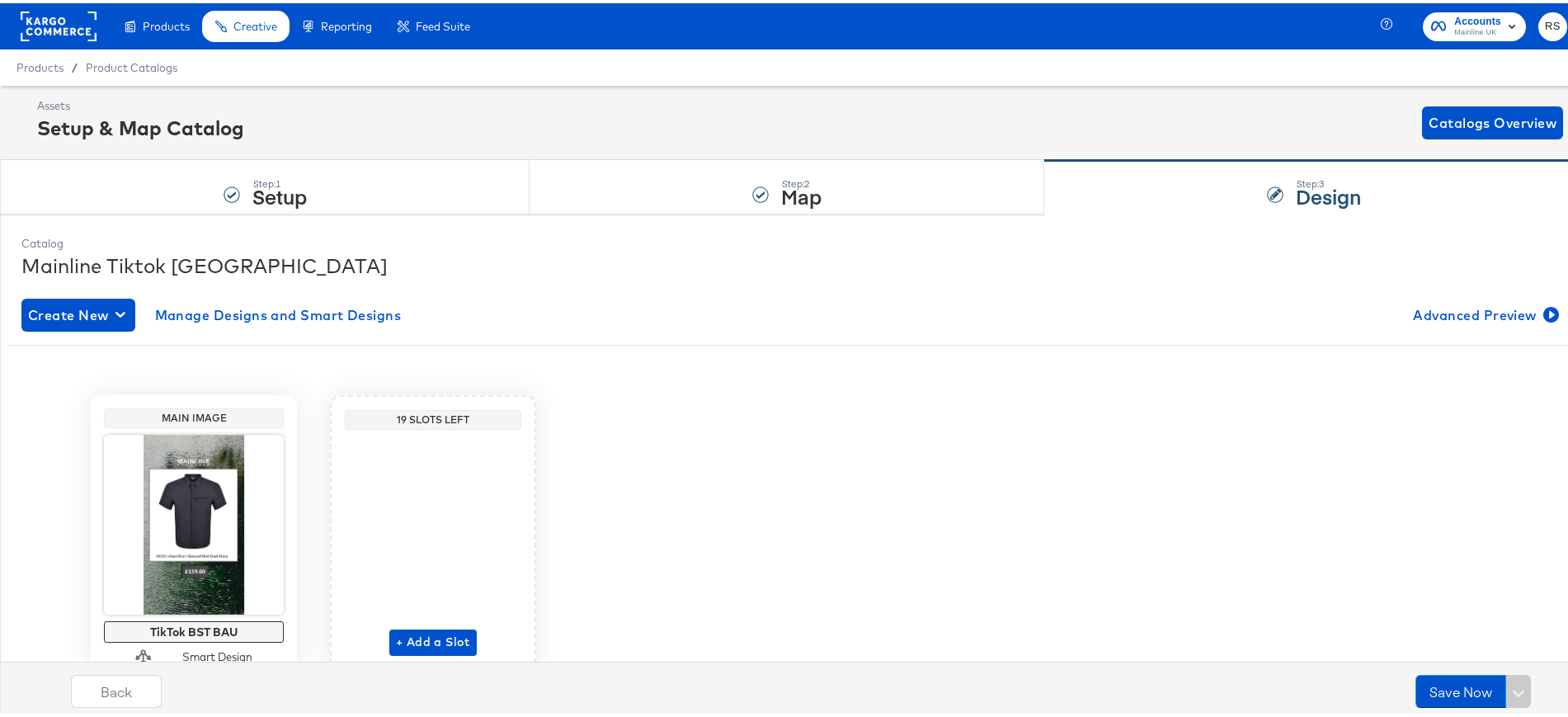
scroll to position [70, 0]
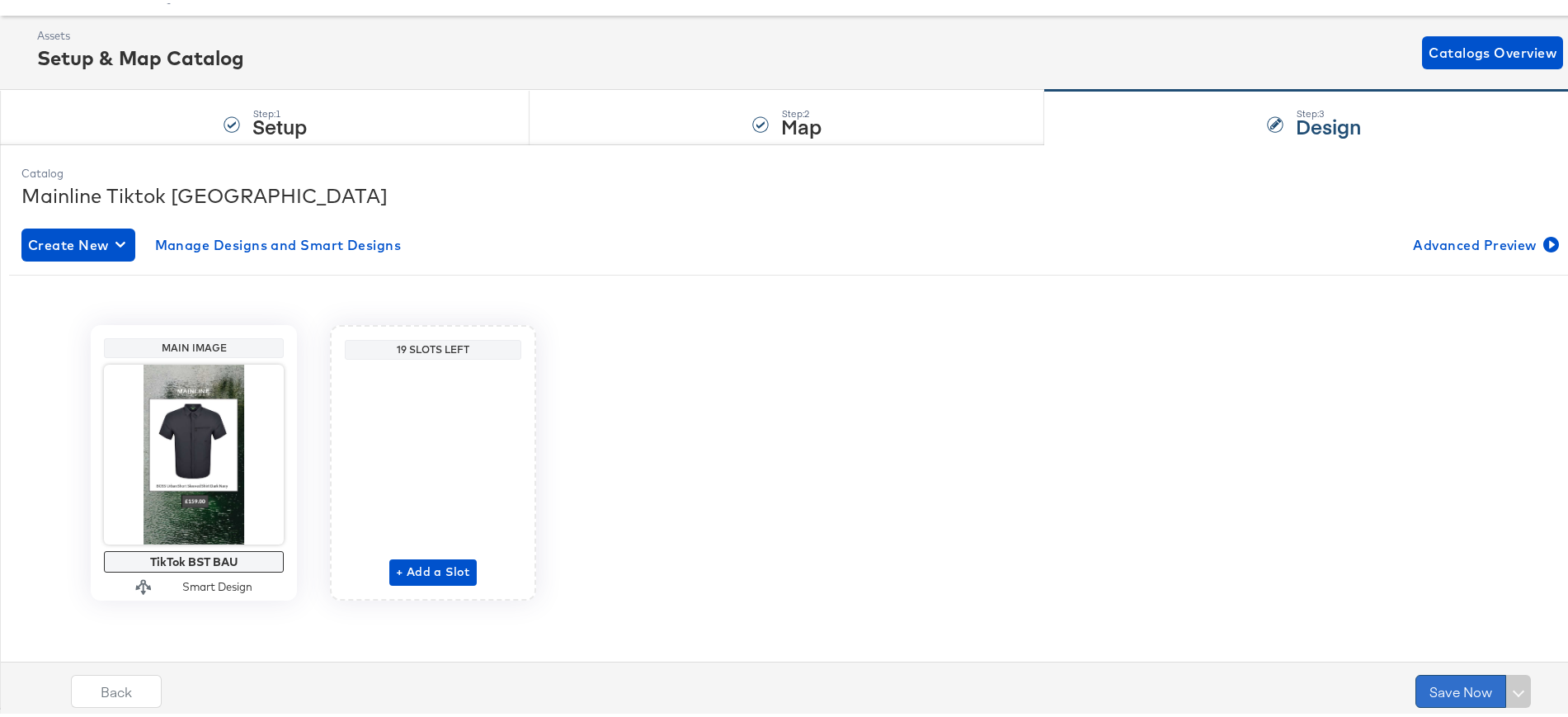
click at [1420, 684] on button "Save Now" at bounding box center [1461, 688] width 91 height 33
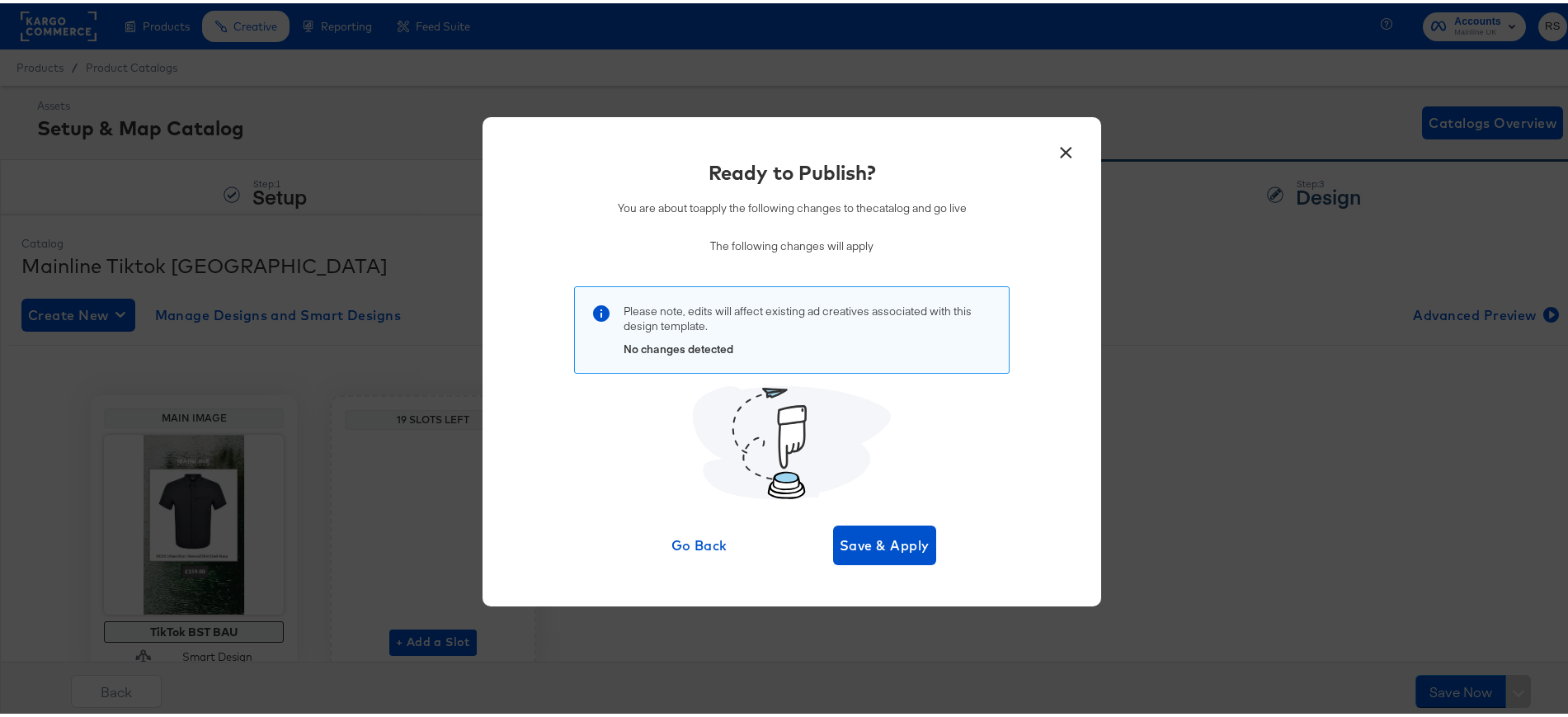
click at [1060, 157] on button "×" at bounding box center [1066, 145] width 30 height 30
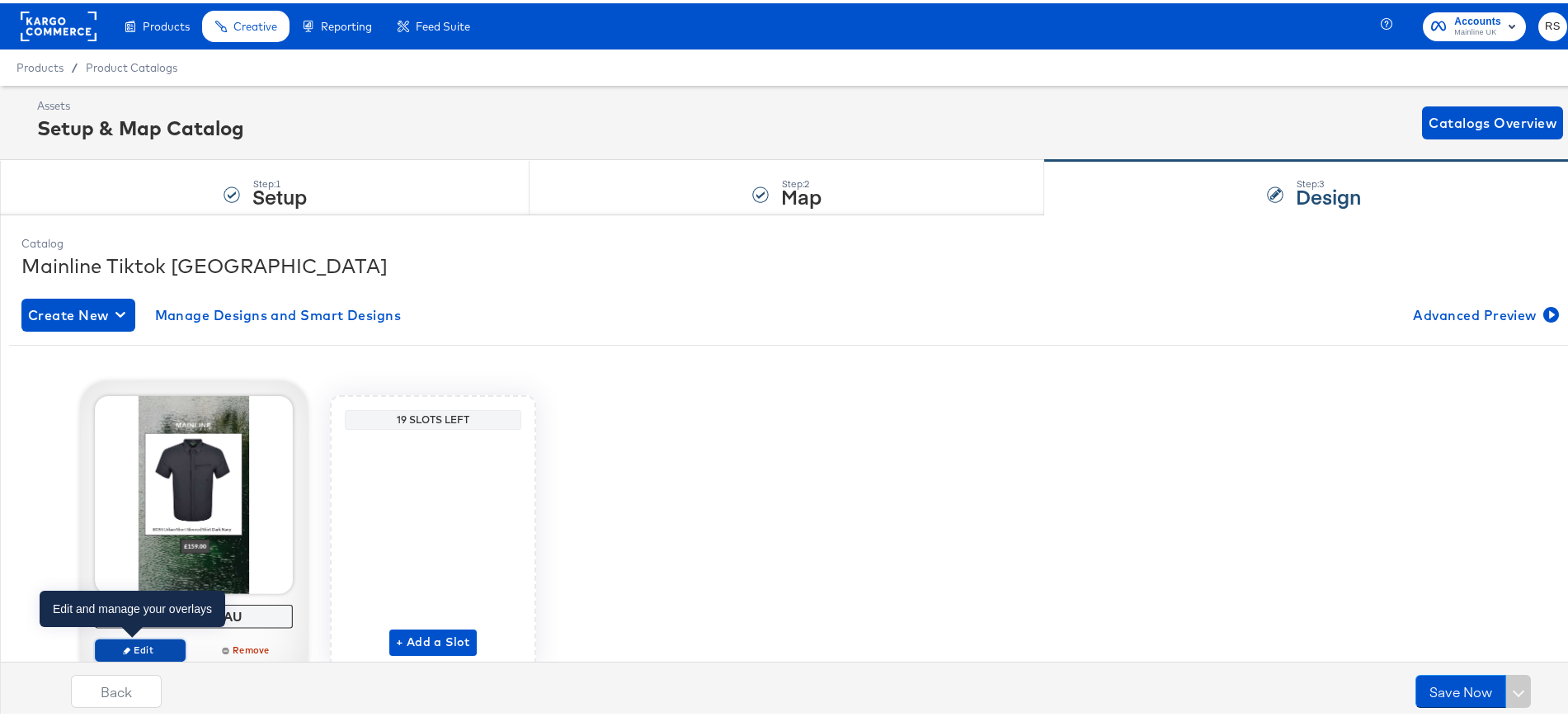
click at [141, 639] on button "Edit" at bounding box center [140, 647] width 91 height 23
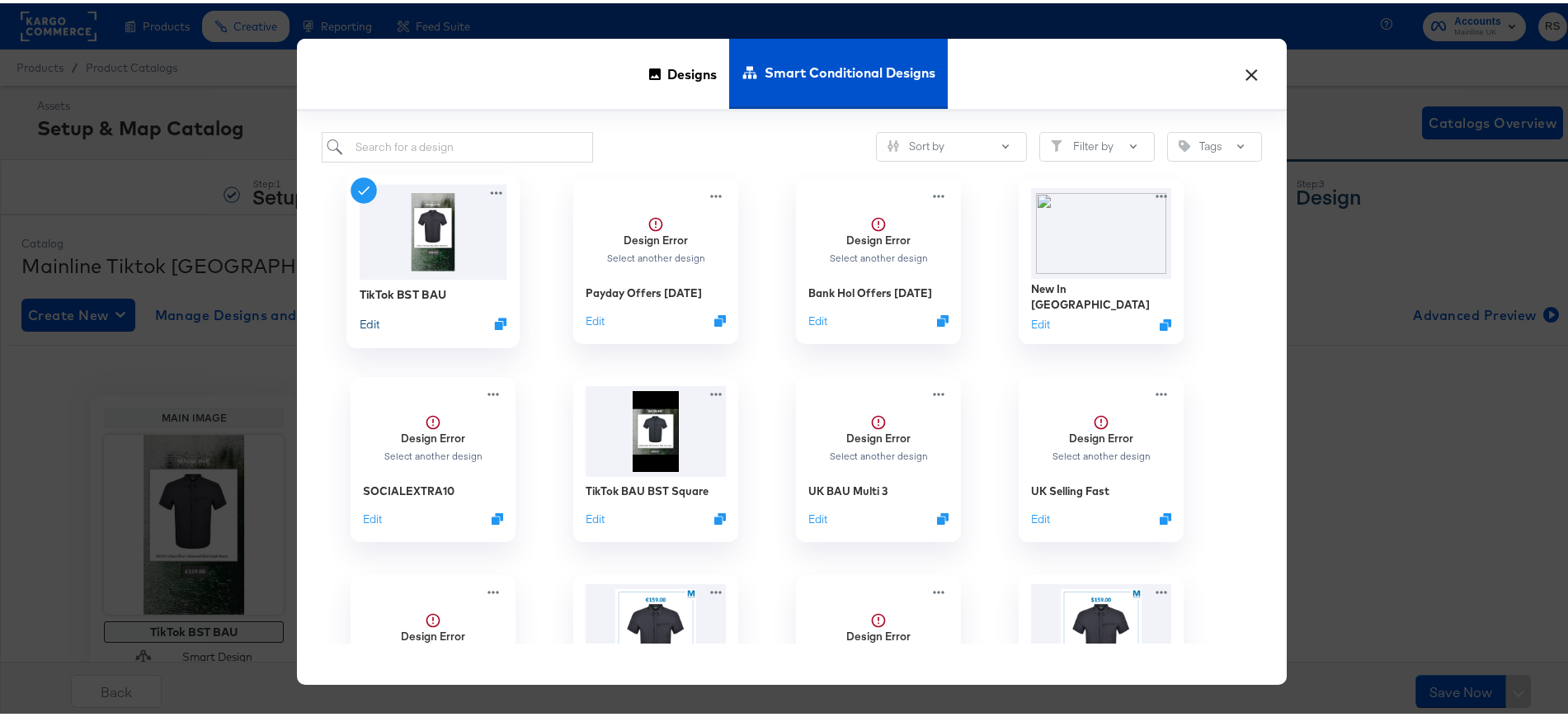
click at [361, 320] on button "Edit" at bounding box center [369, 320] width 20 height 15
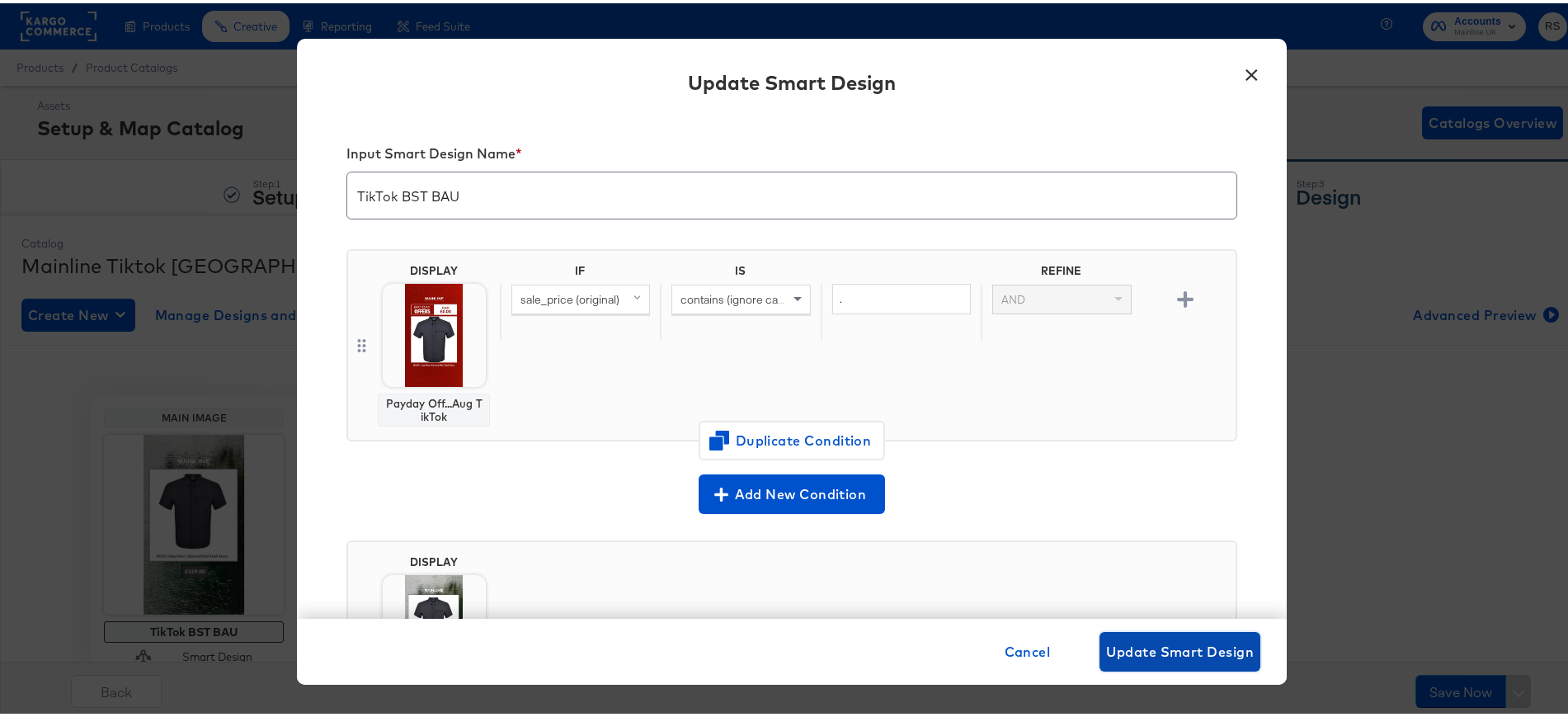
click at [1145, 641] on span "Update Smart Design" at bounding box center [1180, 649] width 147 height 23
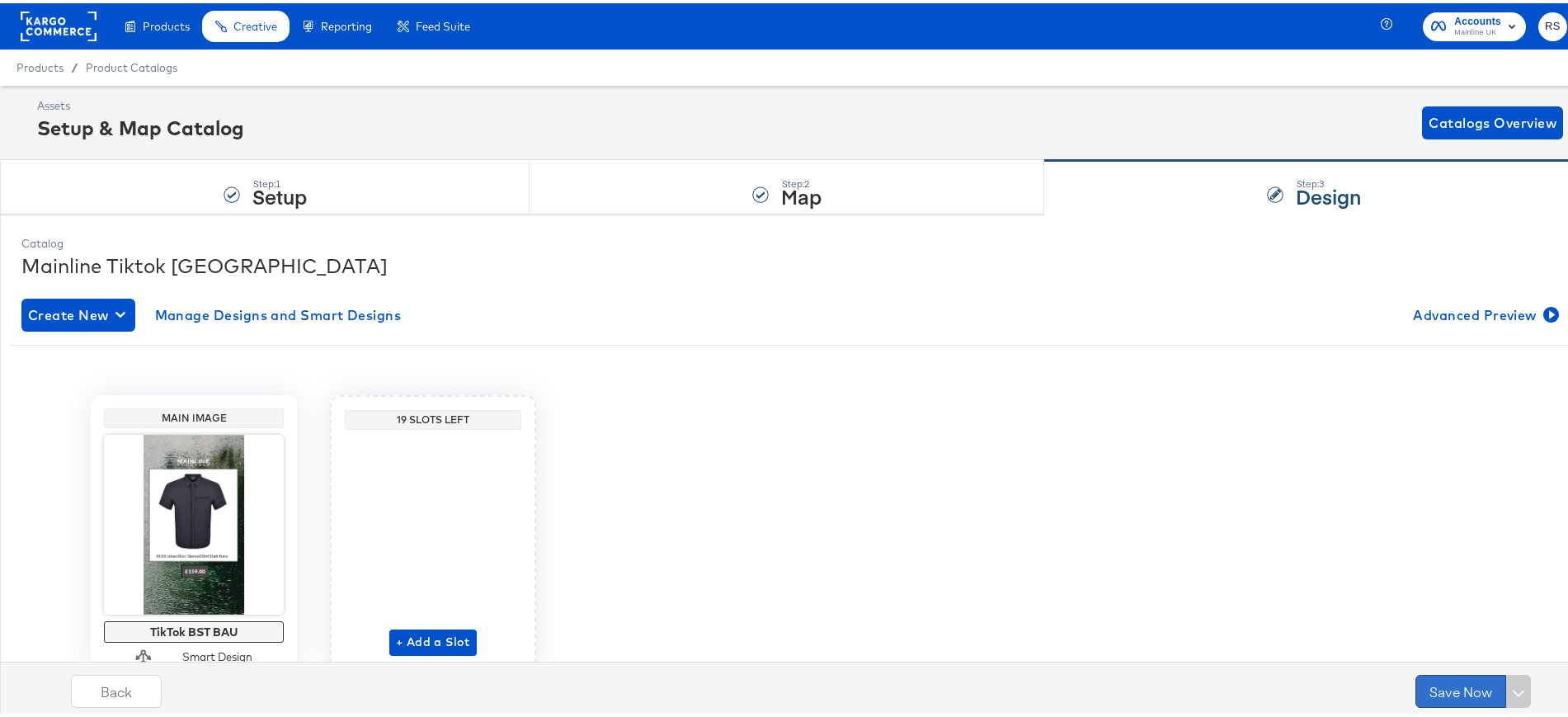
click at [1434, 680] on button "Save Now" at bounding box center [1461, 688] width 91 height 33
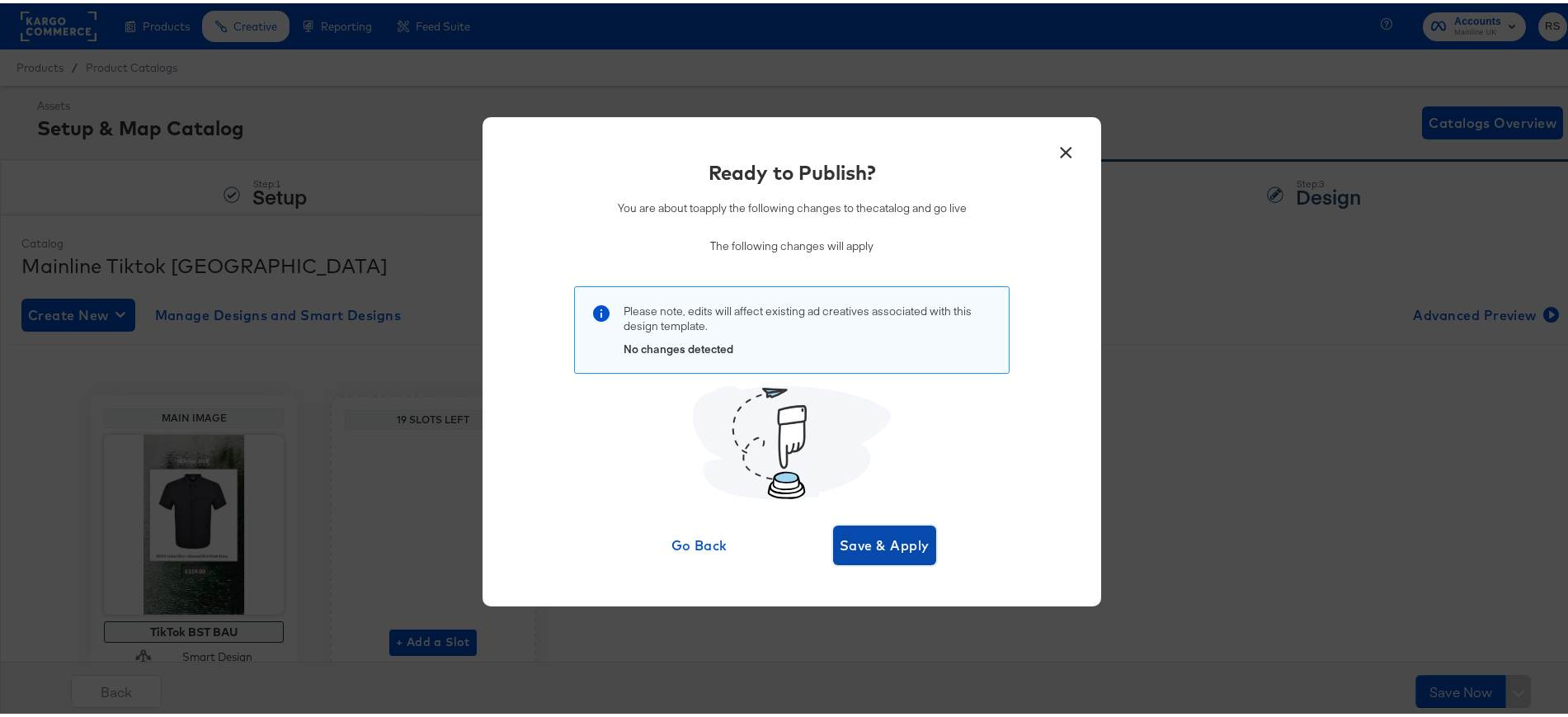
click at [902, 547] on span "Save & Apply" at bounding box center [884, 542] width 90 height 23
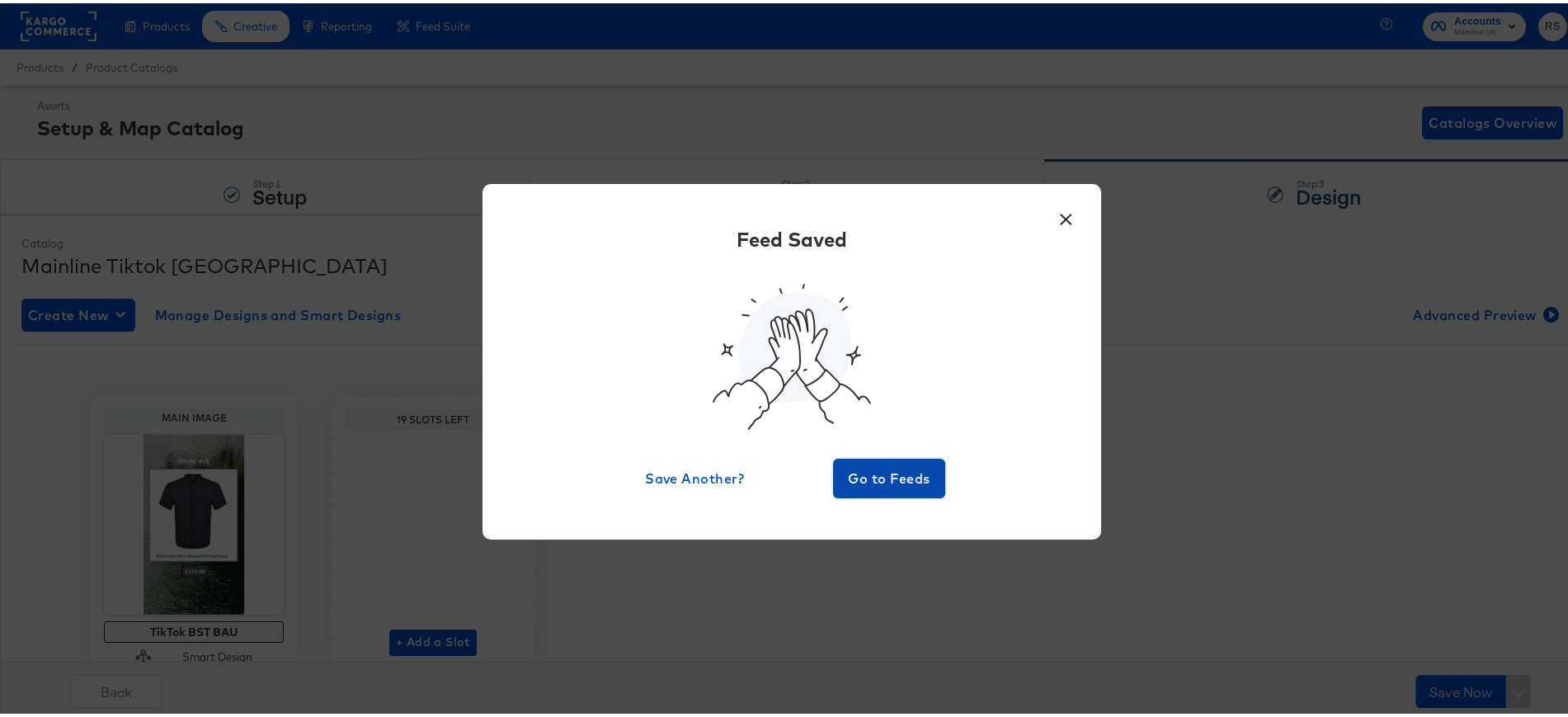
click at [901, 472] on span "Go to Feeds" at bounding box center [889, 475] width 99 height 23
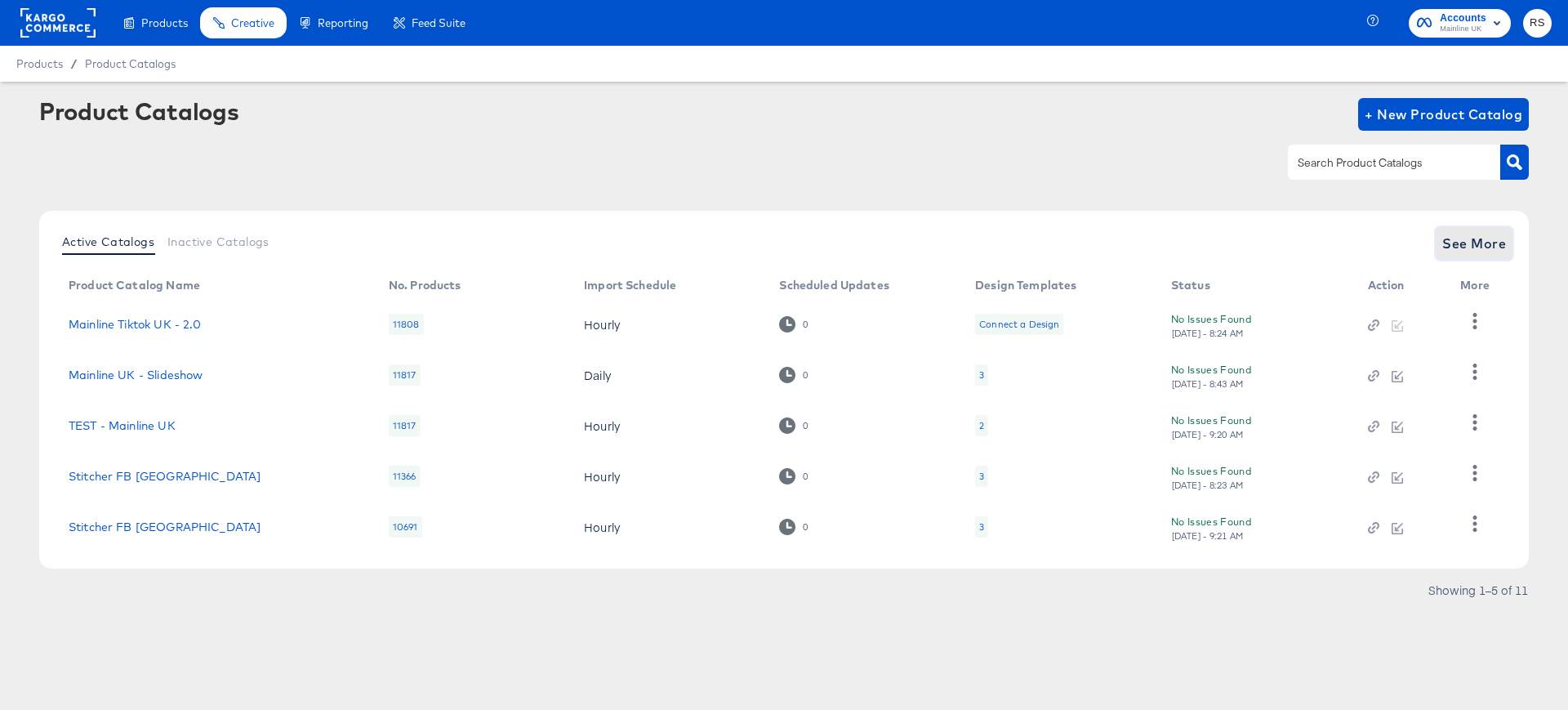
click at [1448, 241] on span "See More" at bounding box center [1474, 243] width 64 height 23
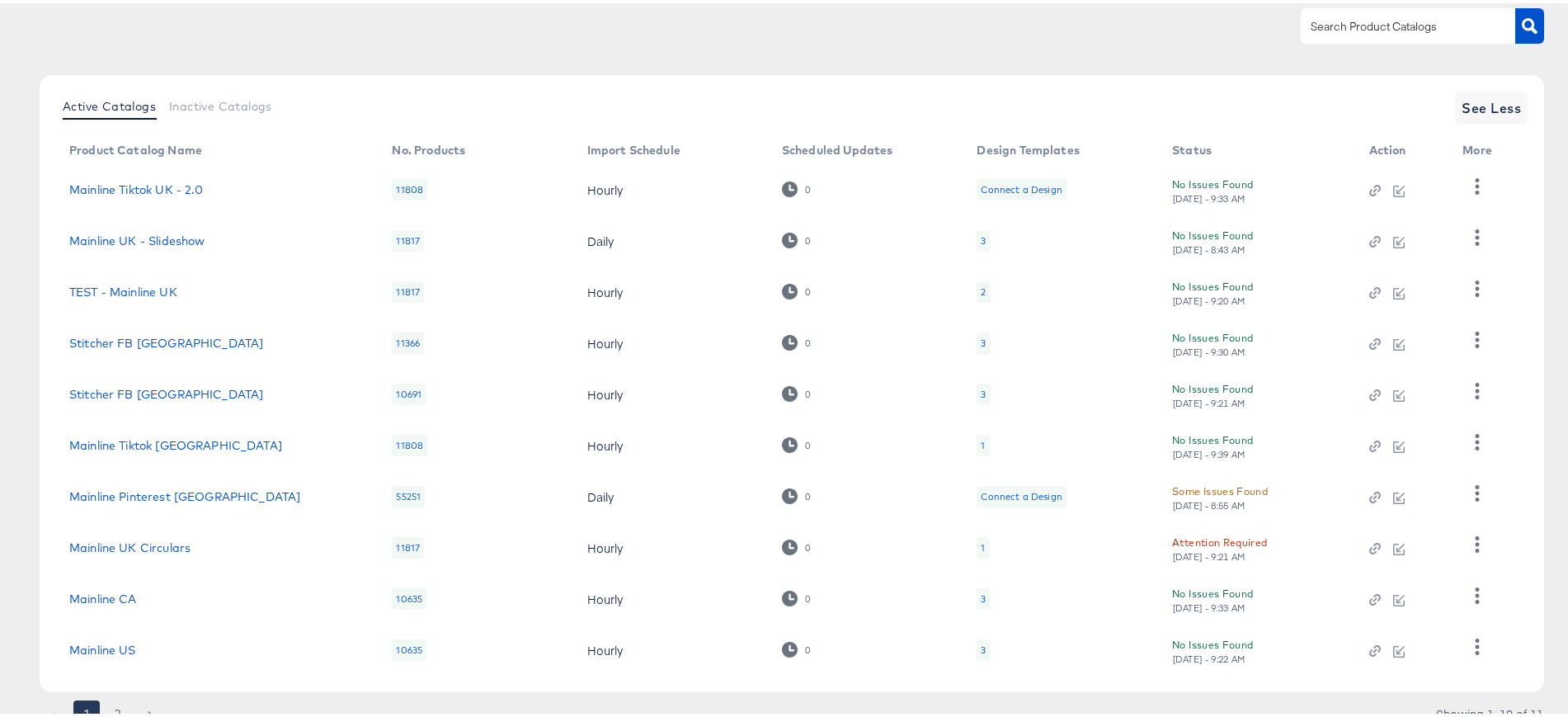
scroll to position [141, 0]
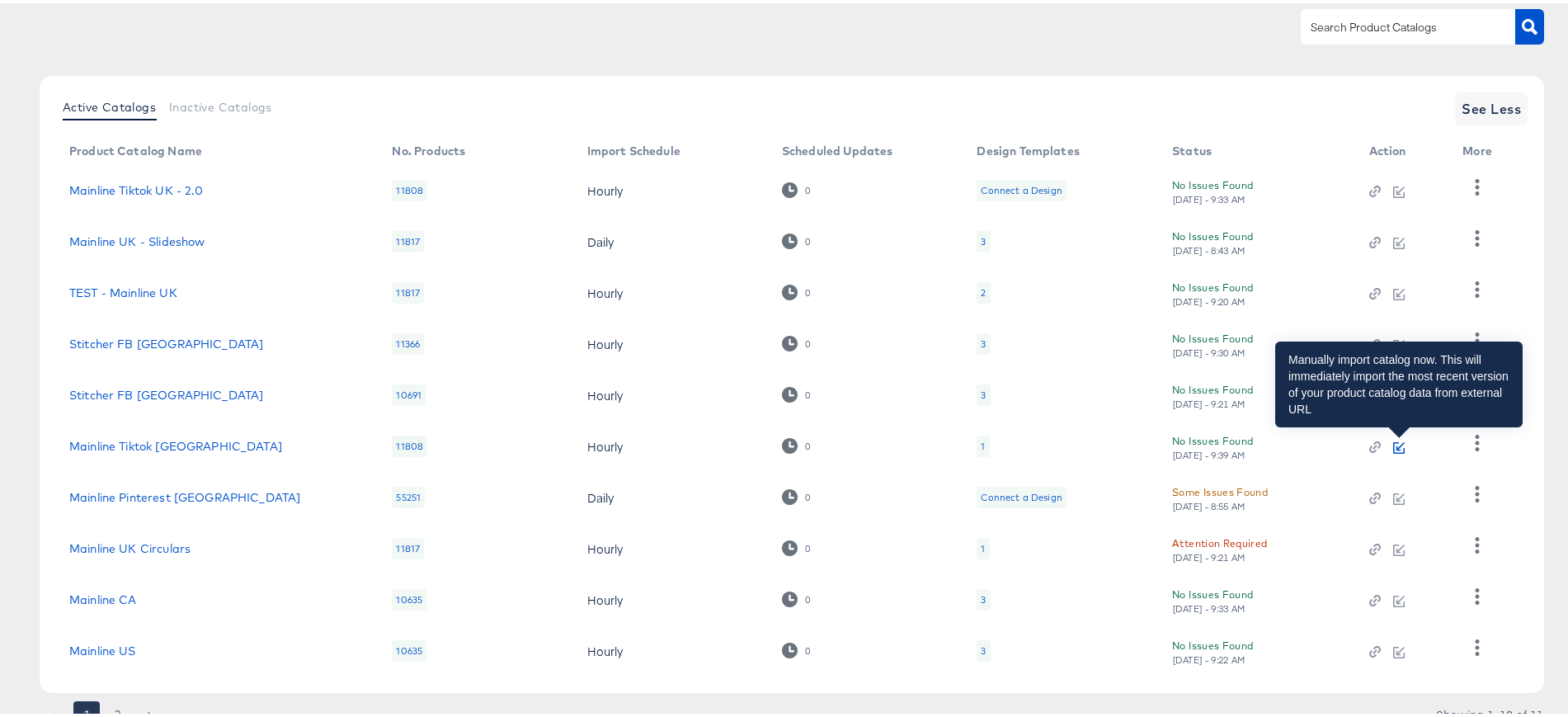
click at [1398, 445] on icon "button" at bounding box center [1400, 442] width 9 height 9
